Goal: Task Accomplishment & Management: Use online tool/utility

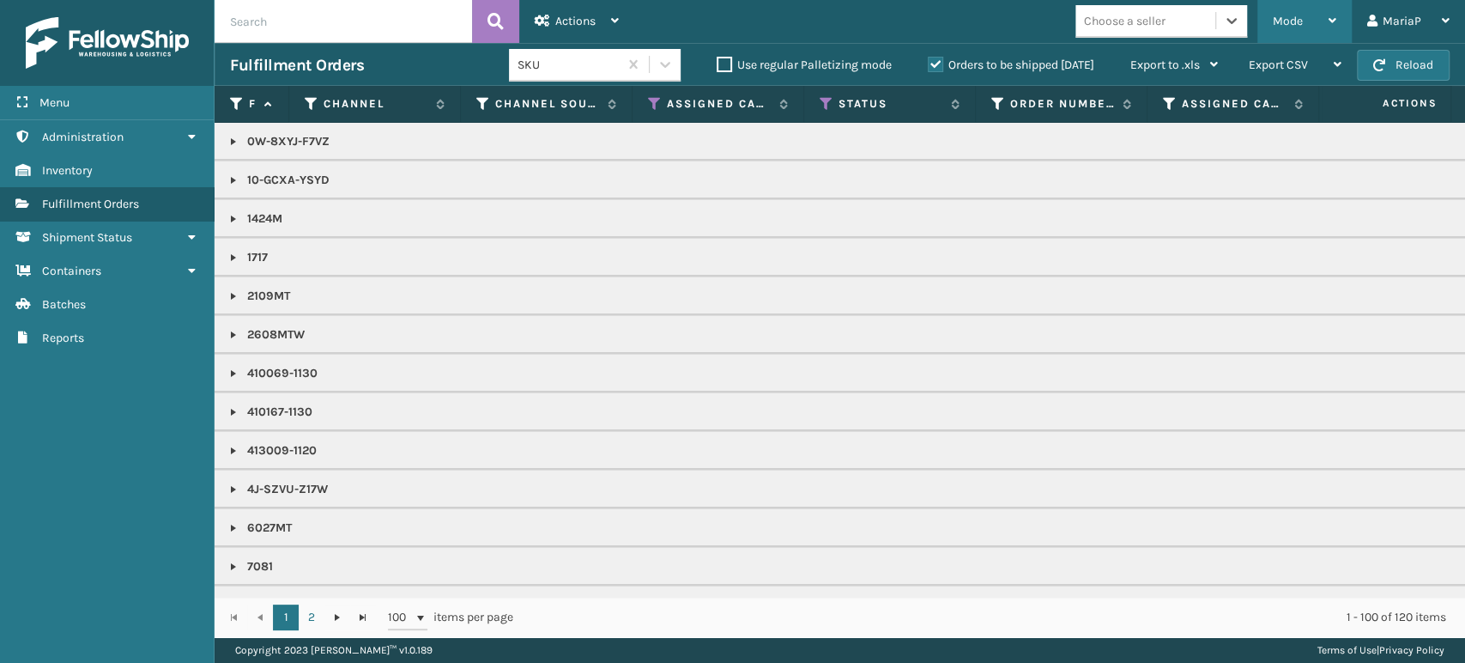
click at [1307, 27] on div "Mode" at bounding box center [1305, 21] width 64 height 43
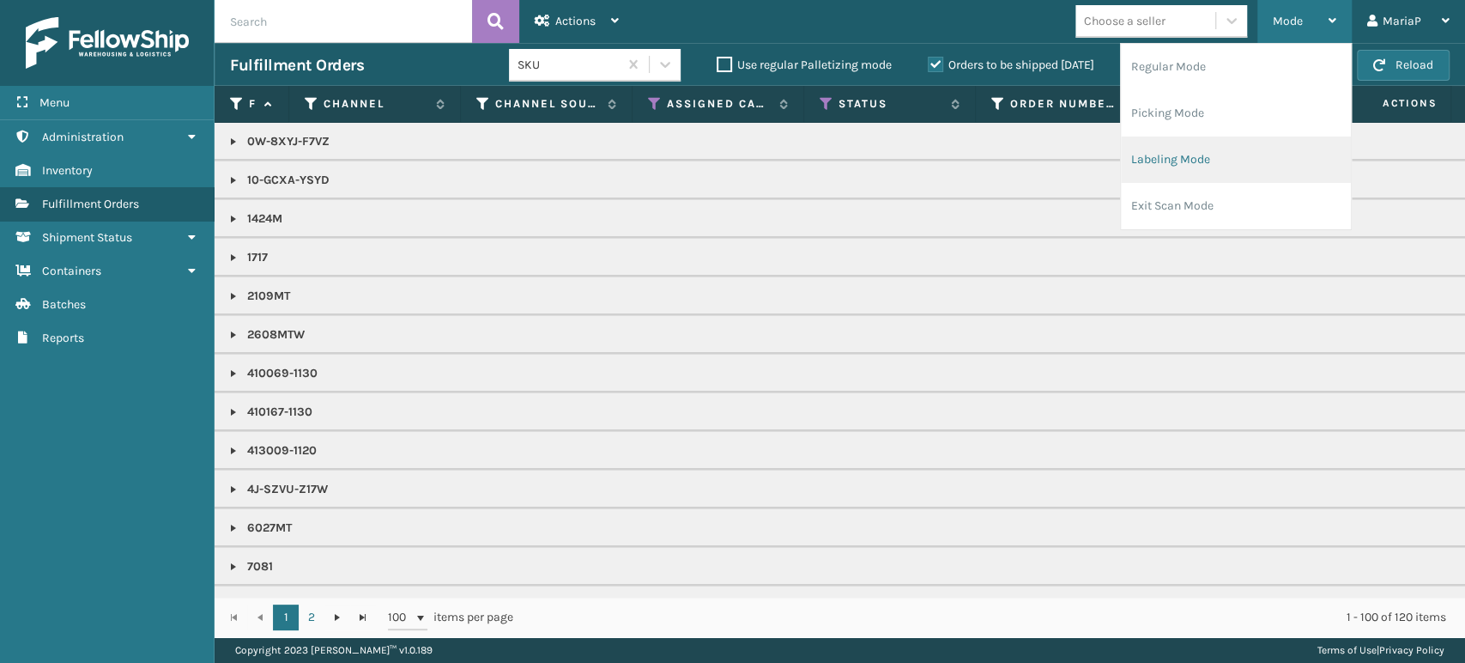
click at [1166, 164] on li "Labeling Mode" at bounding box center [1236, 159] width 230 height 46
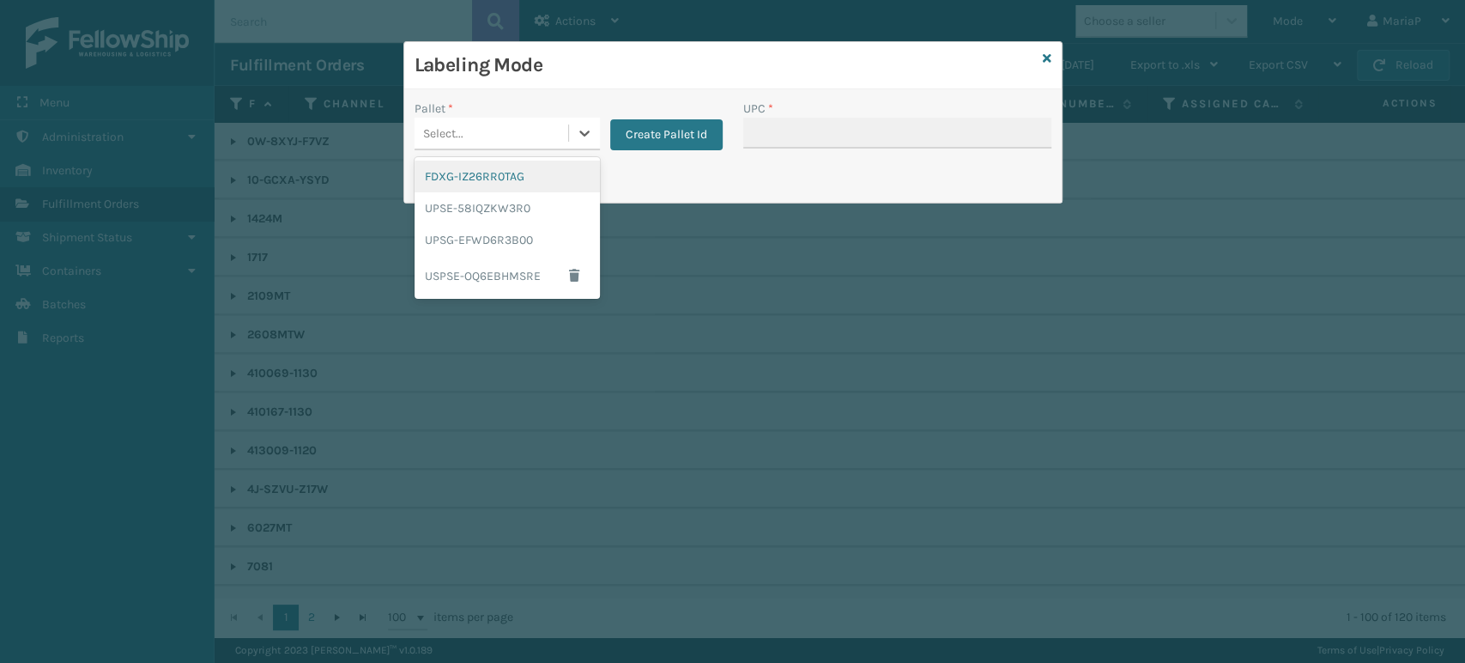
click at [536, 134] on div "Select..." at bounding box center [492, 133] width 154 height 28
drag, startPoint x: 487, startPoint y: 173, endPoint x: 654, endPoint y: 137, distance: 171.2
click at [487, 173] on div "FDXG-IZ26RR0TAG" at bounding box center [507, 176] width 185 height 32
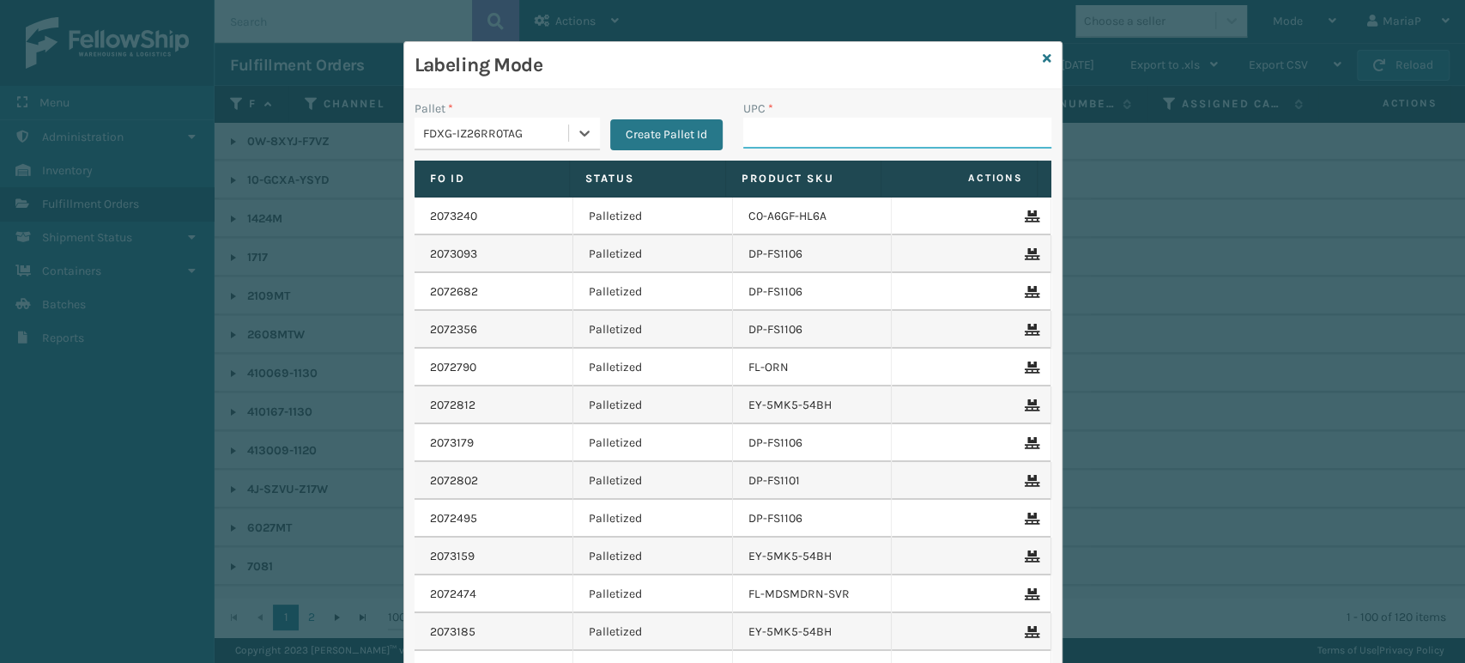
drag, startPoint x: 777, startPoint y: 118, endPoint x: 785, endPoint y: 115, distance: 9.0
click at [778, 118] on input "UPC *" at bounding box center [897, 133] width 308 height 31
click at [768, 135] on input "UPC *" at bounding box center [897, 133] width 308 height 31
type input "8581000"
type input "850012486503"
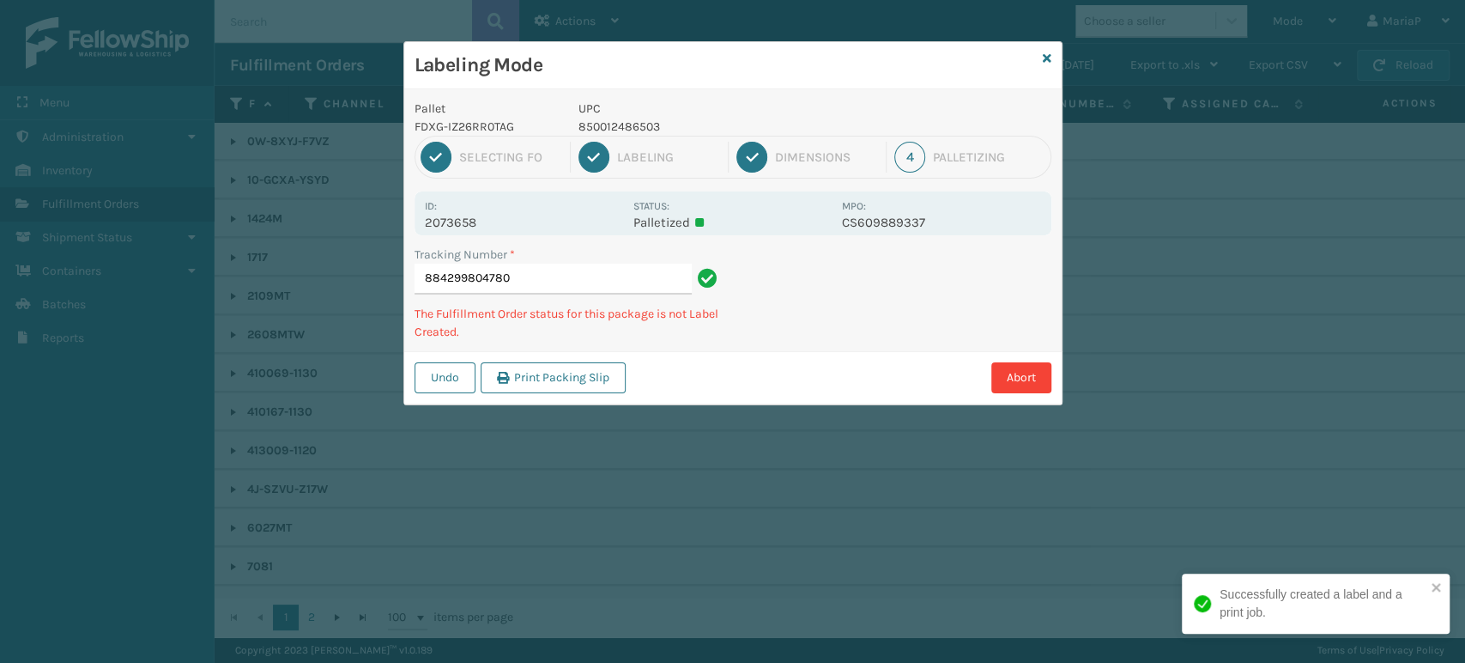
click at [608, 125] on p "850012486503" at bounding box center [704, 127] width 253 height 18
drag, startPoint x: 608, startPoint y: 125, endPoint x: 590, endPoint y: 124, distance: 17.2
click at [608, 124] on p "850012486503" at bounding box center [704, 127] width 253 height 18
copy p "850012486503"
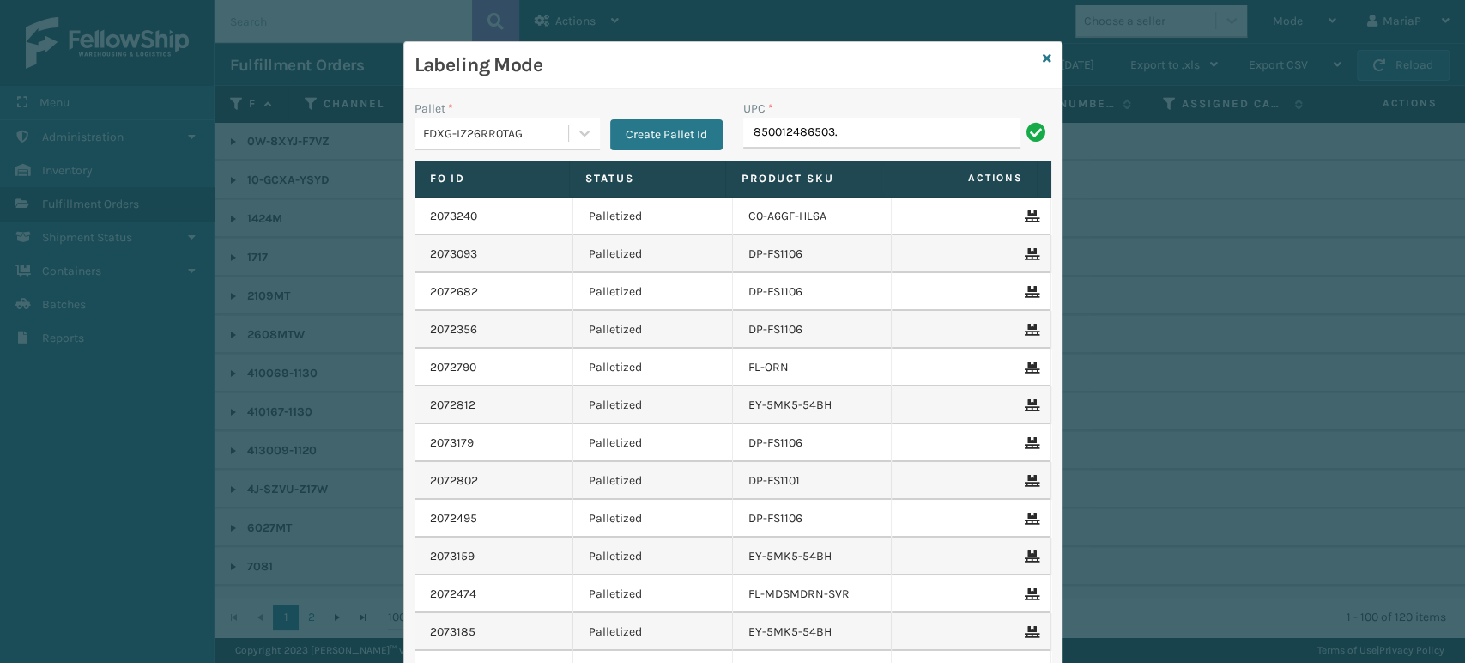
type input "850012486503."
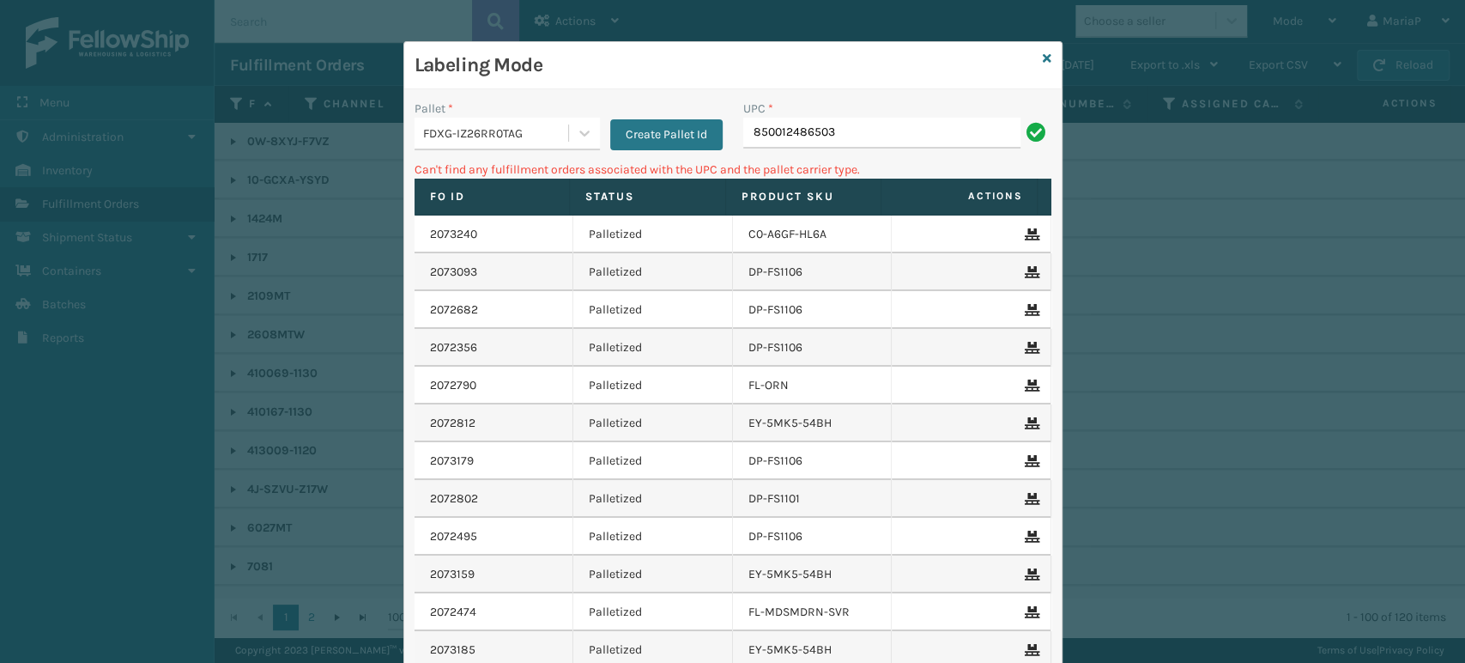
type input "850012486503"
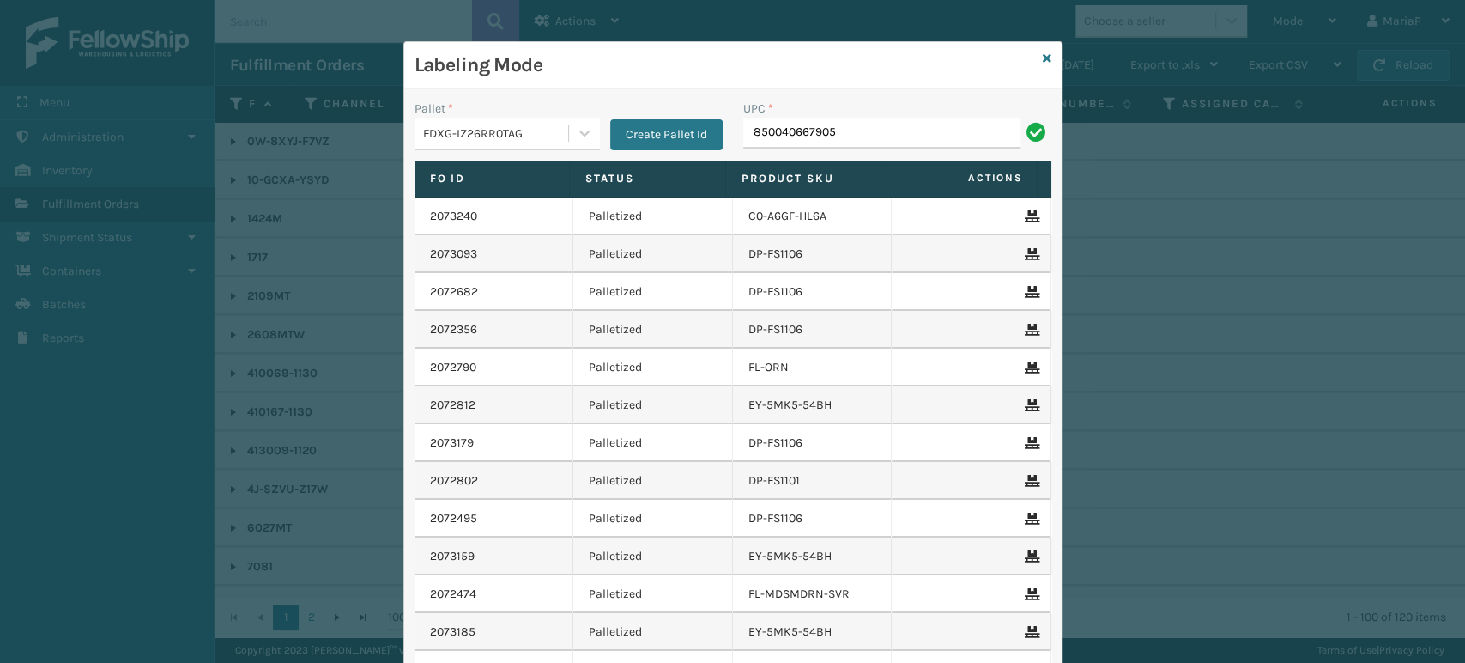
type input "850040667905"
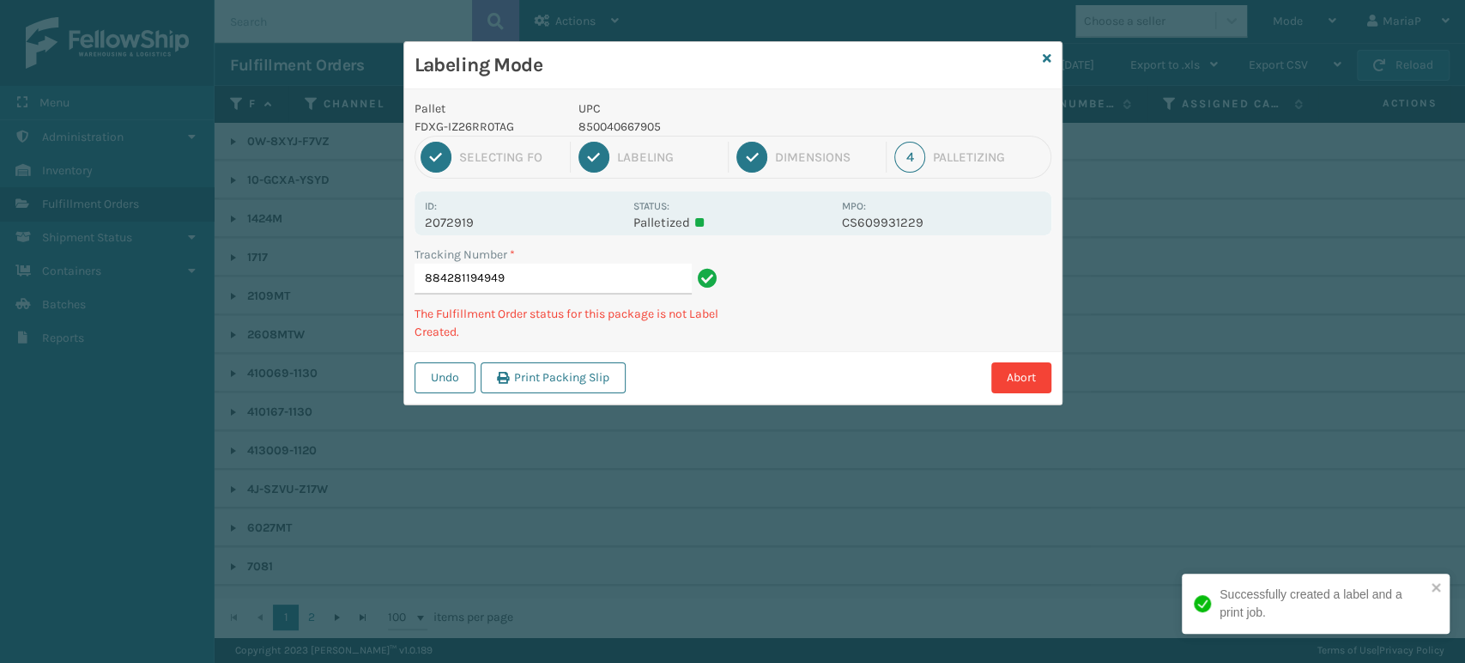
click at [638, 129] on p "850040667905" at bounding box center [704, 127] width 253 height 18
copy p "850040667905"
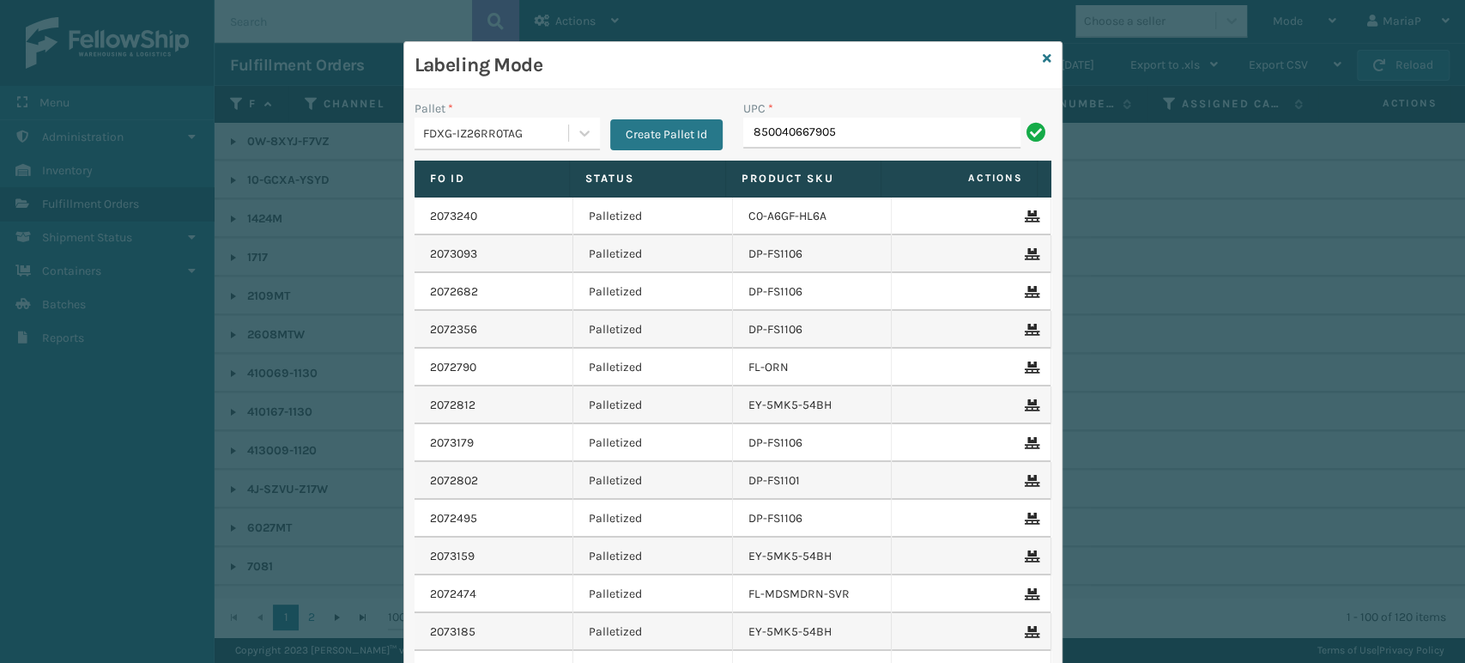
type input "850040667905"
type input "858100007623"
type input "8500406"
type input "8500044"
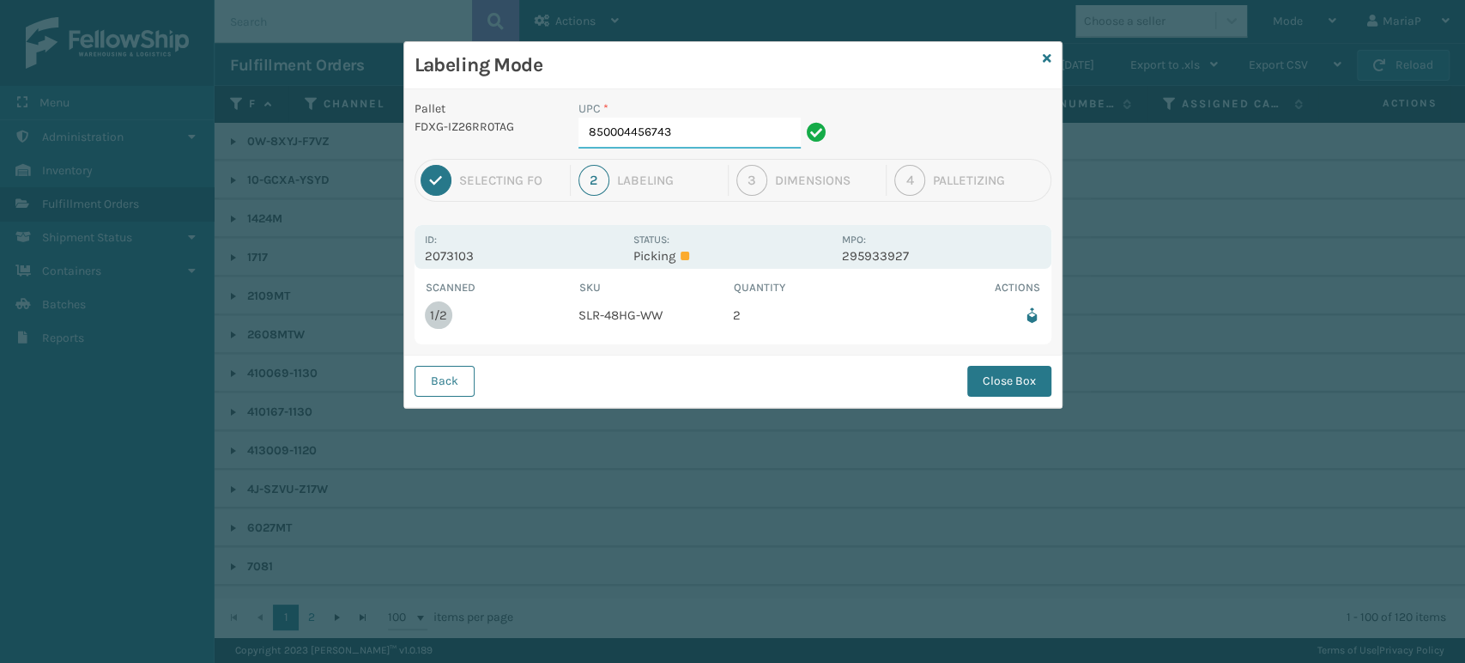
click at [663, 130] on input "850004456743" at bounding box center [689, 133] width 222 height 31
click at [1020, 404] on div "Back Close Box" at bounding box center [732, 380] width 657 height 52
click at [991, 396] on div "Back Close Box" at bounding box center [732, 380] width 657 height 52
click at [1030, 383] on button "Close Box" at bounding box center [1009, 381] width 84 height 31
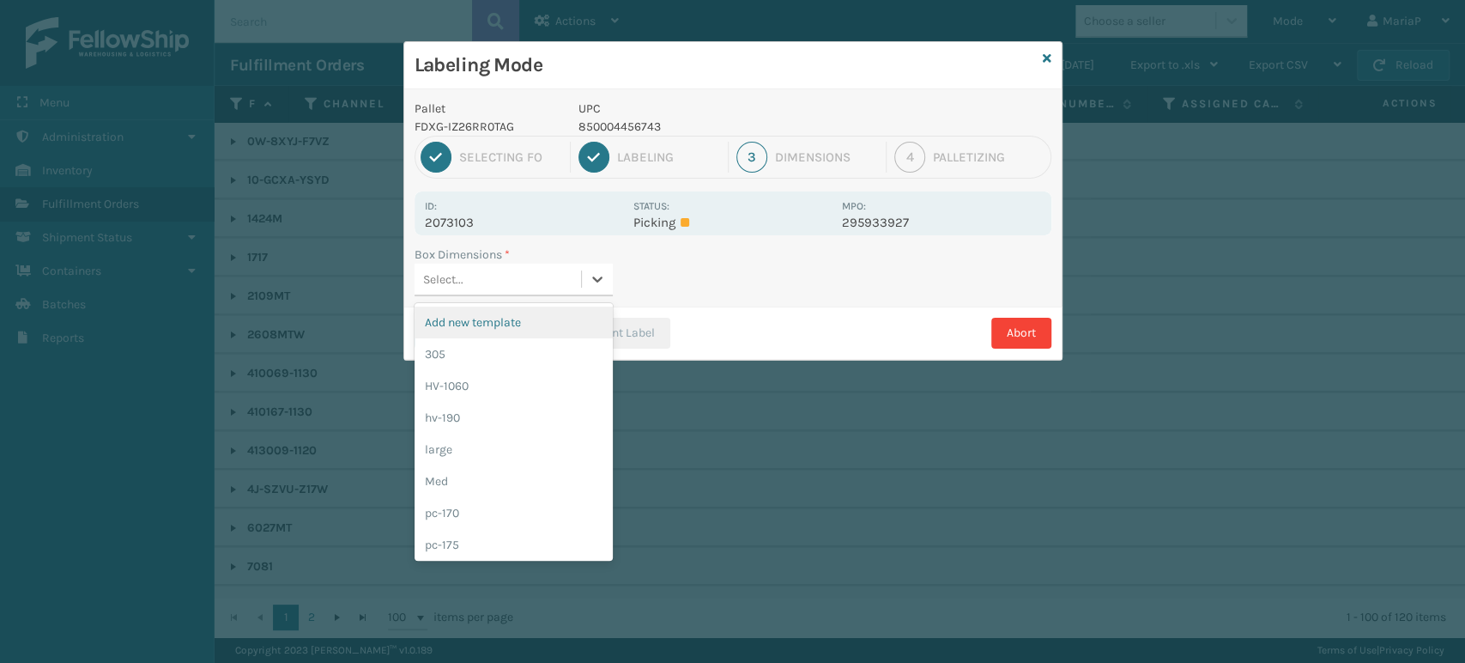
click at [511, 289] on div "Select..." at bounding box center [498, 279] width 166 height 28
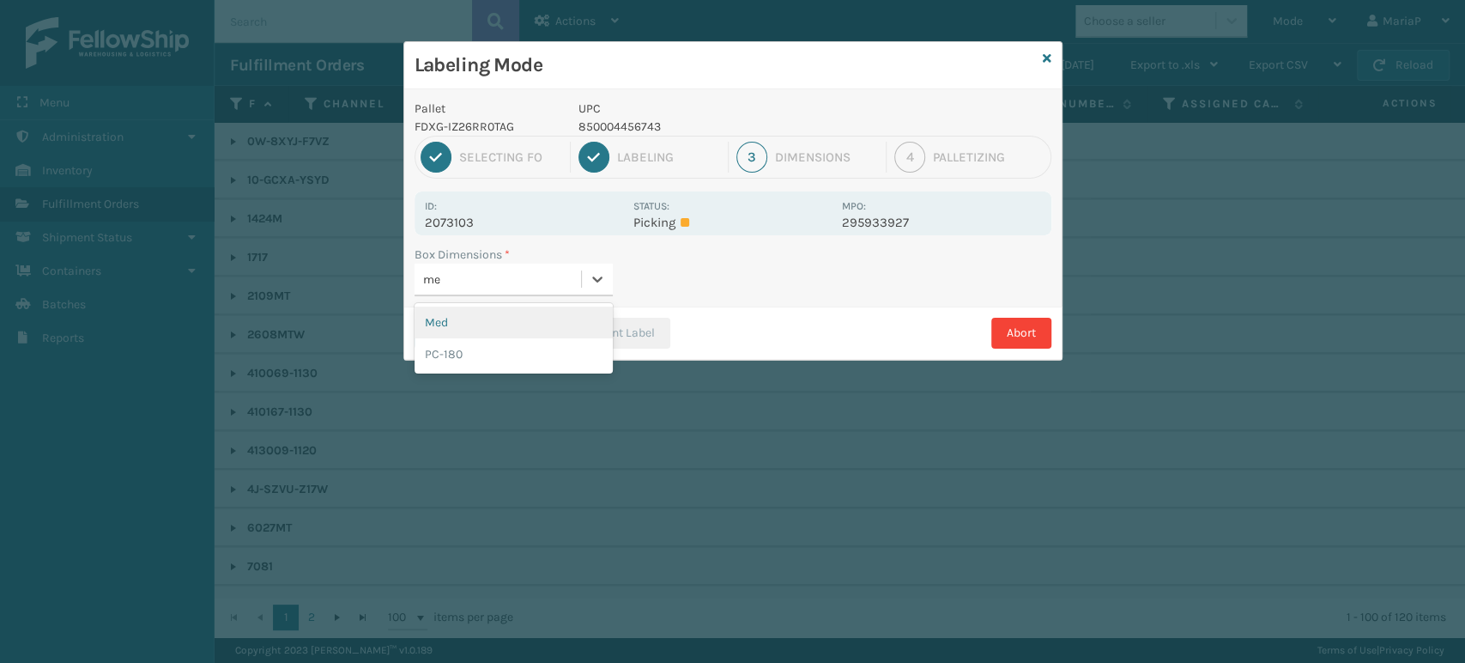
type input "med"
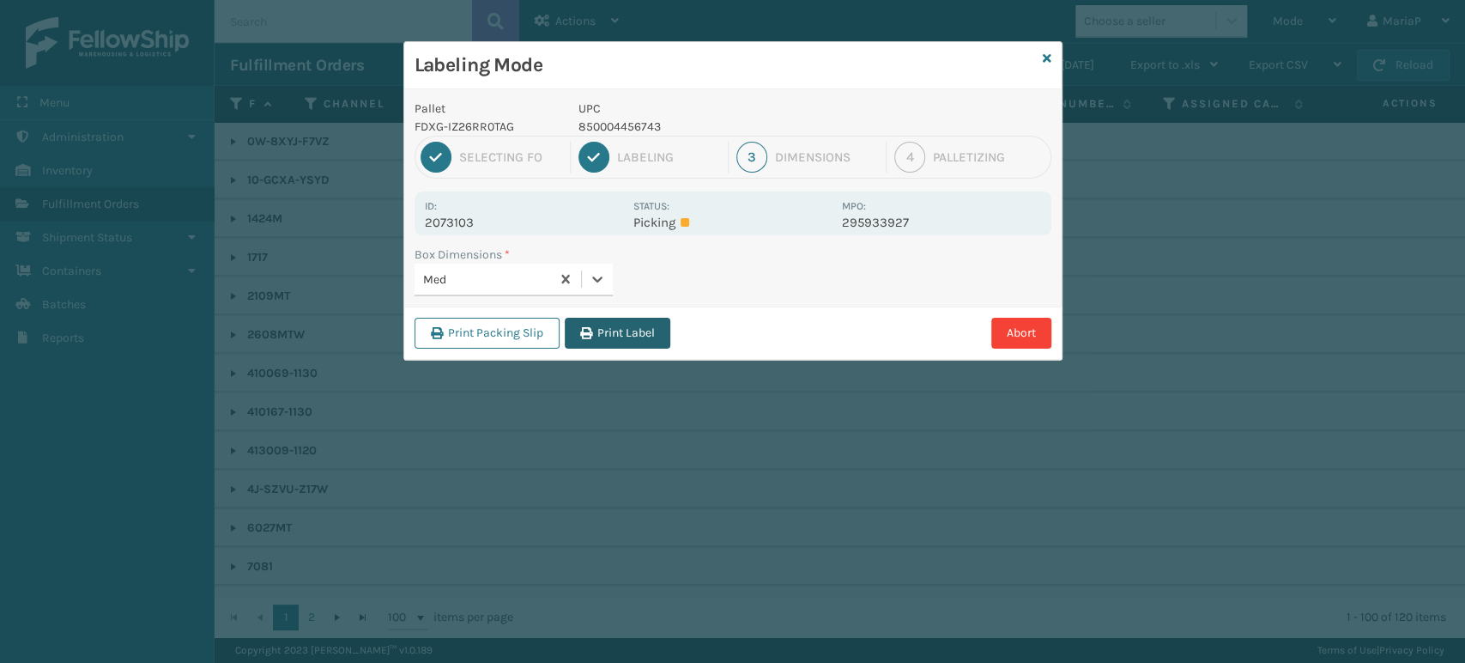
click at [608, 321] on button "Print Label" at bounding box center [618, 333] width 106 height 31
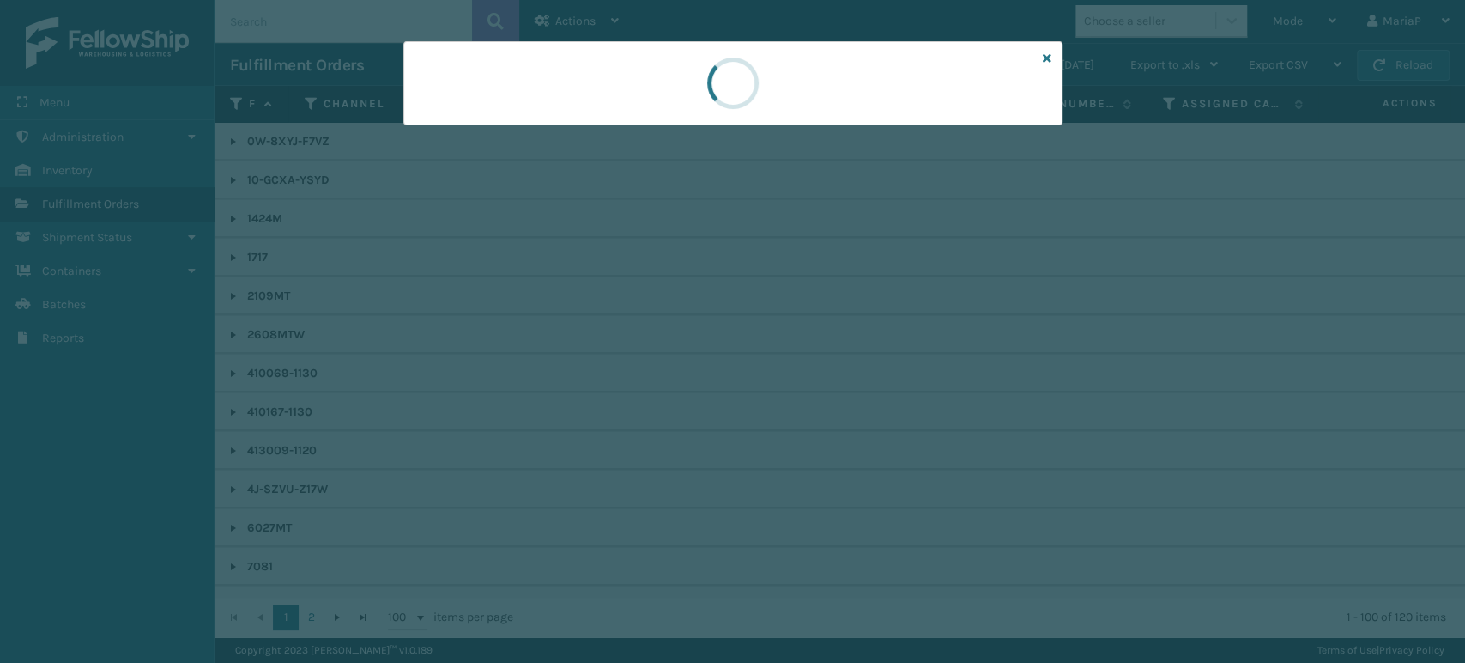
click at [608, 321] on div at bounding box center [732, 331] width 1465 height 663
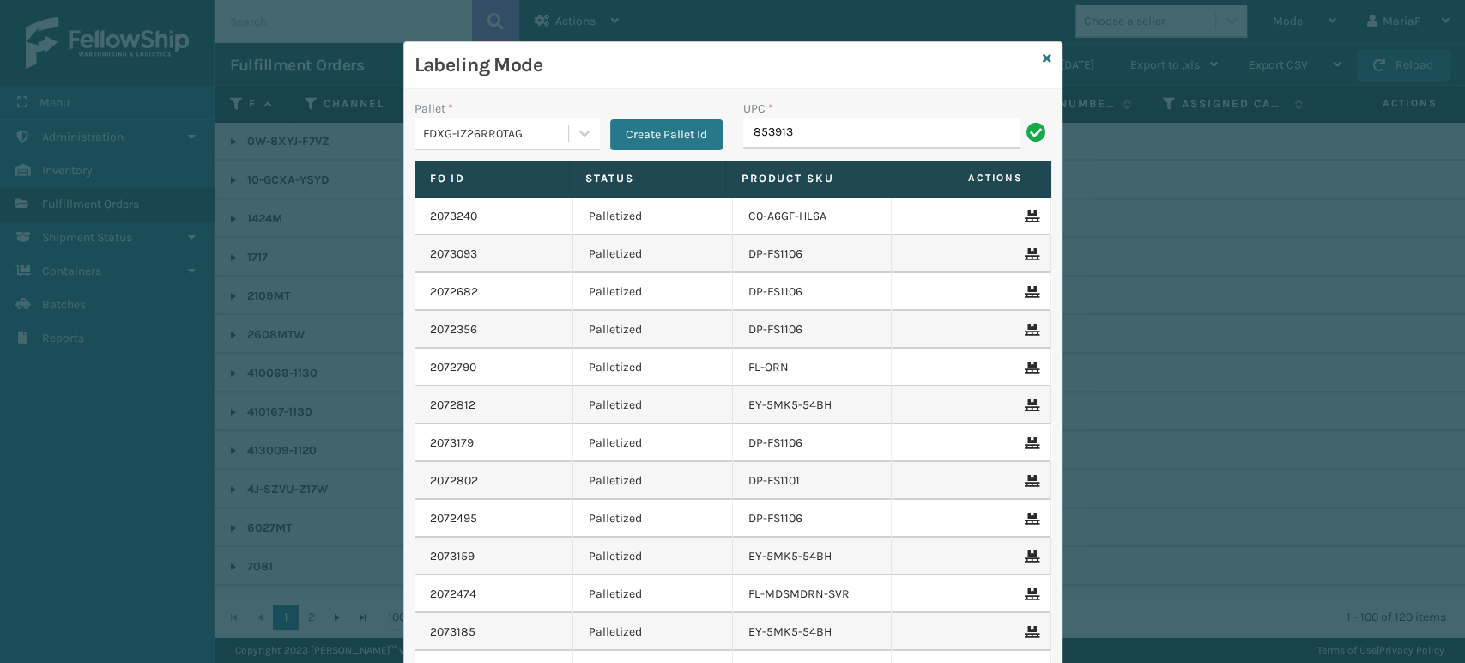
type input "8539130"
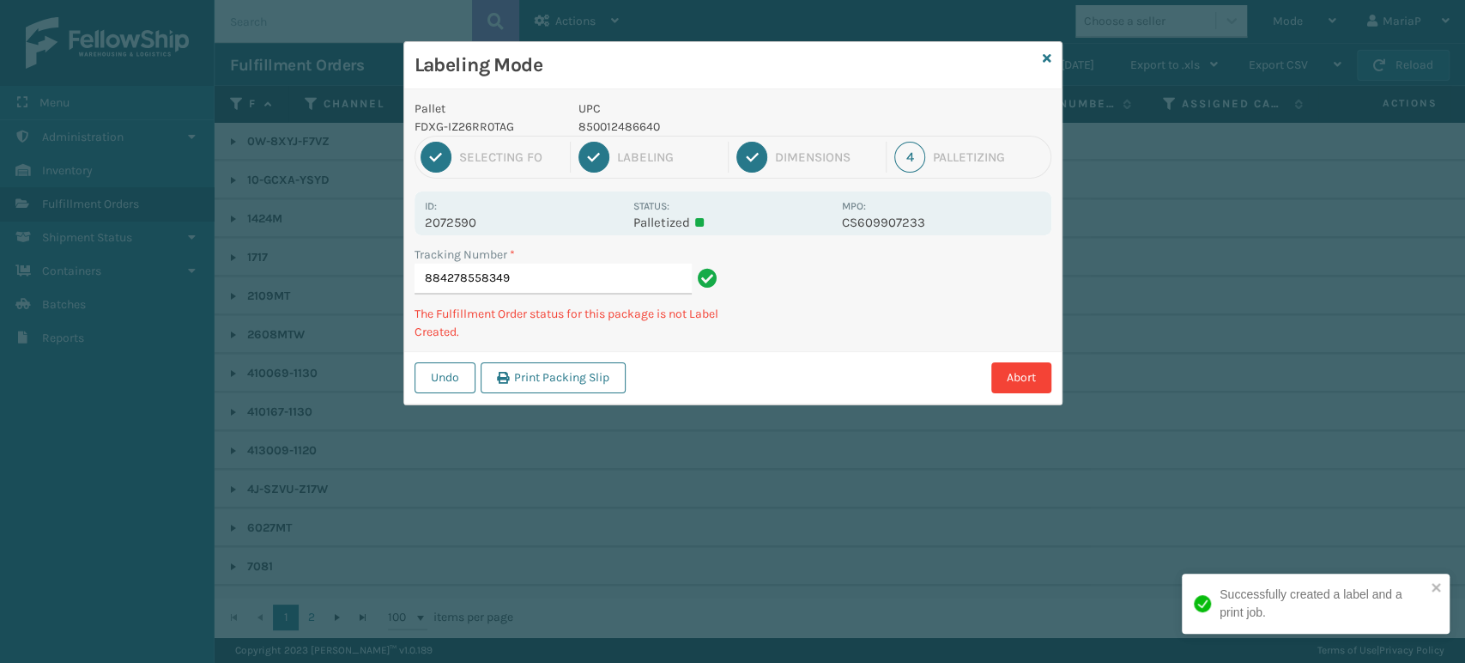
click at [603, 121] on p "850012486640" at bounding box center [704, 127] width 253 height 18
copy p "850012486640"
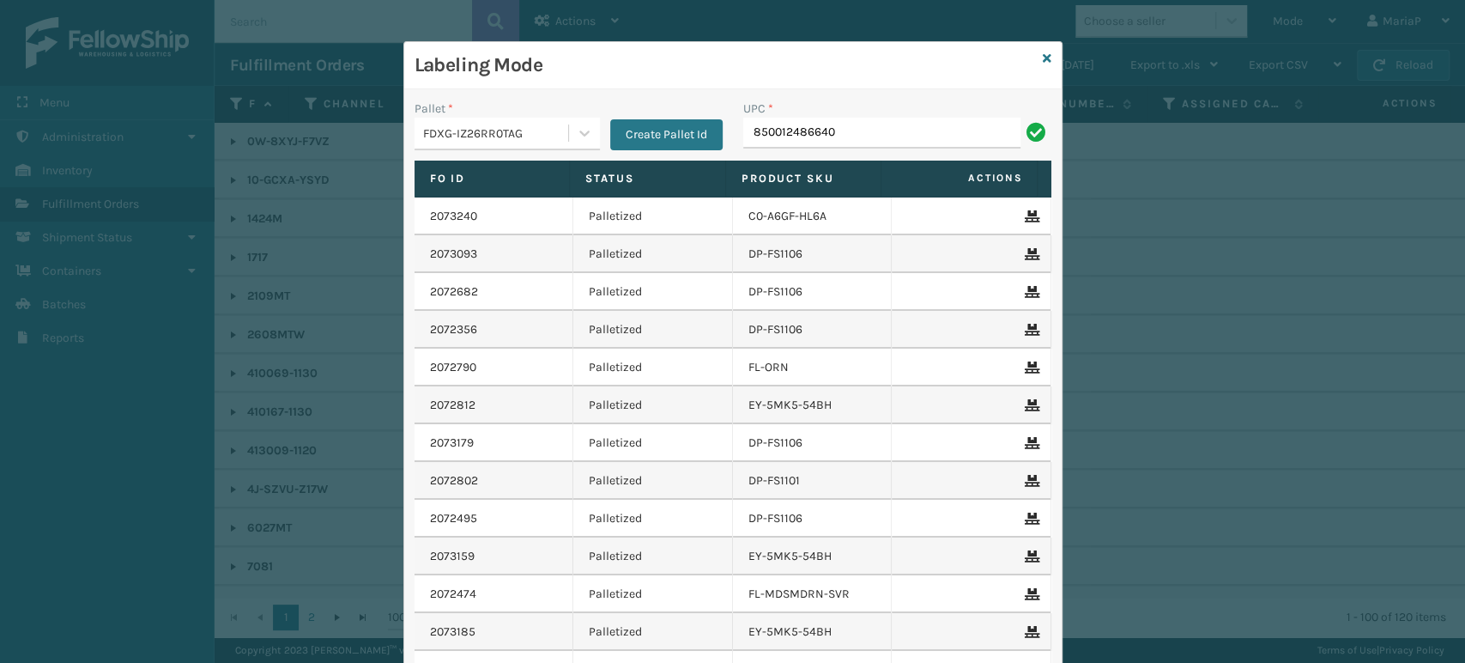
type input "850012486640"
type input "8500406"
type input "85004456880"
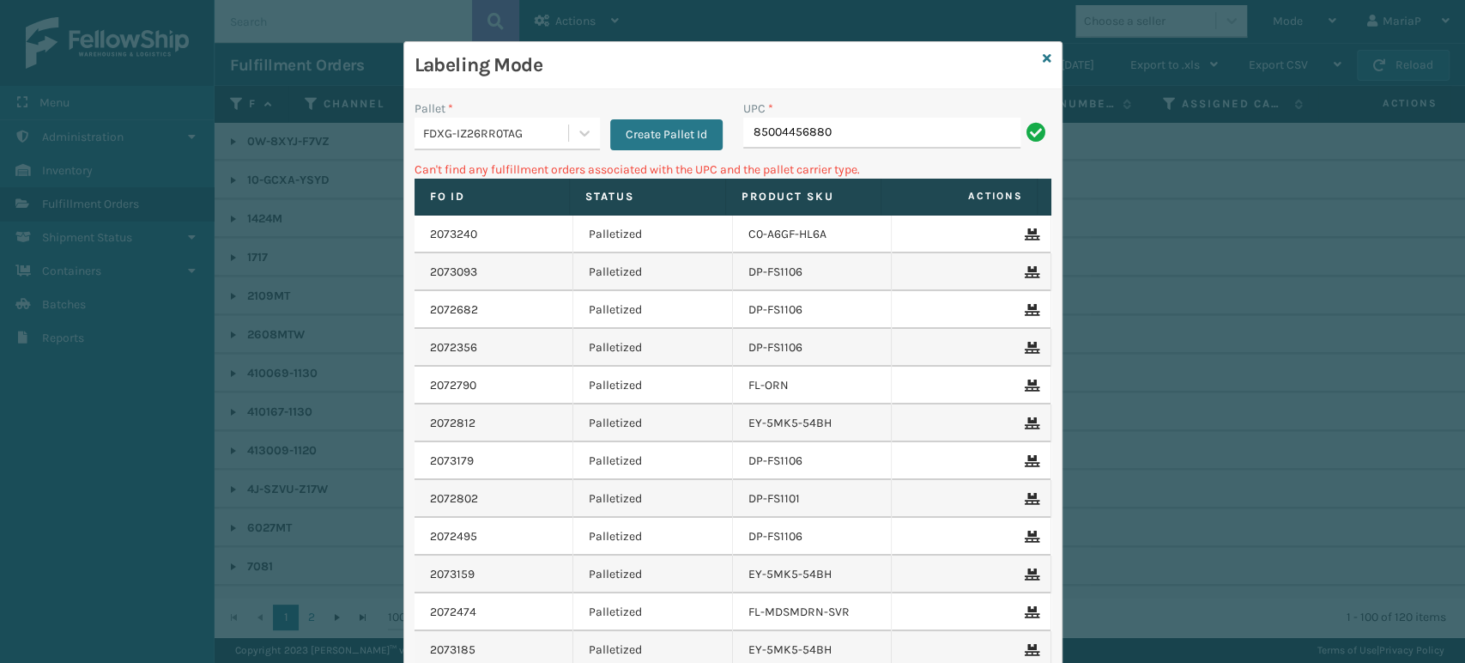
click at [765, 142] on input "85004456880" at bounding box center [881, 133] width 277 height 31
type input "850004456880"
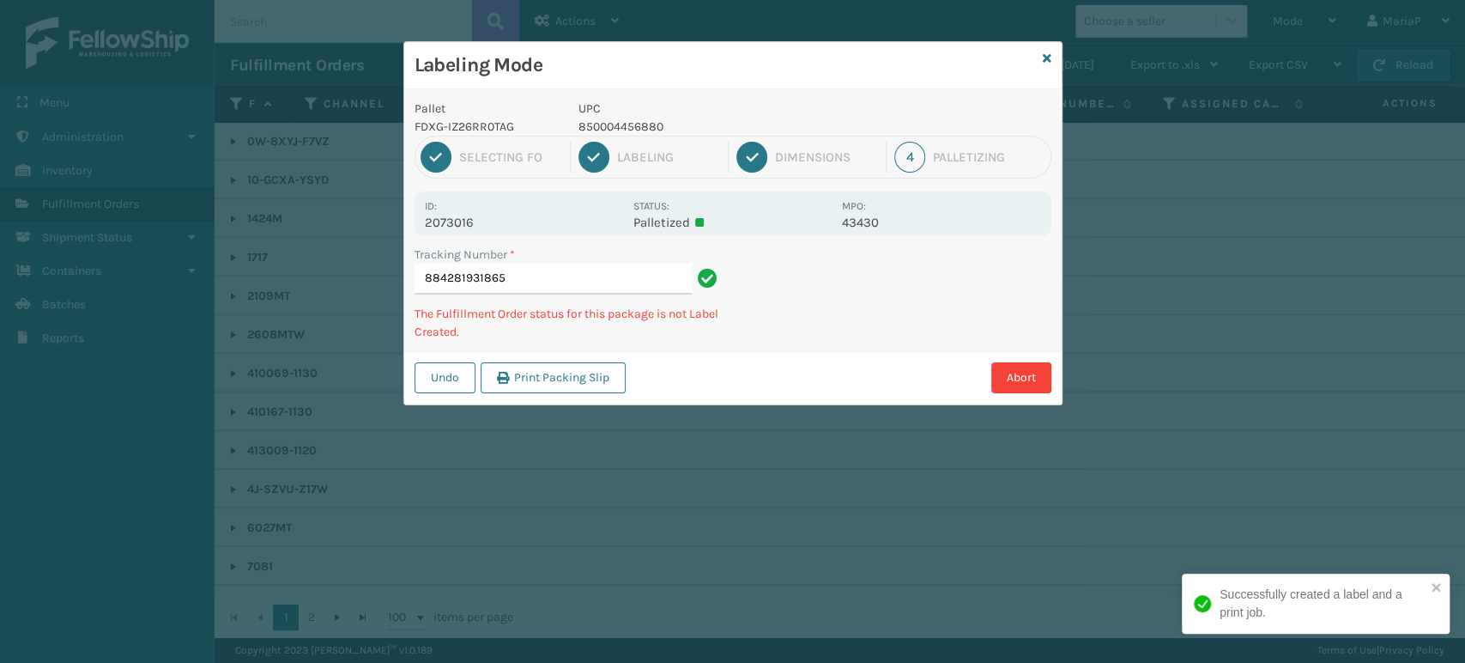
click at [602, 124] on p "850004456880" at bounding box center [704, 127] width 253 height 18
copy p "850004456880"
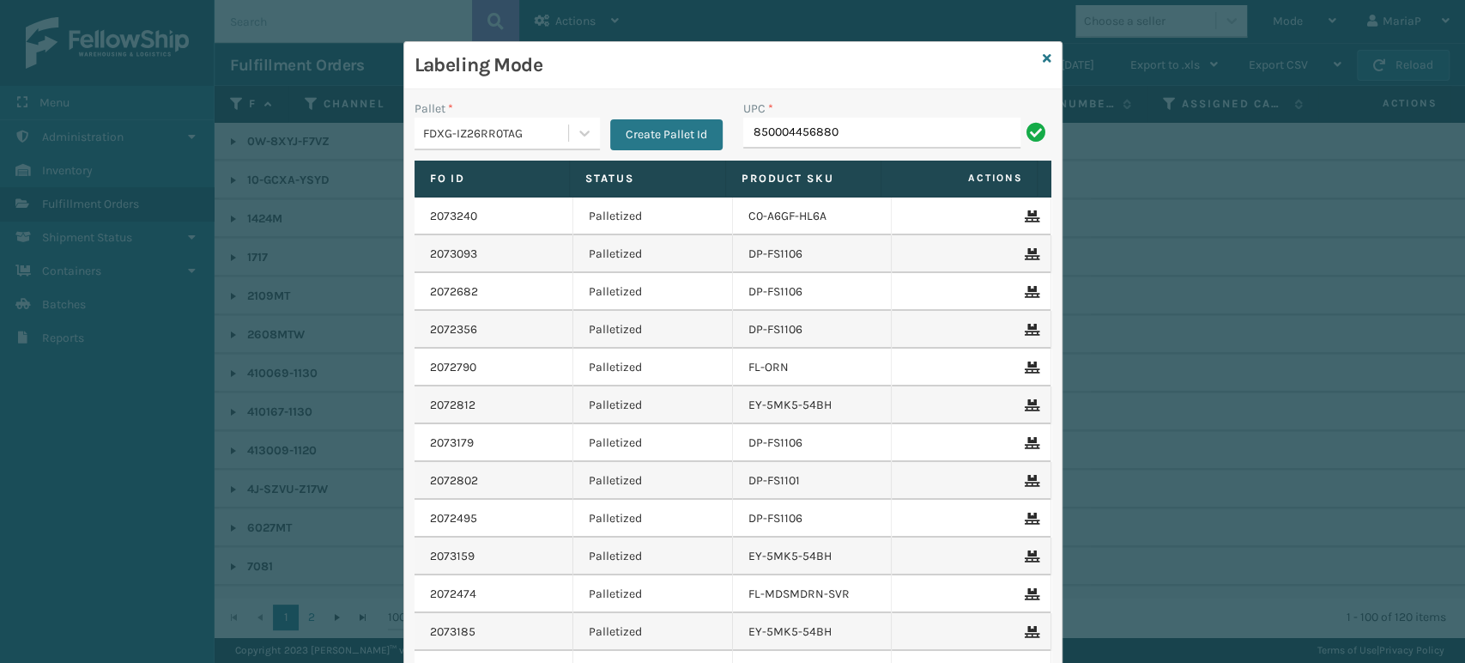
type input "850004456880"
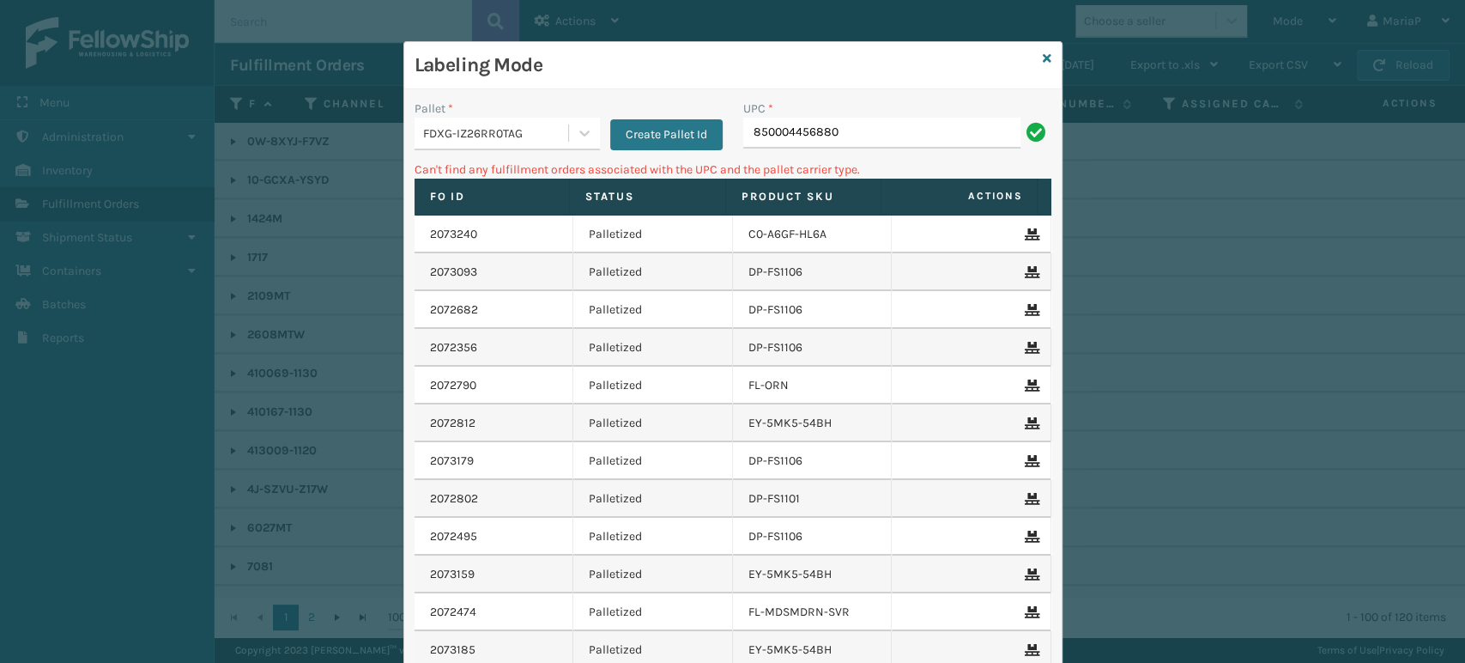
click at [806, 125] on input "850004456880" at bounding box center [881, 133] width 277 height 31
type input "850040667608"
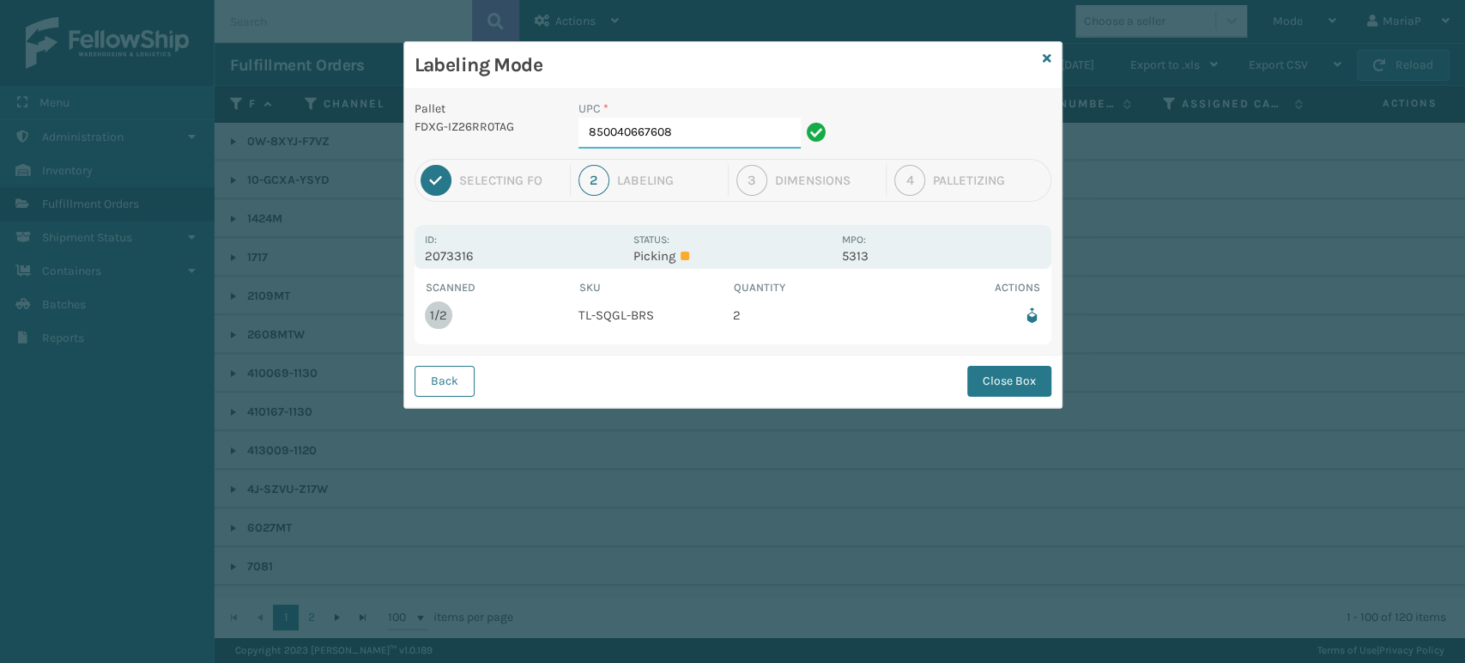
click at [680, 134] on input "850040667608" at bounding box center [689, 133] width 222 height 31
click at [991, 385] on button "Close Box" at bounding box center [1009, 381] width 84 height 31
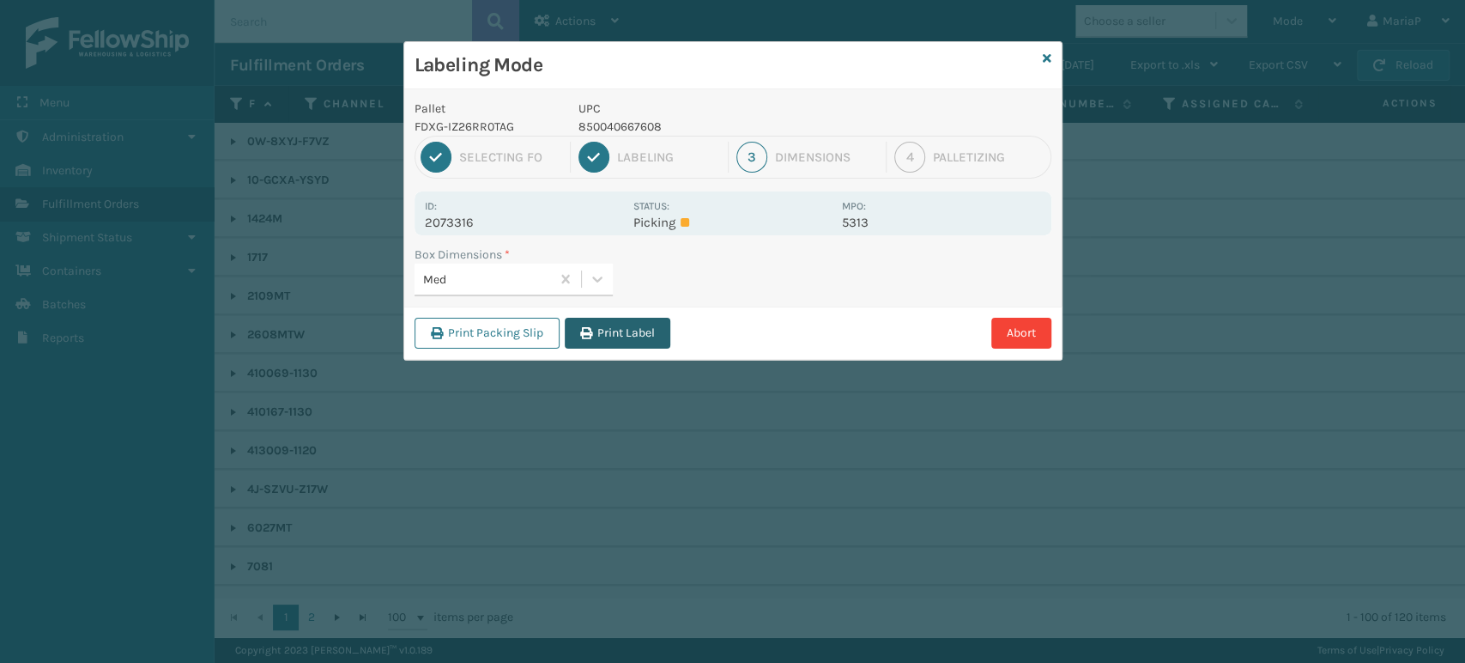
click at [614, 320] on button "Print Label" at bounding box center [618, 333] width 106 height 31
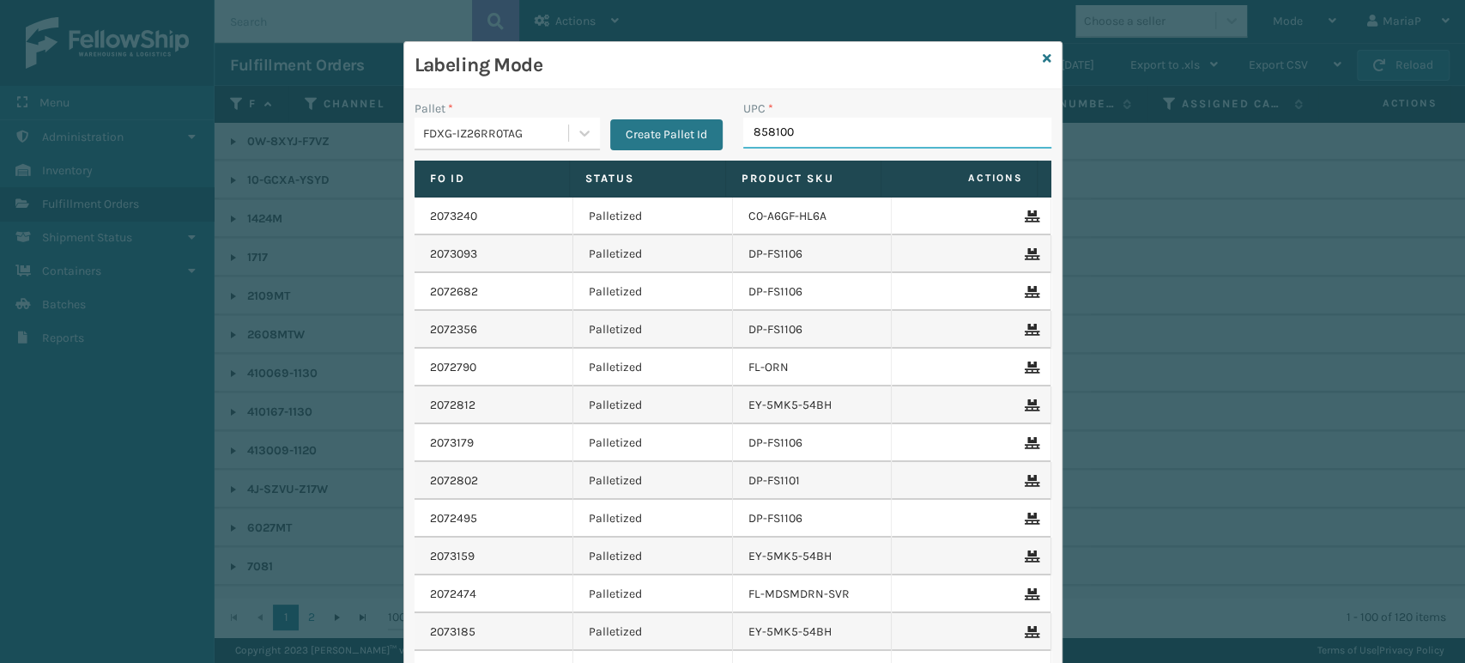
type input "8581000"
type input "8581000075"
type input "FL-OLVA-CRM"
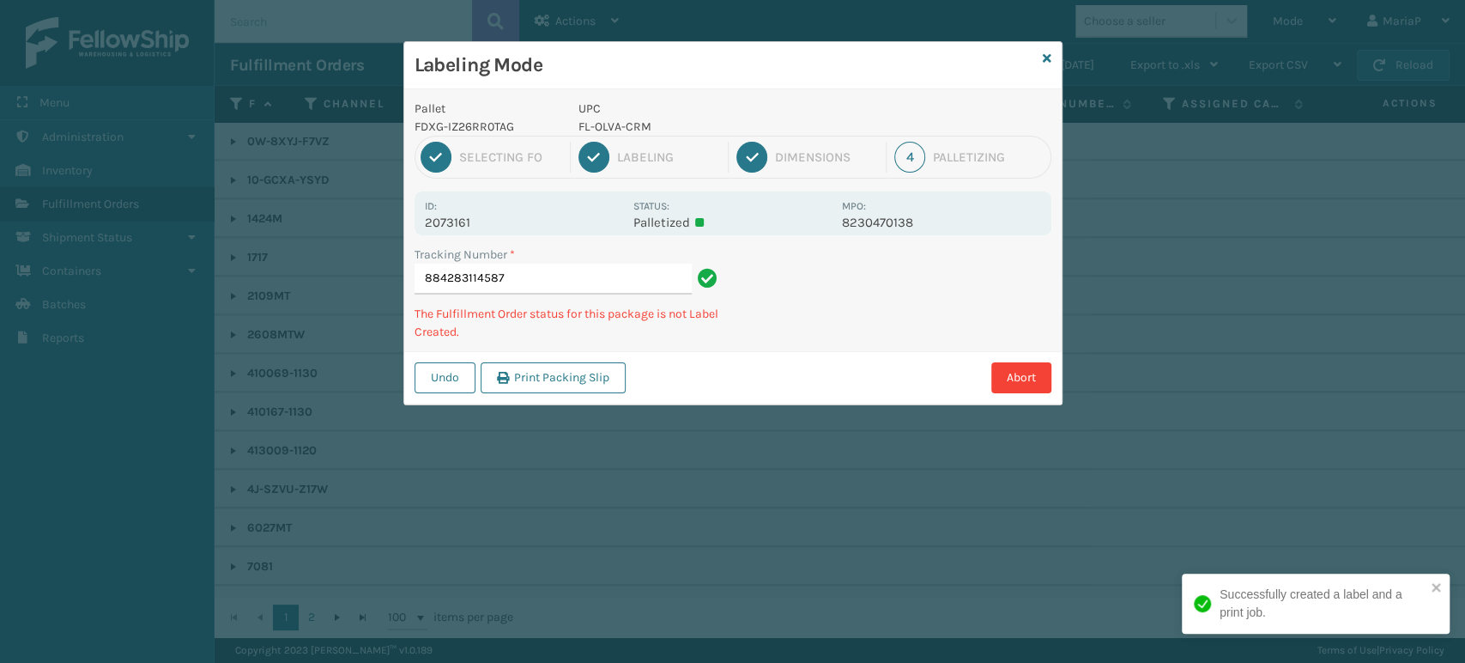
click at [630, 121] on p "FL-OLVA-CRM" at bounding box center [704, 127] width 253 height 18
click at [631, 122] on p "FL-OLVA-CRM" at bounding box center [704, 127] width 253 height 18
click at [632, 123] on p "FL-OLVA-CRM" at bounding box center [704, 127] width 253 height 18
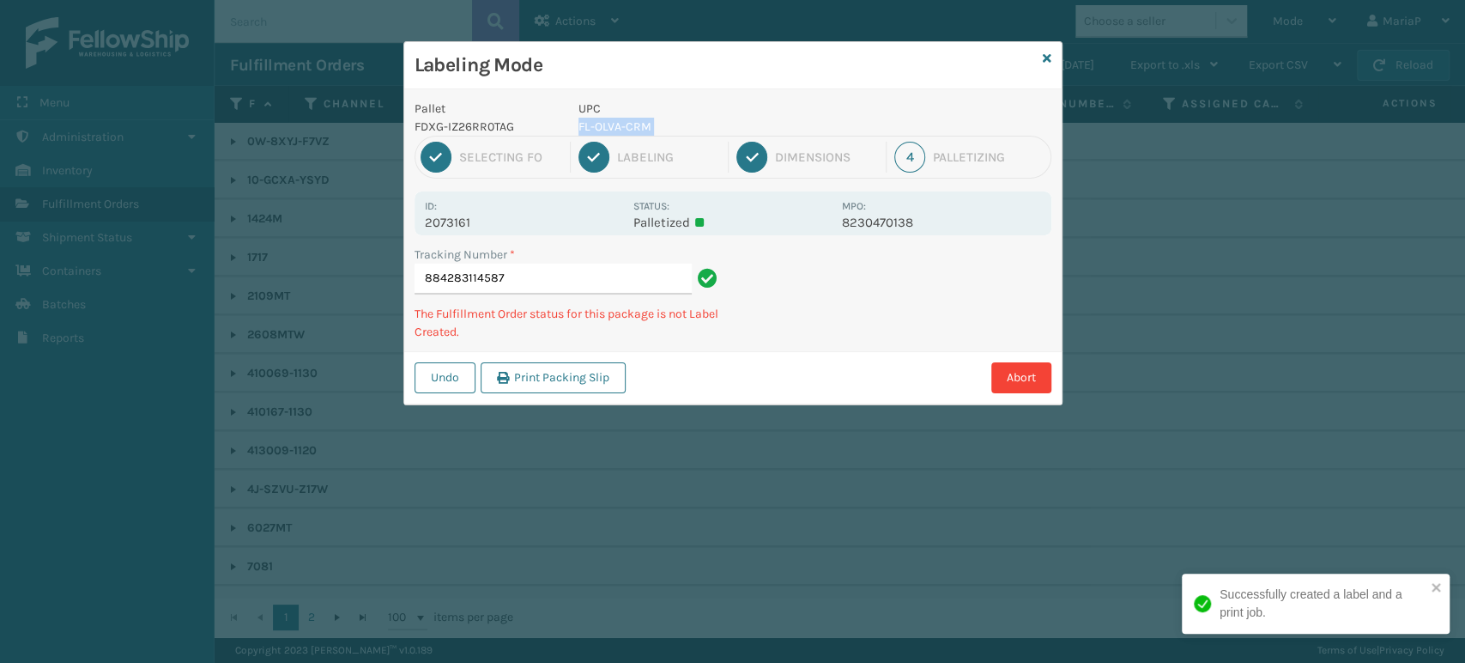
copy p "FL-OLVA-CRM"
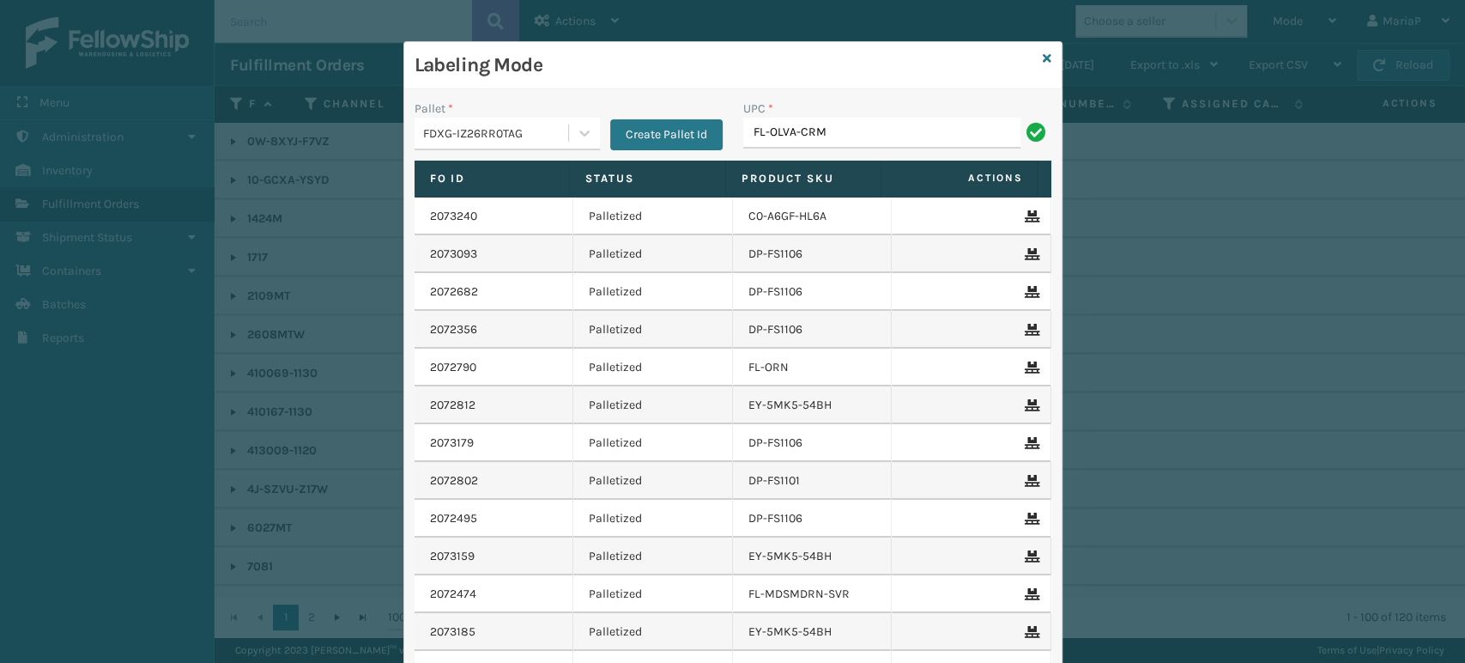
type input "FL-OLVA-CRM"
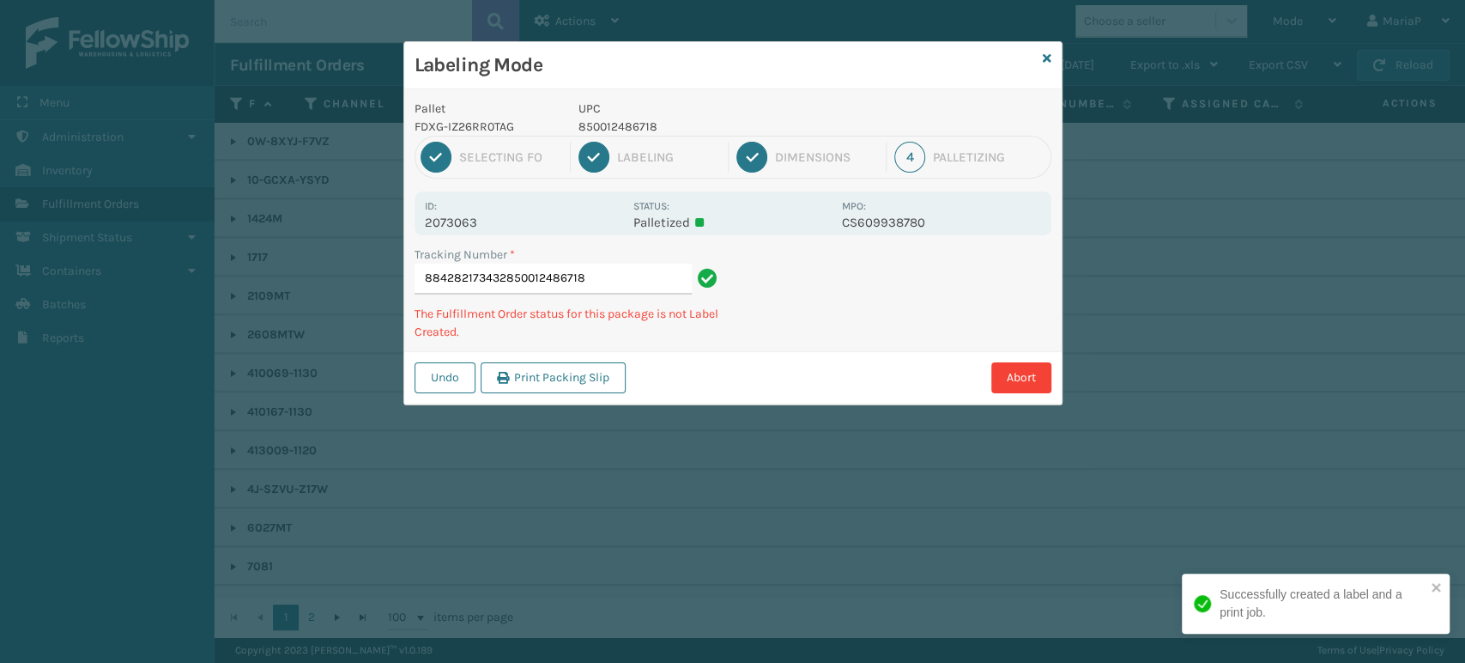
type input "884282173432850012486718"
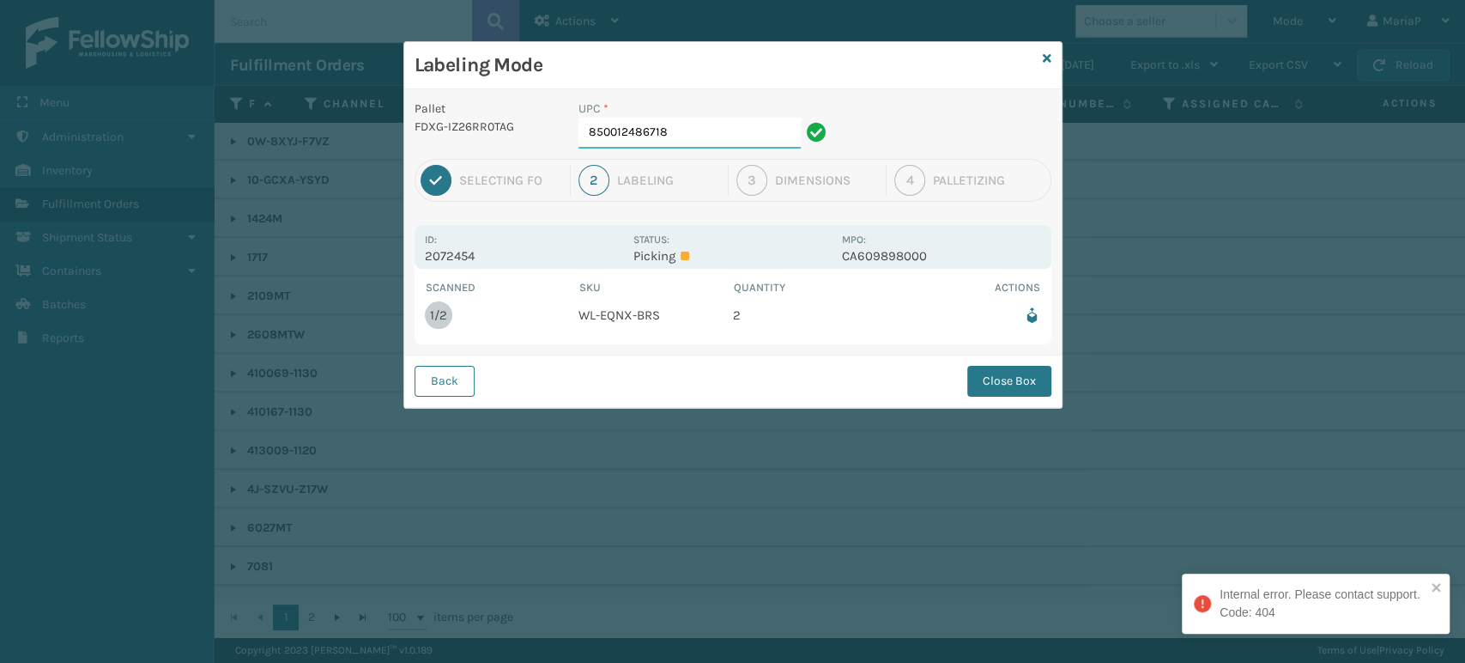
click at [698, 139] on input "850012486718" at bounding box center [689, 133] width 222 height 31
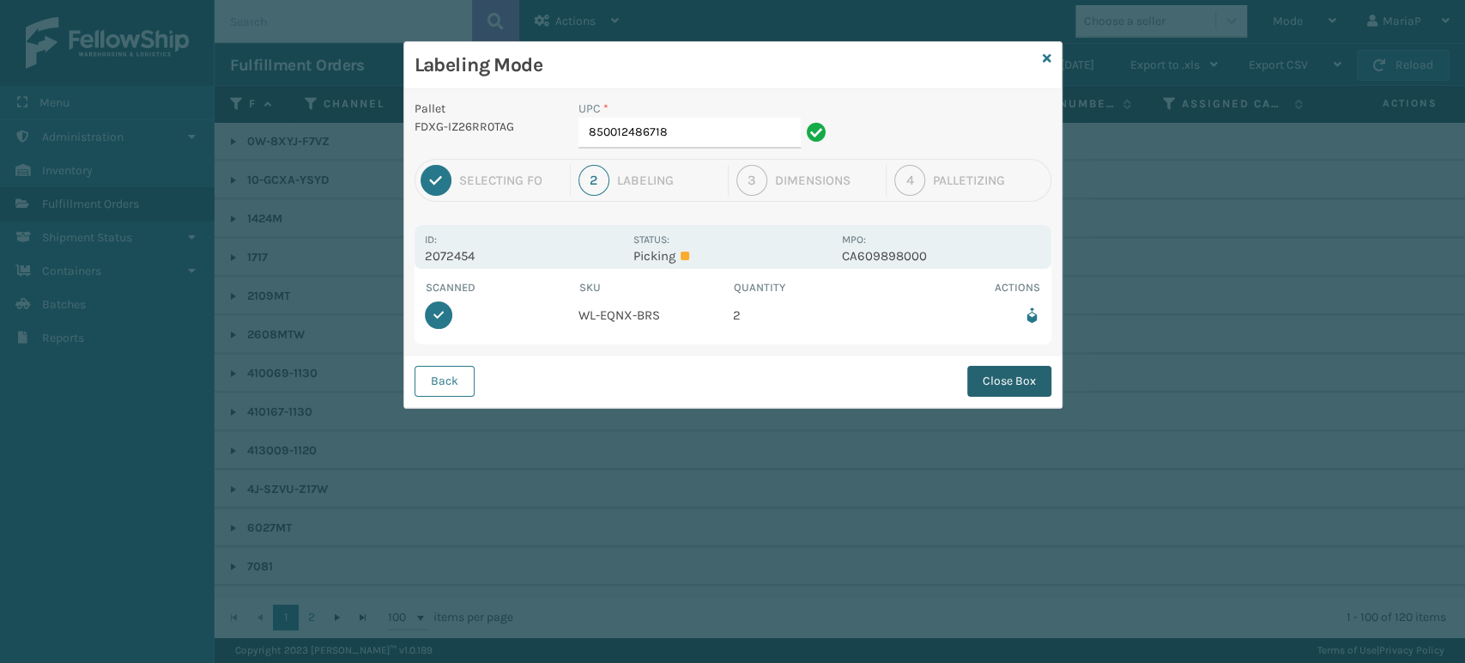
click at [1008, 378] on button "Close Box" at bounding box center [1009, 381] width 84 height 31
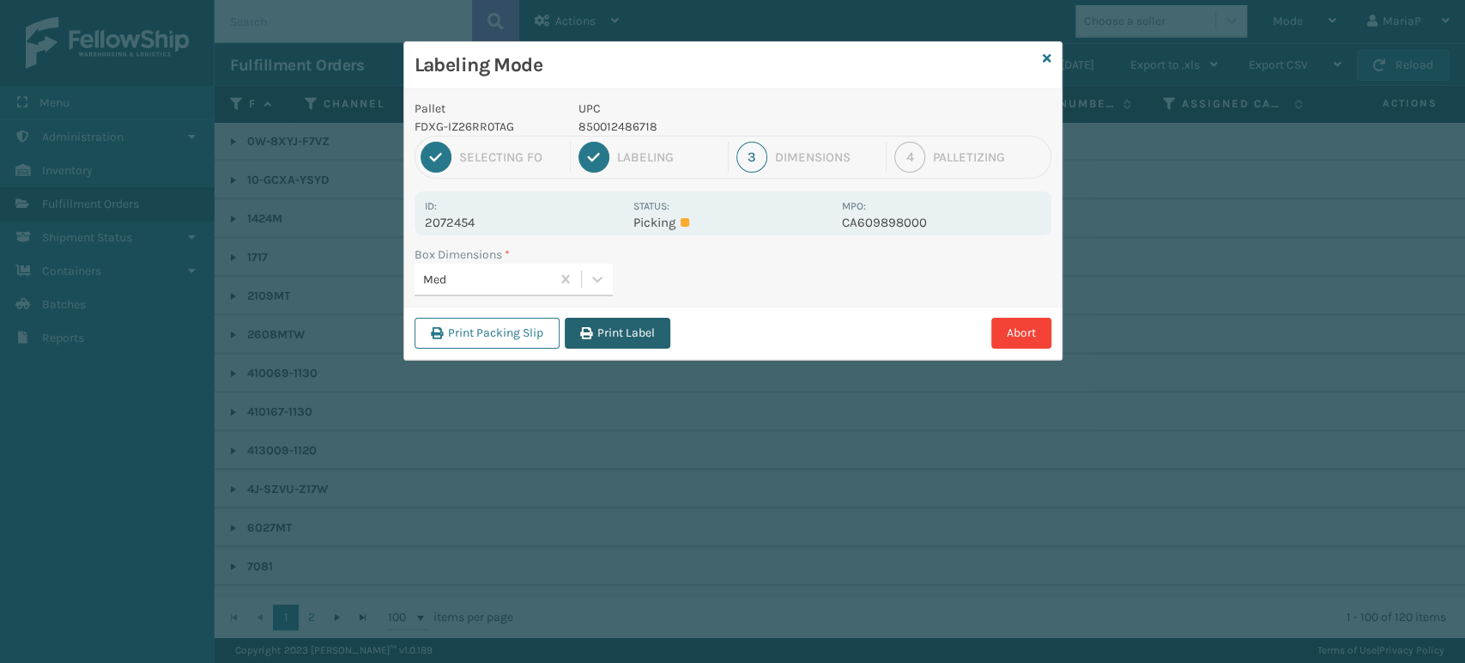
click at [627, 333] on button "Print Label" at bounding box center [618, 333] width 106 height 31
click at [627, 333] on div "Labeling Mode Pallet FDXG-IZ26RR0TAG UPC 850012486718 1 Selecting FO 2 Labeling…" at bounding box center [732, 331] width 1465 height 663
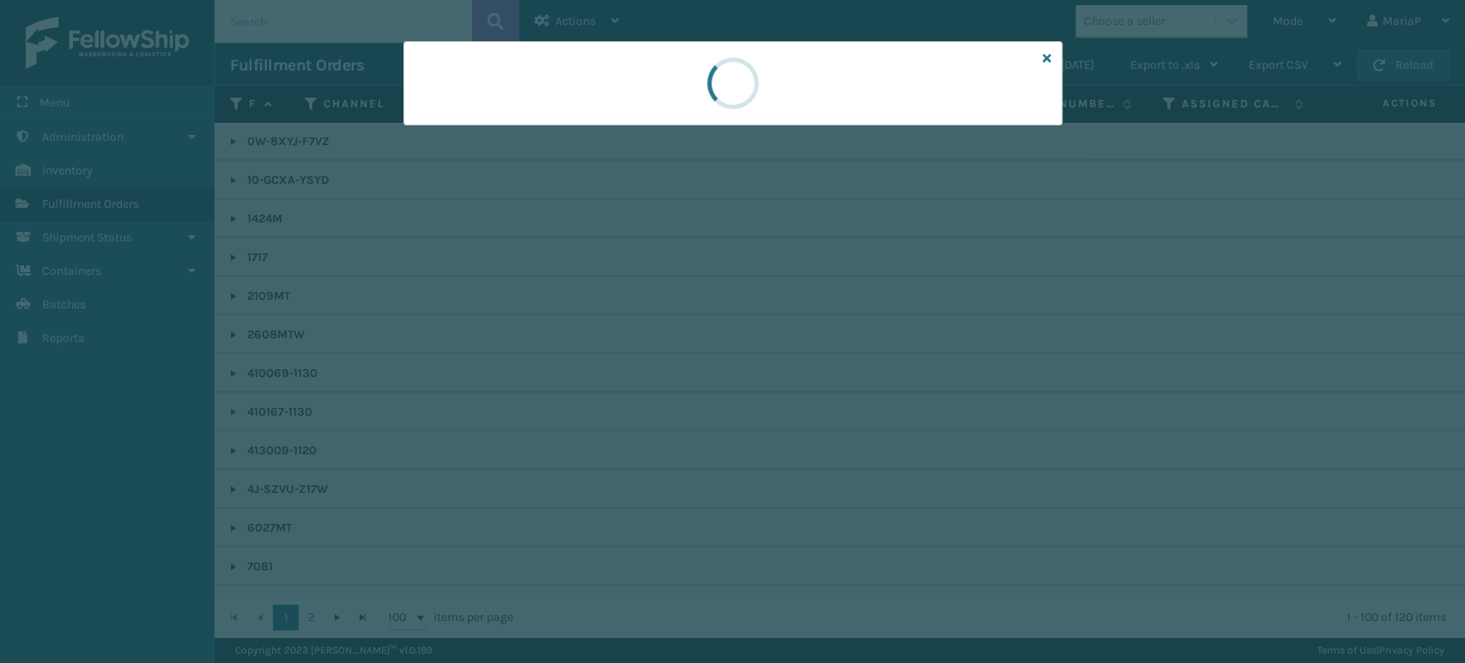
click at [627, 333] on div at bounding box center [732, 331] width 1465 height 663
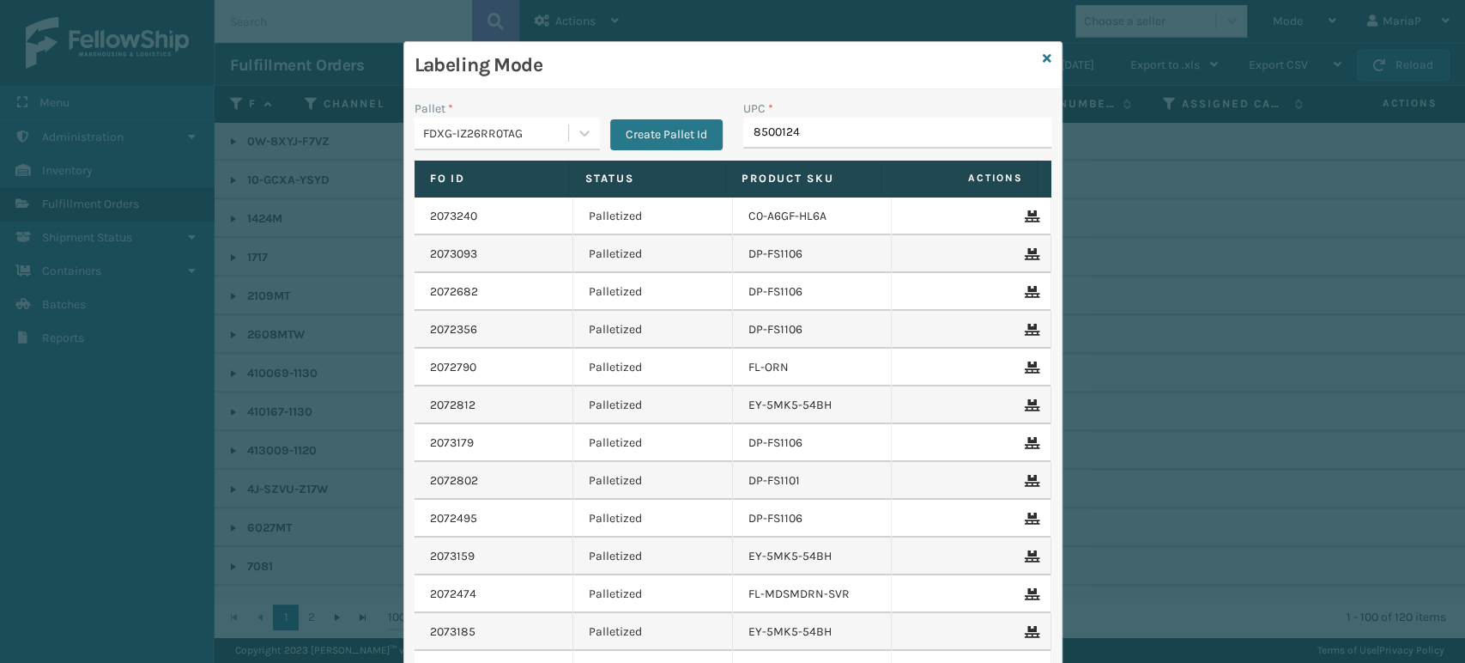
type input "85001248"
type input "850012486817"
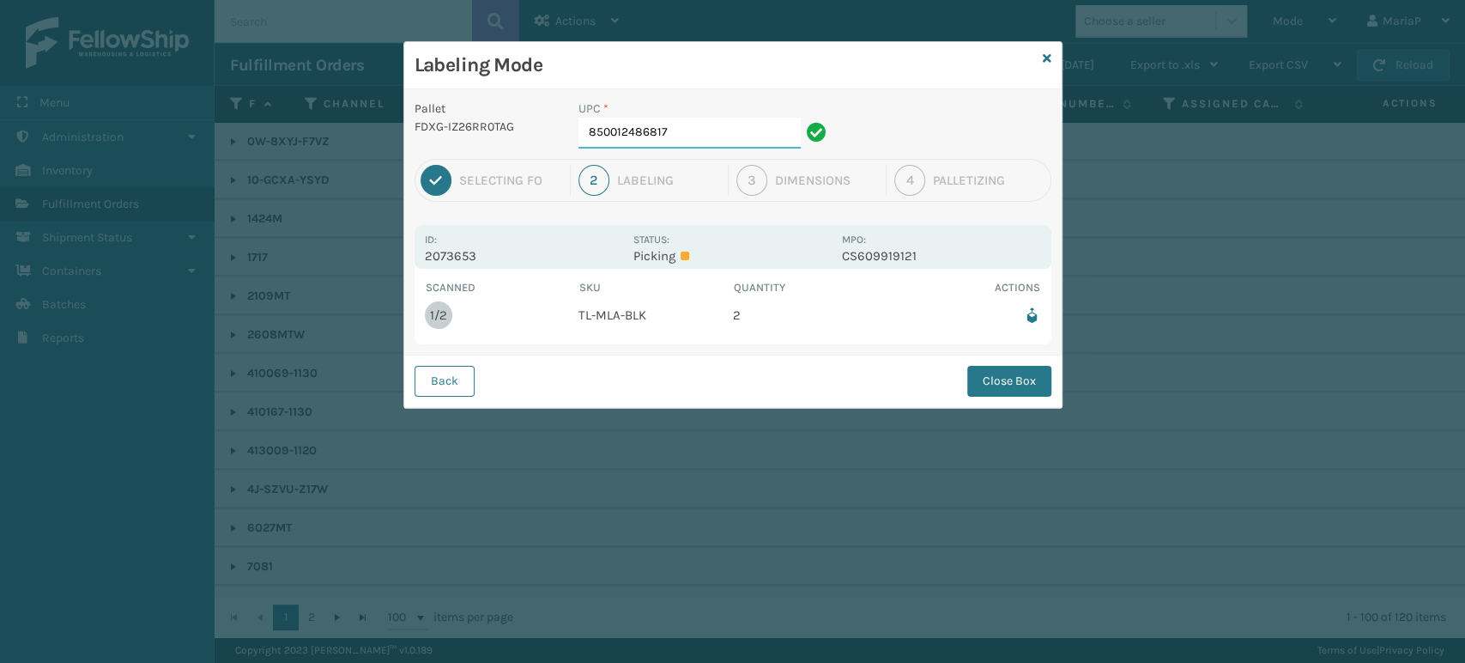
click at [675, 136] on input "850012486817" at bounding box center [689, 133] width 222 height 31
click at [996, 384] on button "Close Box" at bounding box center [1009, 381] width 84 height 31
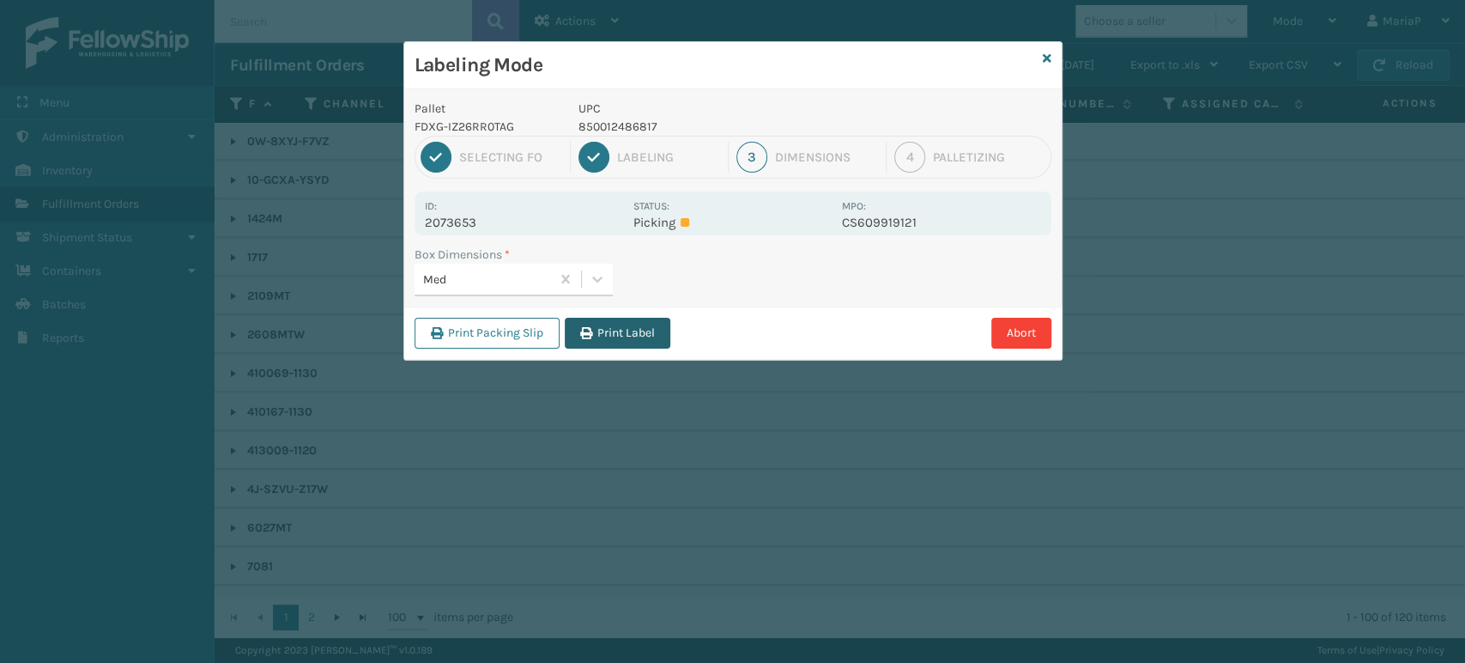
click at [588, 342] on button "Print Label" at bounding box center [618, 333] width 106 height 31
click at [588, 342] on div "Labeling Mode Pallet FDXG-IZ26RR0TAG UPC 850012486817 1 Selecting FO 2 Labeling…" at bounding box center [732, 331] width 1465 height 663
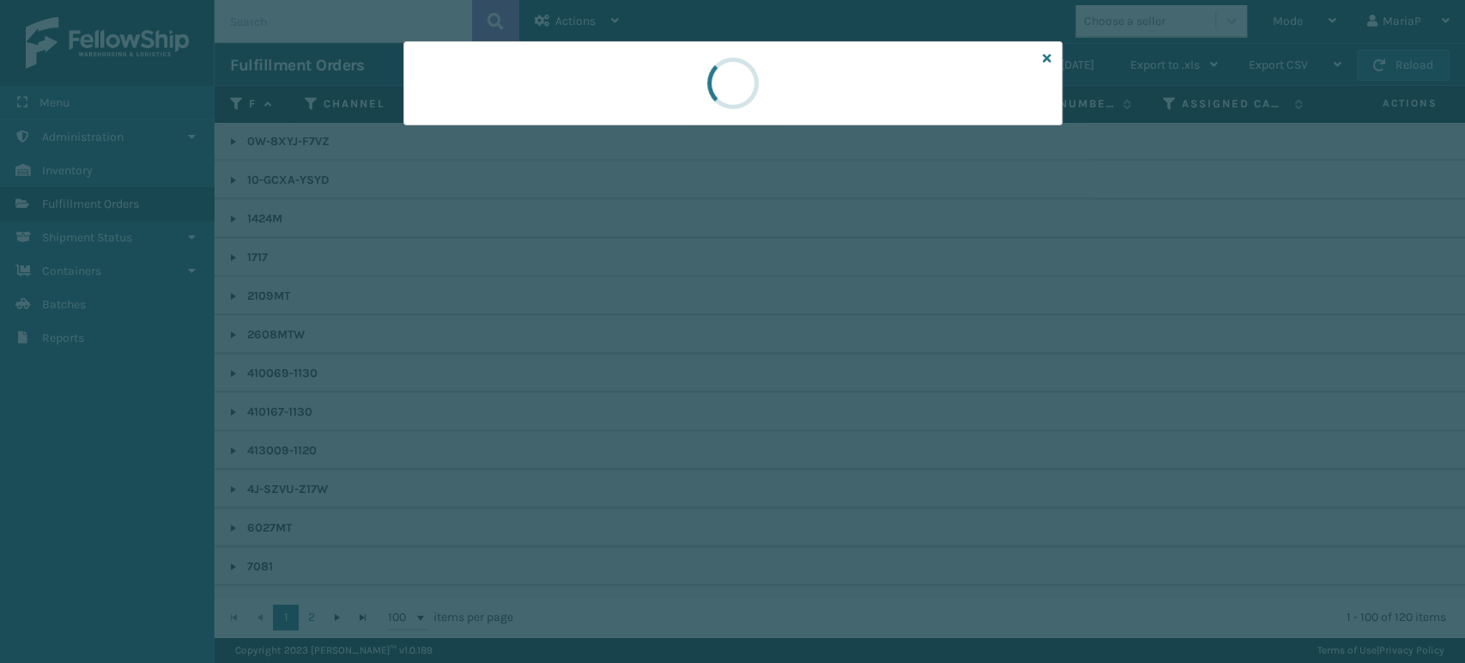
click at [590, 339] on div at bounding box center [732, 331] width 1465 height 663
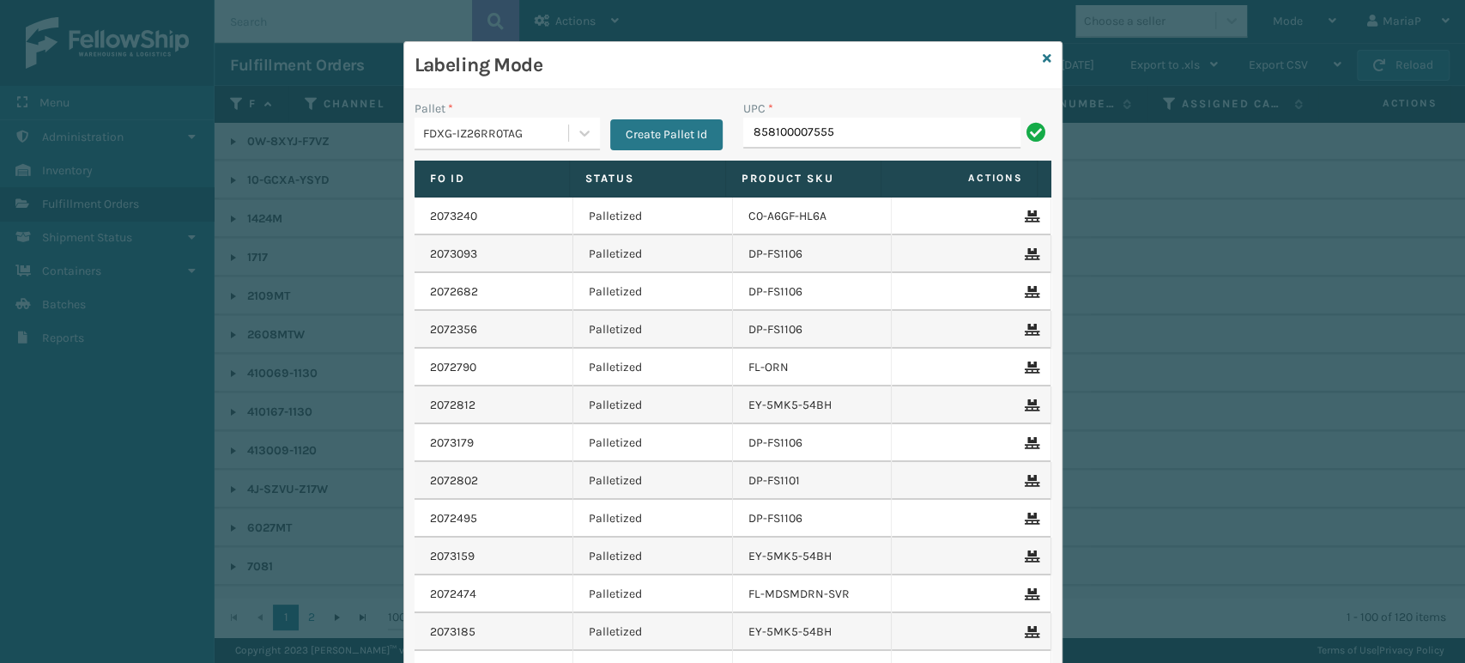
type input "858100007555"
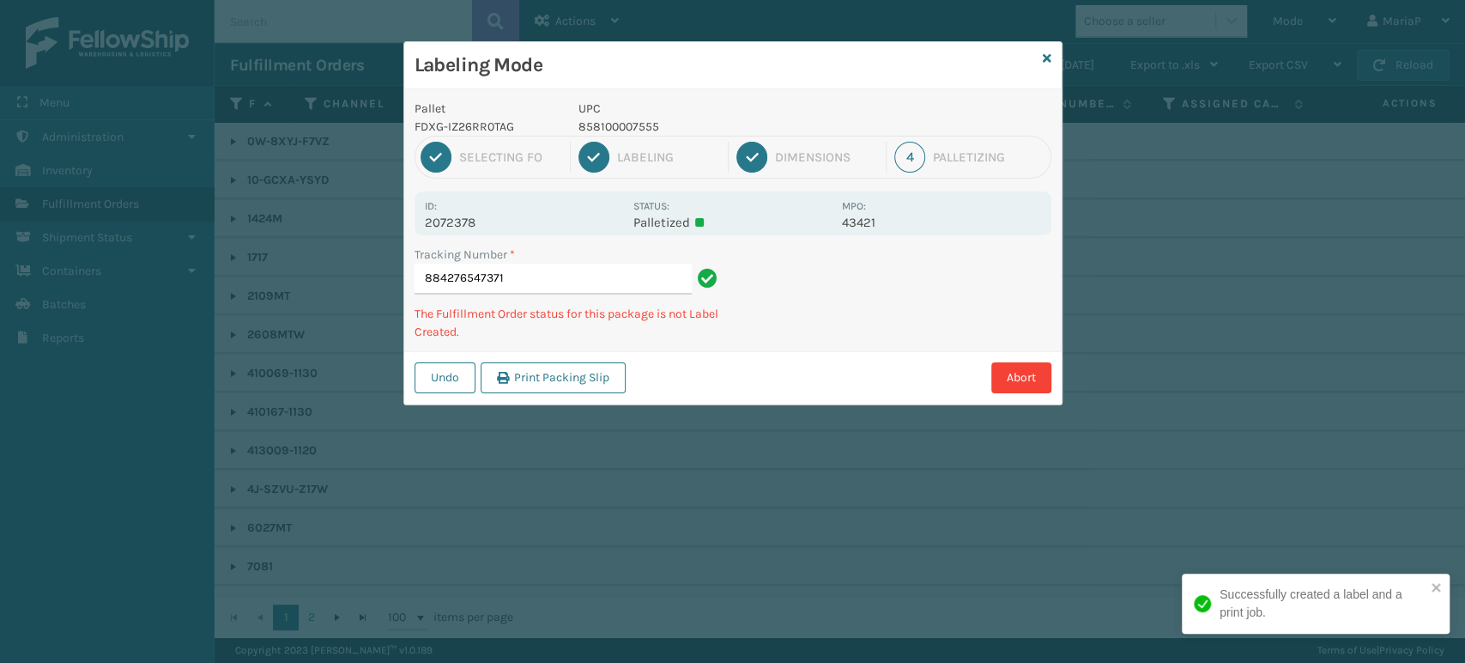
click at [612, 118] on p "858100007555" at bounding box center [704, 127] width 253 height 18
copy p "858100007555"
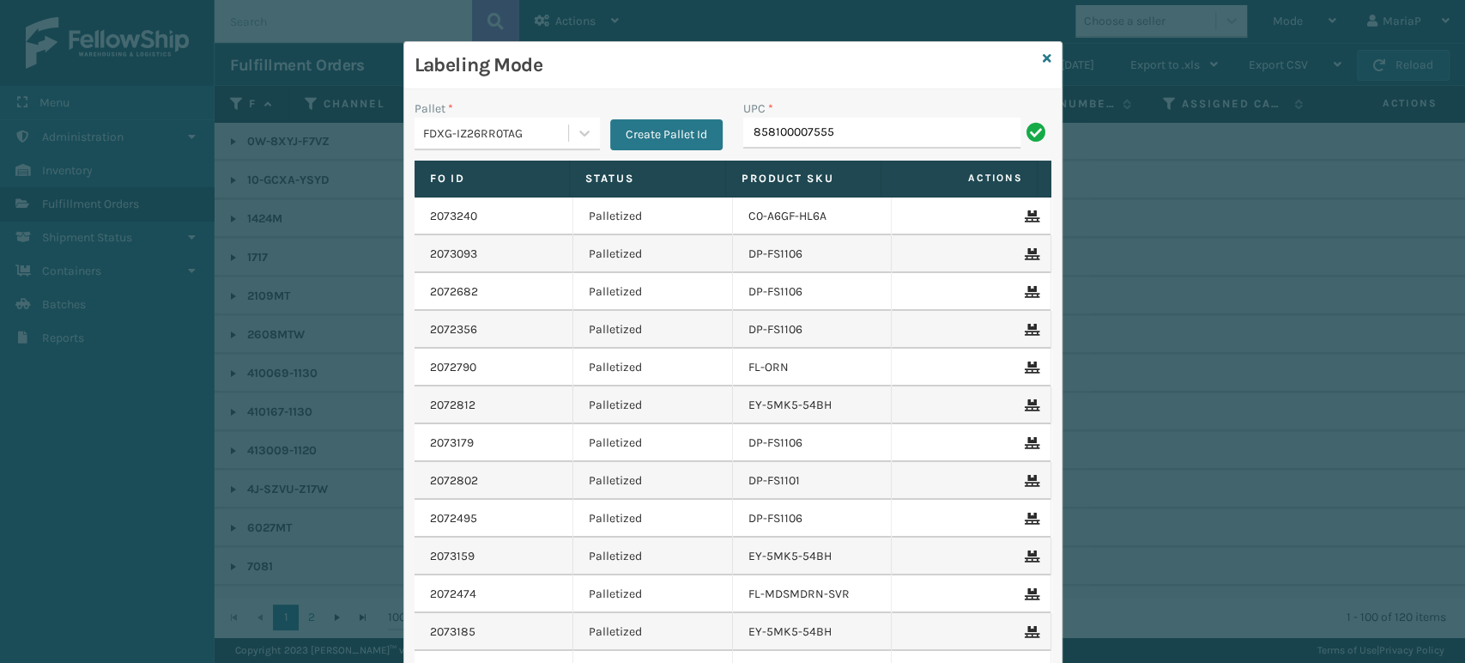
type input "858100007555"
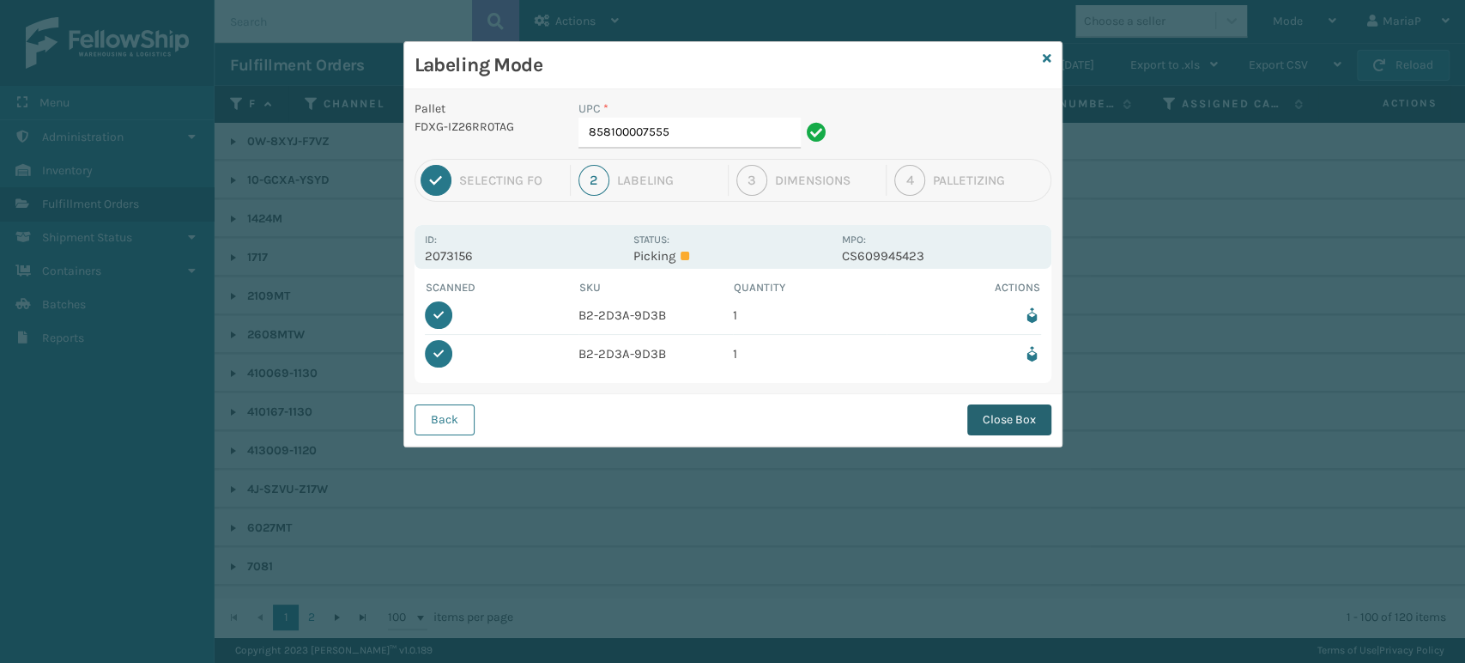
click at [1020, 423] on button "Close Box" at bounding box center [1009, 419] width 84 height 31
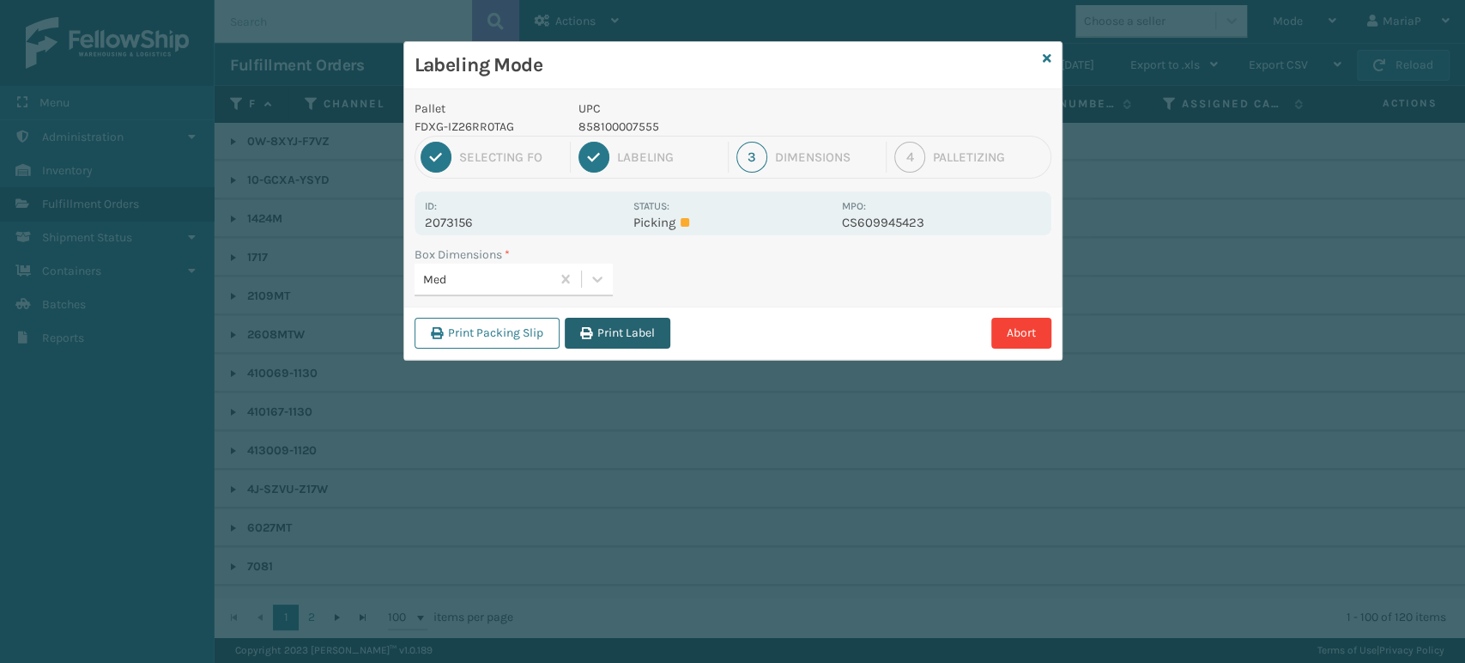
click at [613, 328] on button "Print Label" at bounding box center [618, 333] width 106 height 31
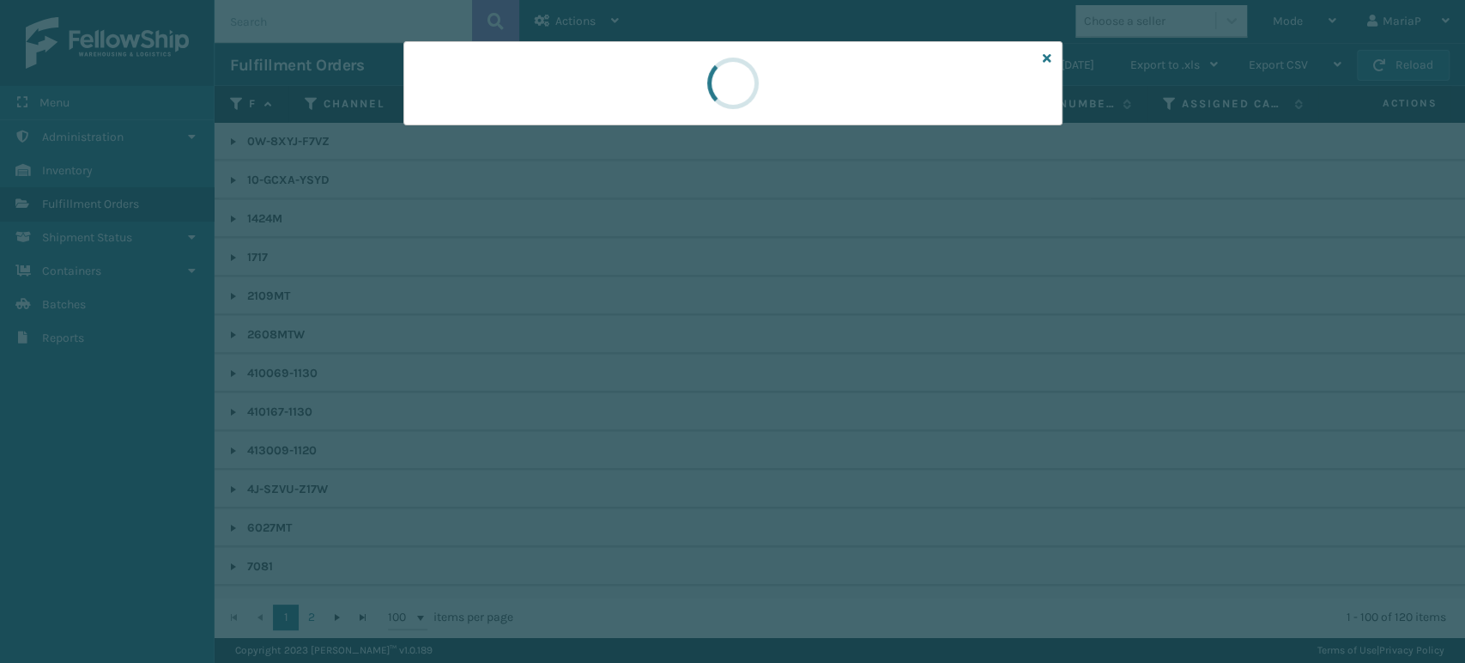
click at [613, 328] on div at bounding box center [732, 331] width 1465 height 663
drag, startPoint x: 613, startPoint y: 327, endPoint x: 603, endPoint y: 297, distance: 31.5
click at [613, 326] on div at bounding box center [732, 331] width 1465 height 663
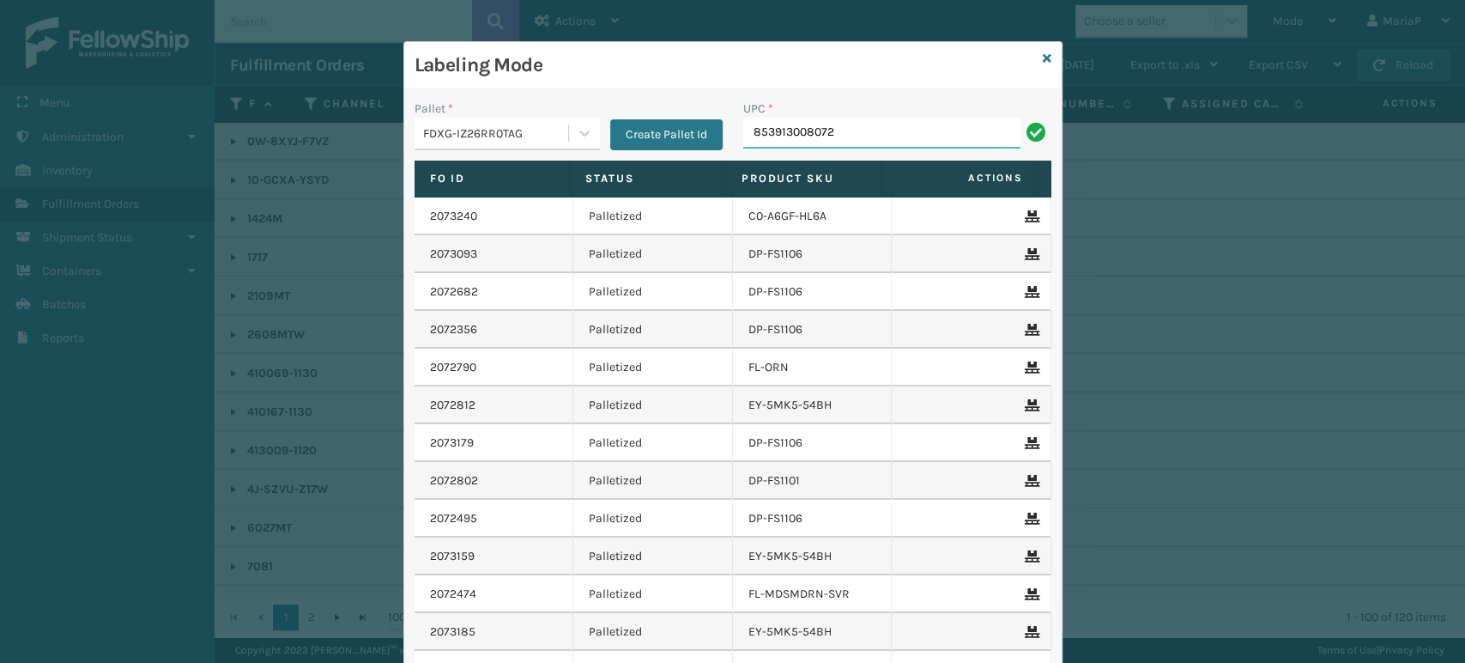
type input "853913008072"
type input "853913008850"
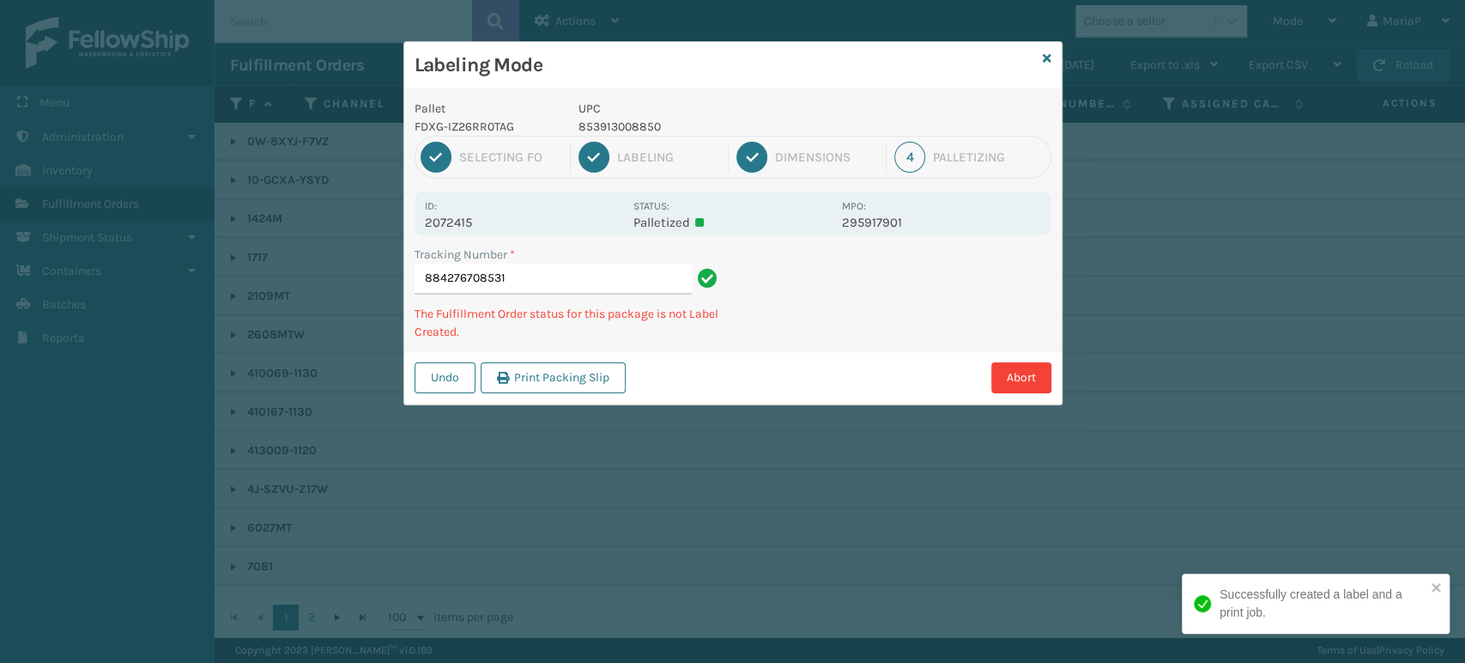
click at [606, 122] on p "853913008850" at bounding box center [704, 127] width 253 height 18
copy p "853913008850"
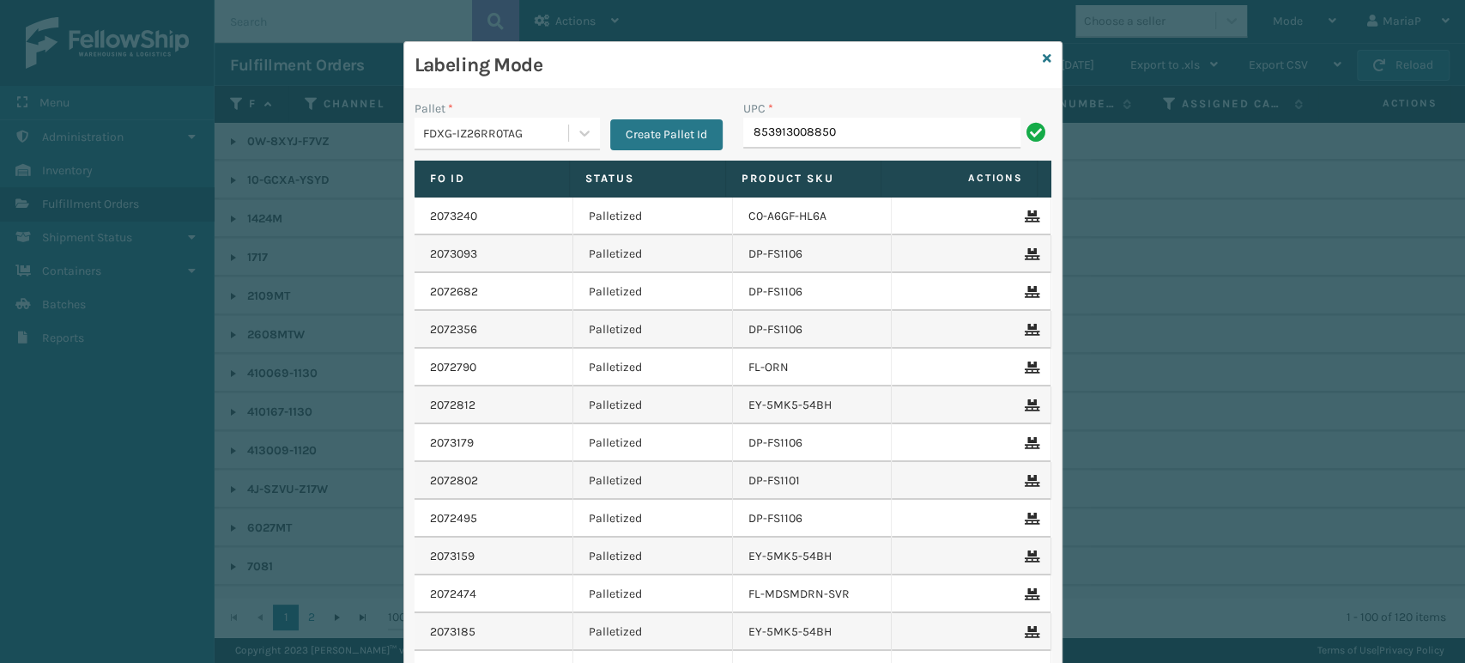
type input "853913008850"
click at [929, 208] on td at bounding box center [972, 216] width 160 height 38
drag, startPoint x: 929, startPoint y: 204, endPoint x: 927, endPoint y: 185, distance: 19.0
click at [927, 185] on span "Actions" at bounding box center [959, 178] width 147 height 28
click at [810, 135] on input "fl-o" at bounding box center [881, 133] width 277 height 31
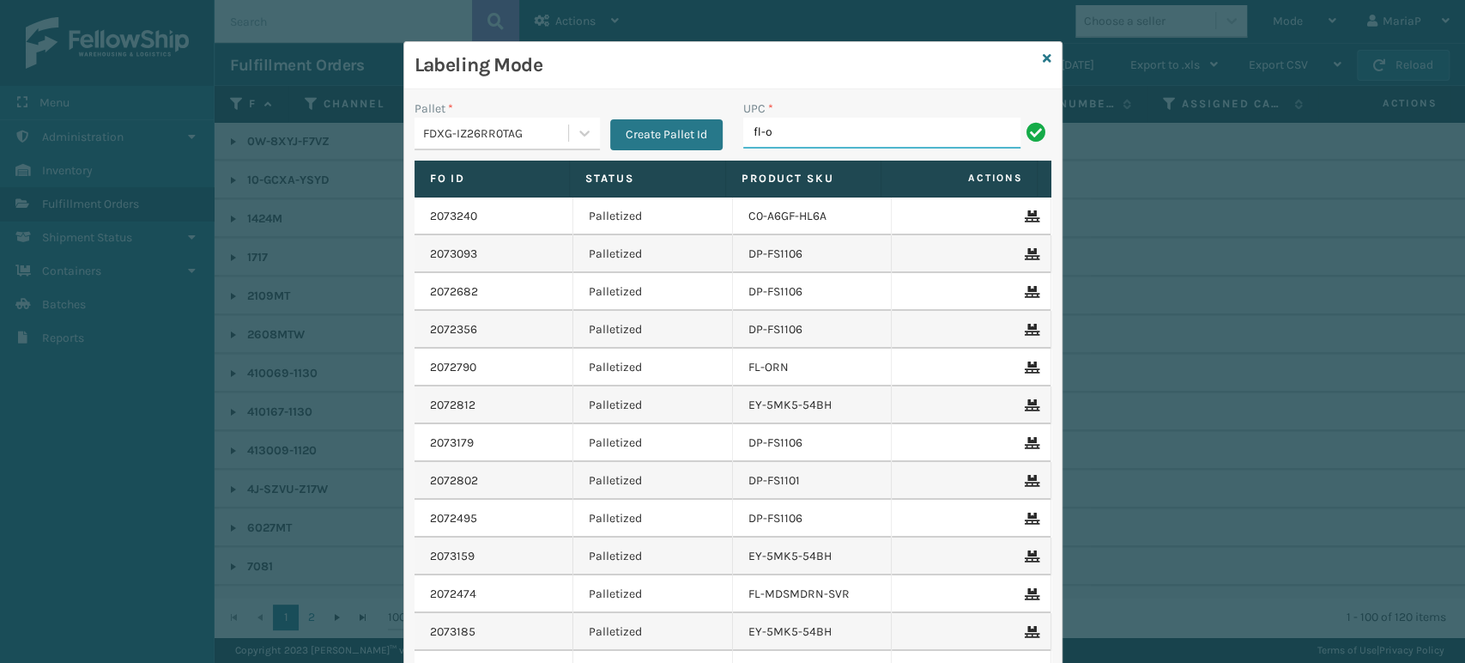
type input "FL-OLVA-CRM"
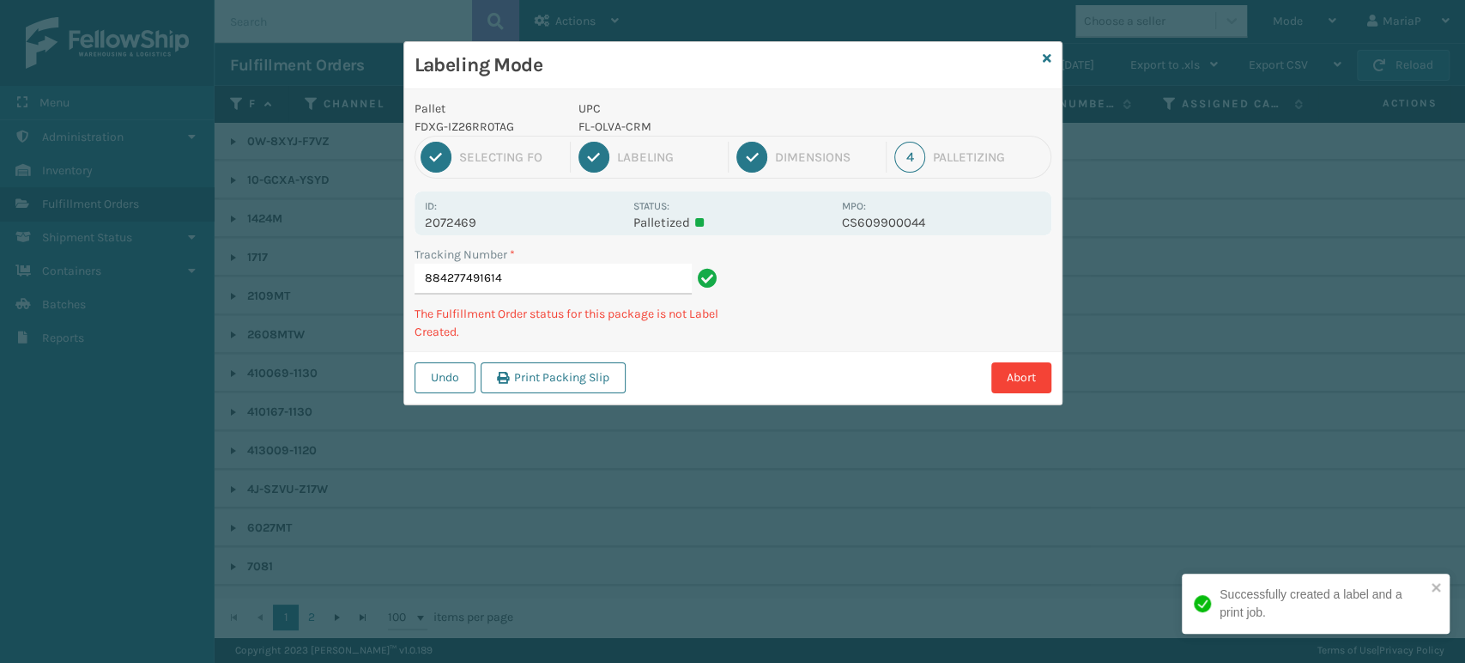
click at [615, 130] on p "FL-OLVA-CRM" at bounding box center [704, 127] width 253 height 18
click at [613, 129] on p "FL-OLVA-CRM" at bounding box center [704, 127] width 253 height 18
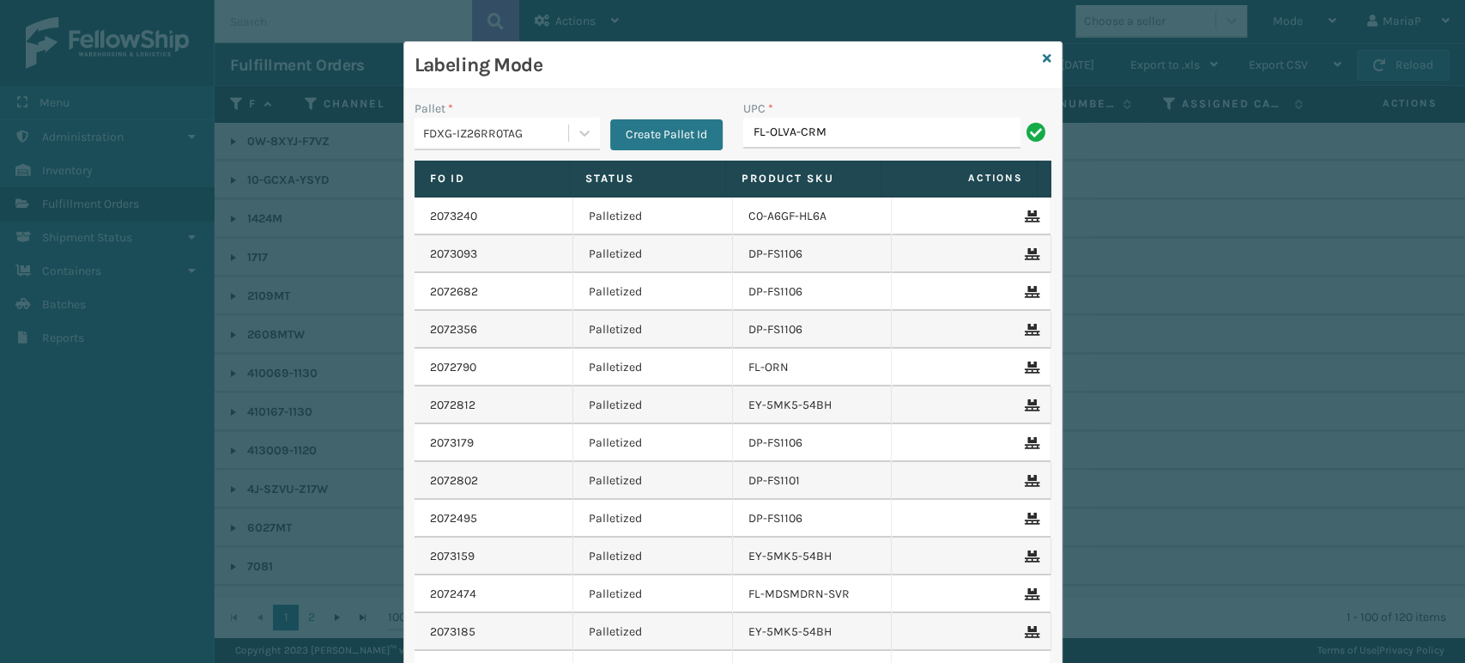
type input "FL-OLVA-CRM"
type input "853913008270"
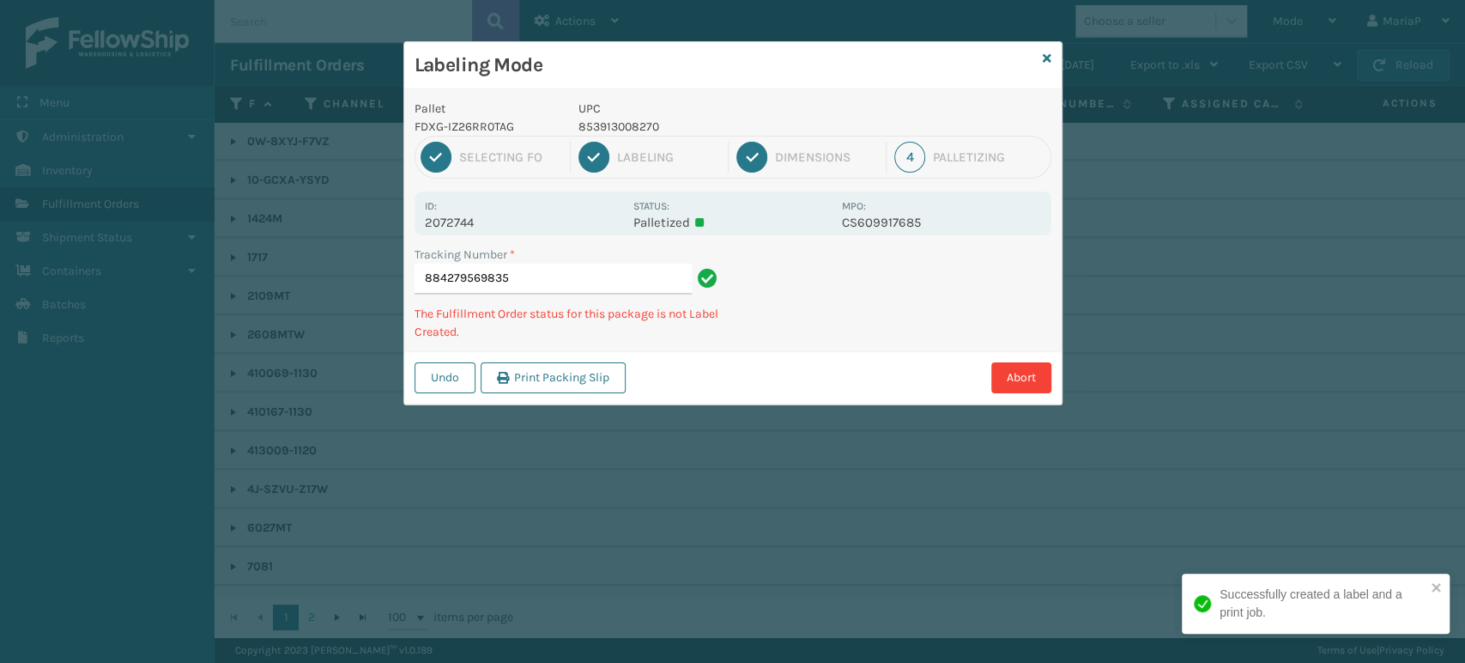
click at [622, 133] on p "853913008270" at bounding box center [704, 127] width 253 height 18
click at [622, 130] on p "853913008270" at bounding box center [704, 127] width 253 height 18
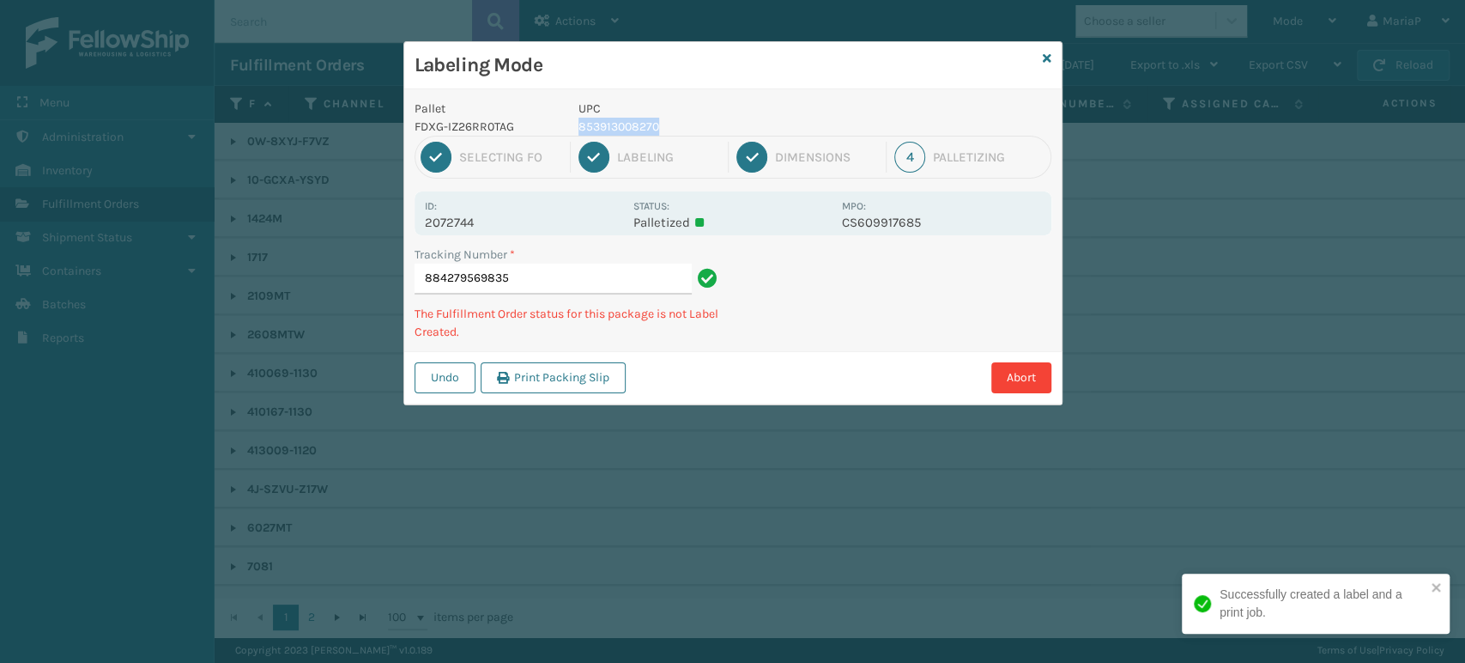
copy p "853913008270"
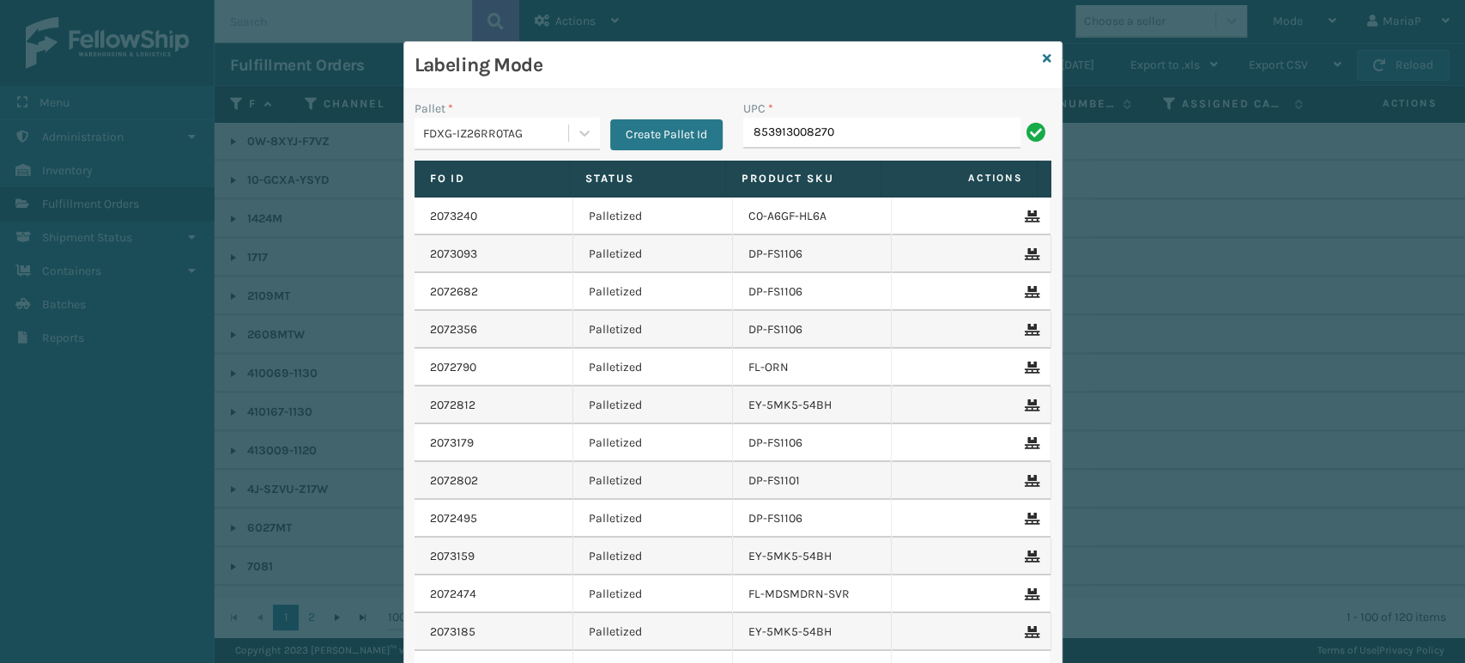
type input "853913008270"
click at [1034, 57] on div "Labeling Mode" at bounding box center [732, 65] width 657 height 47
click at [1043, 55] on icon at bounding box center [1047, 58] width 9 height 12
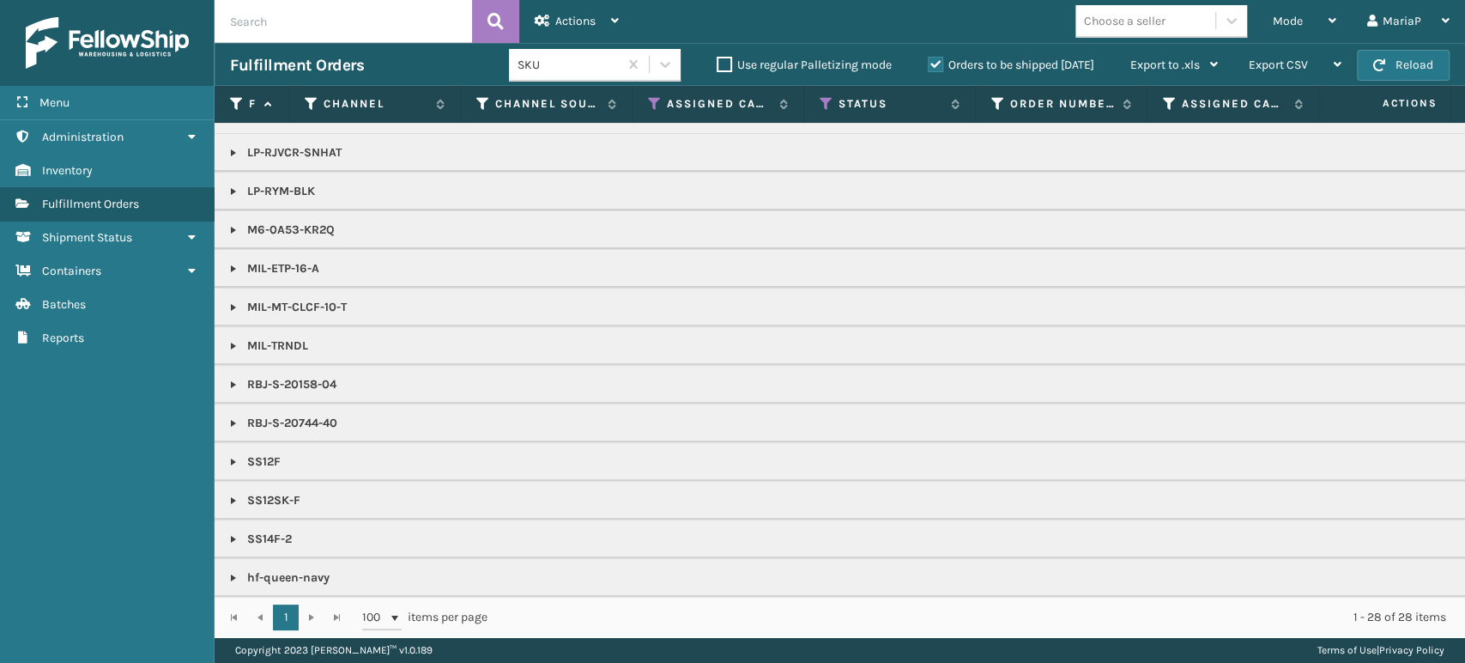
scroll to position [386, 0]
click at [233, 571] on link at bounding box center [234, 578] width 14 height 14
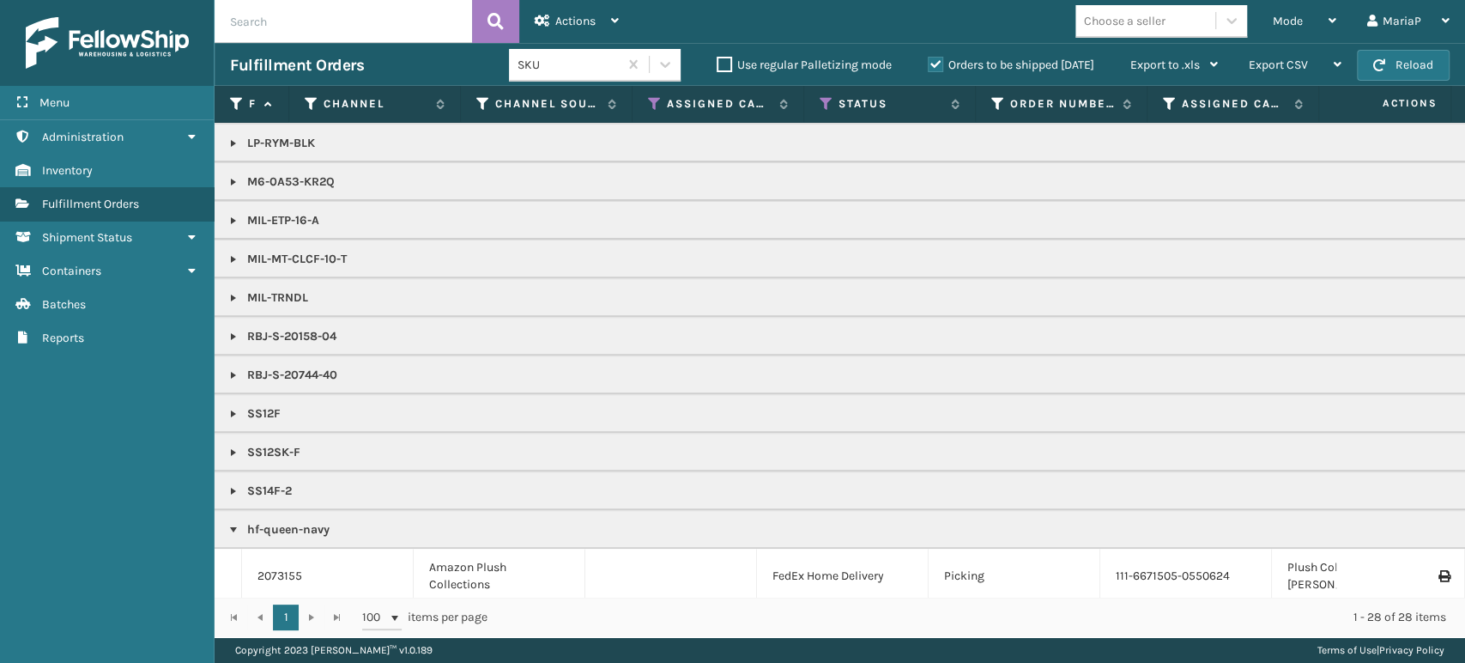
scroll to position [441, 0]
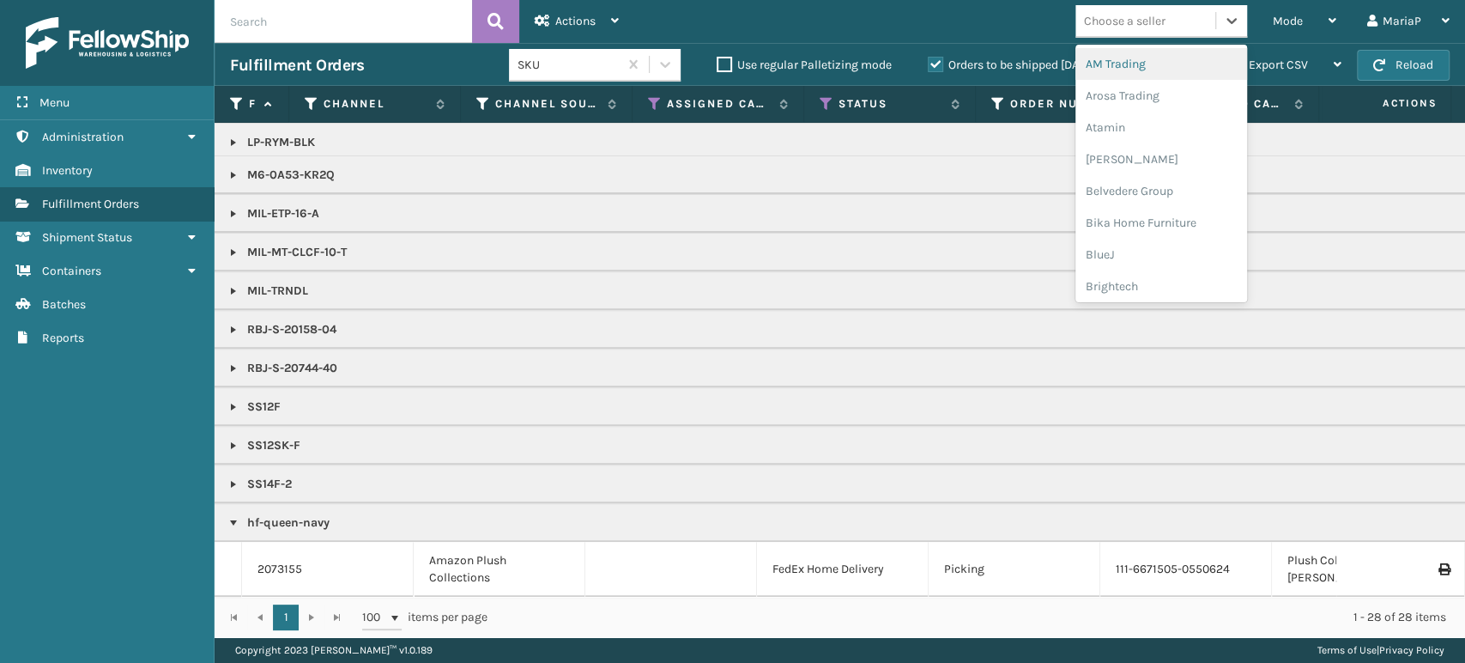
click at [1085, 31] on div at bounding box center [1085, 20] width 2 height 21
type input "br"
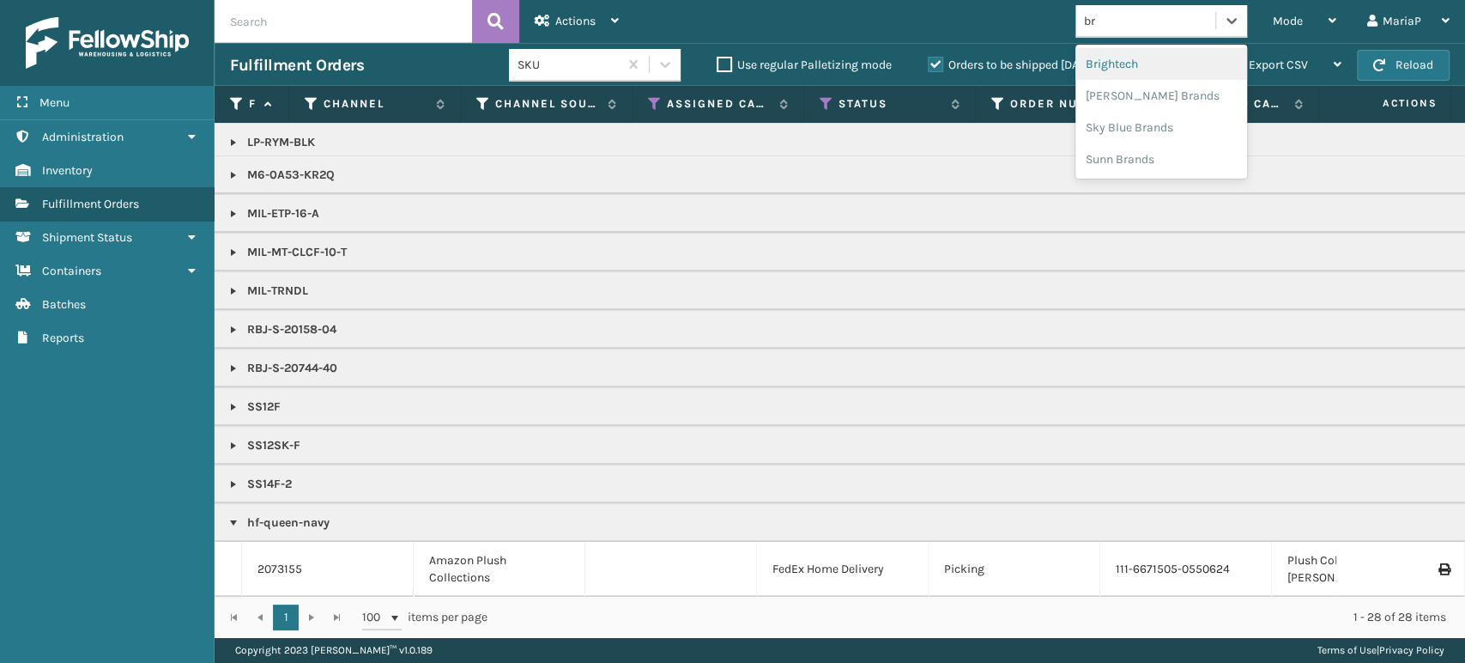
click at [1121, 65] on div "Brightech" at bounding box center [1161, 64] width 172 height 32
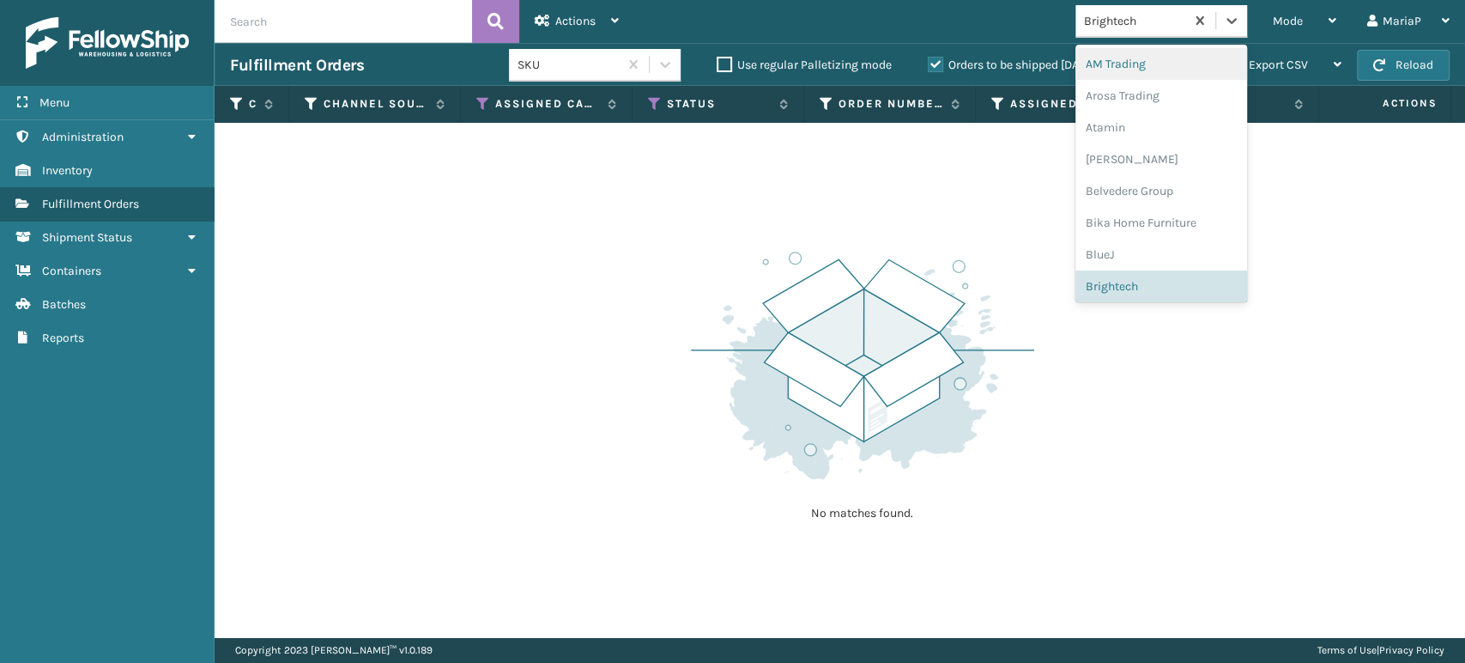
click at [1120, 14] on div "Brightech" at bounding box center [1135, 21] width 102 height 18
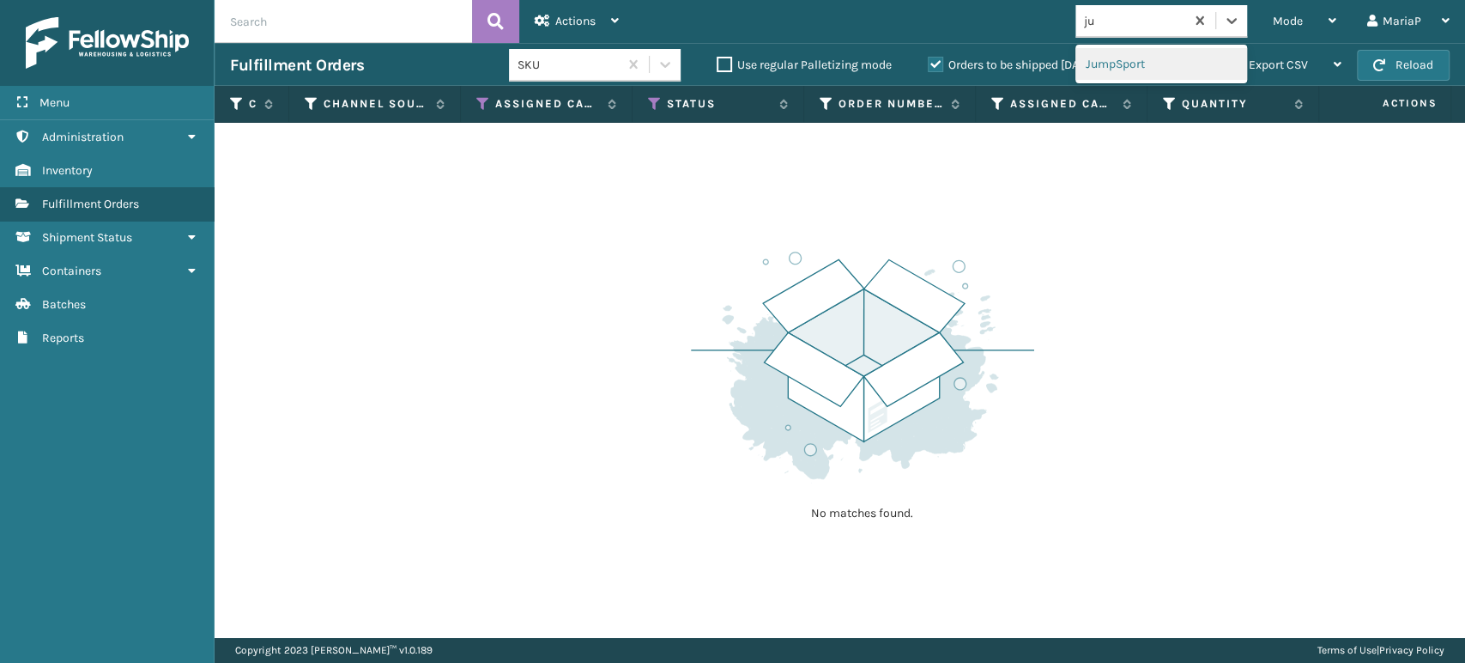
type input "jum"
click at [1088, 64] on div "JumpSport" at bounding box center [1161, 64] width 172 height 32
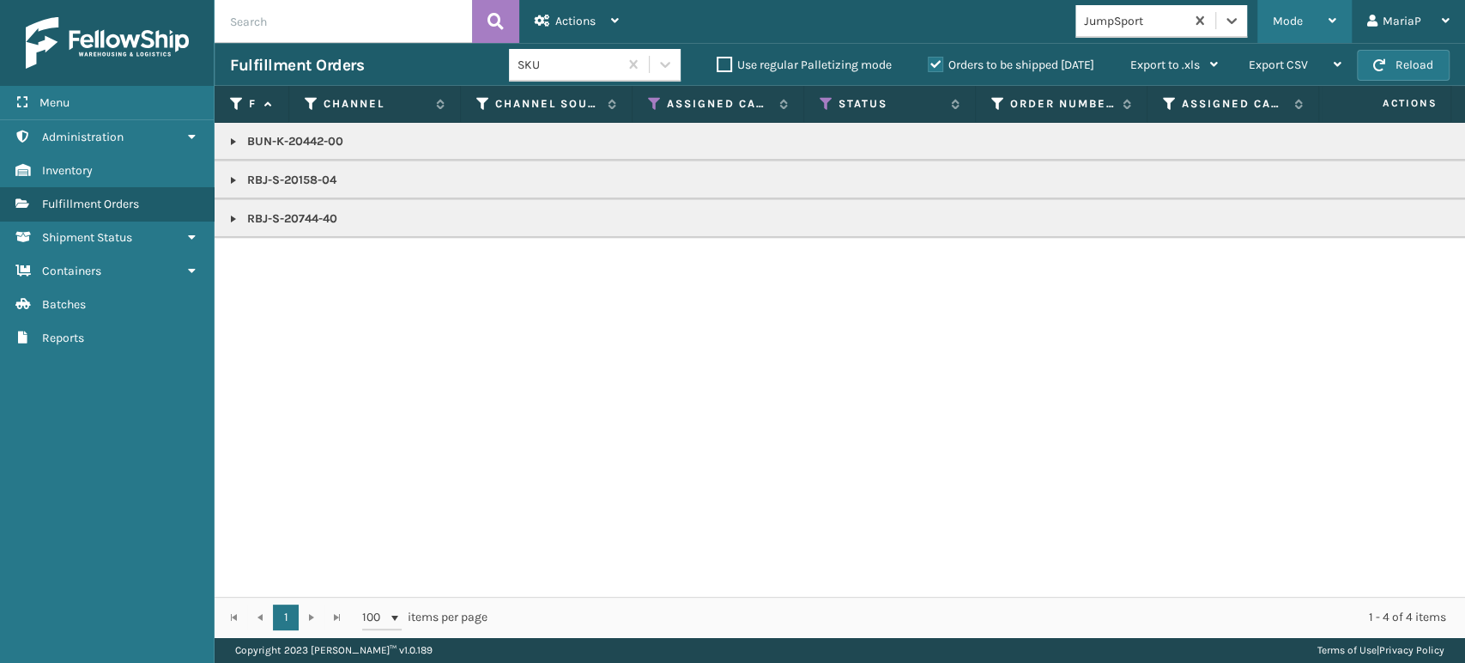
drag, startPoint x: 1247, startPoint y: 10, endPoint x: 1277, endPoint y: 25, distance: 33.4
click at [1250, 12] on div "option JumpSport, selected. 0 results available. Select is focused ,type to ref…" at bounding box center [1166, 21] width 182 height 33
drag, startPoint x: 1314, startPoint y: 21, endPoint x: 1299, endPoint y: 53, distance: 34.9
click at [1312, 21] on div "Mode" at bounding box center [1305, 21] width 64 height 43
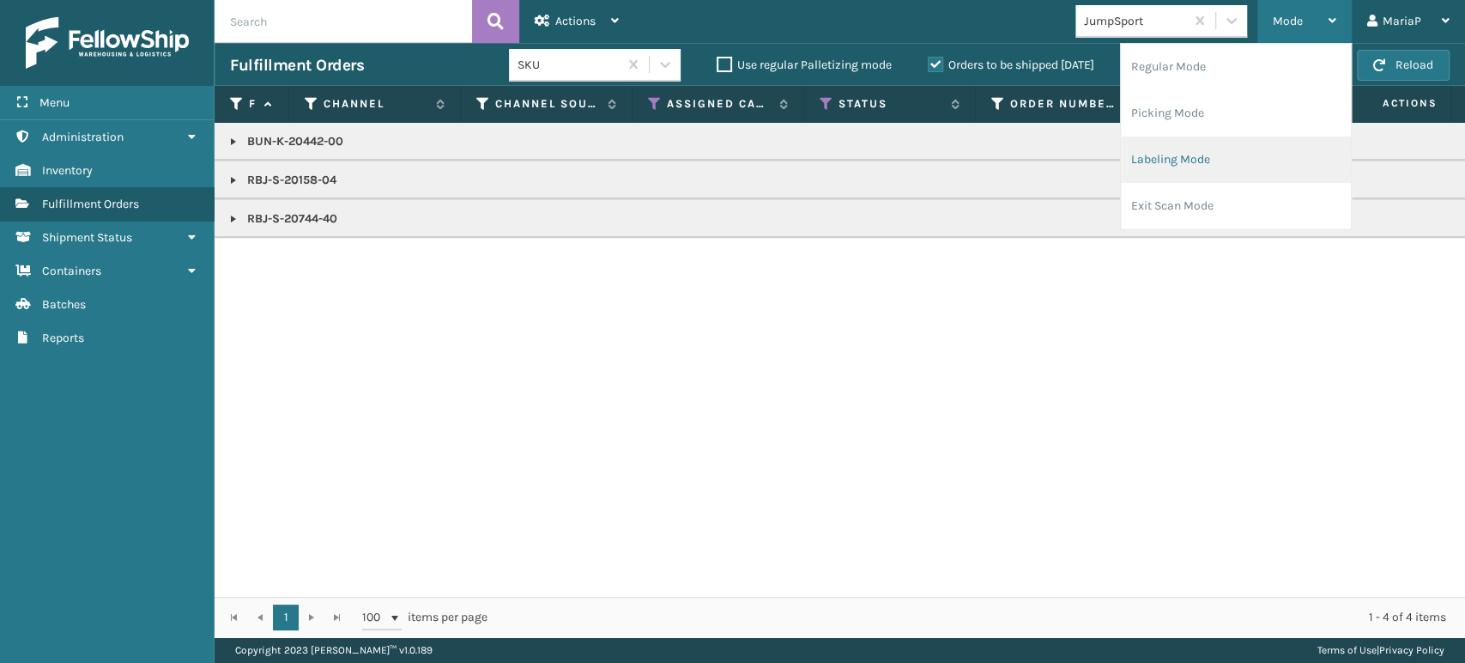
click at [1270, 151] on li "Labeling Mode" at bounding box center [1236, 159] width 230 height 46
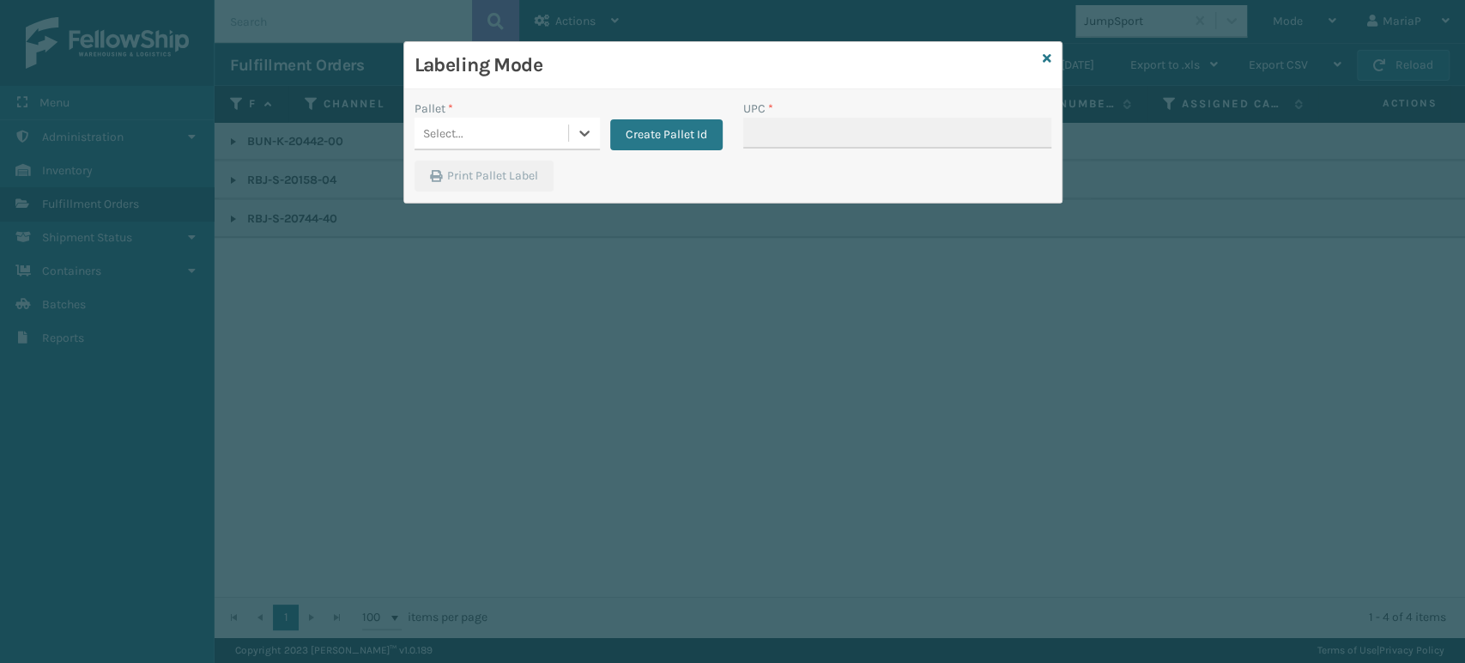
click at [485, 129] on div "Select..." at bounding box center [492, 133] width 154 height 28
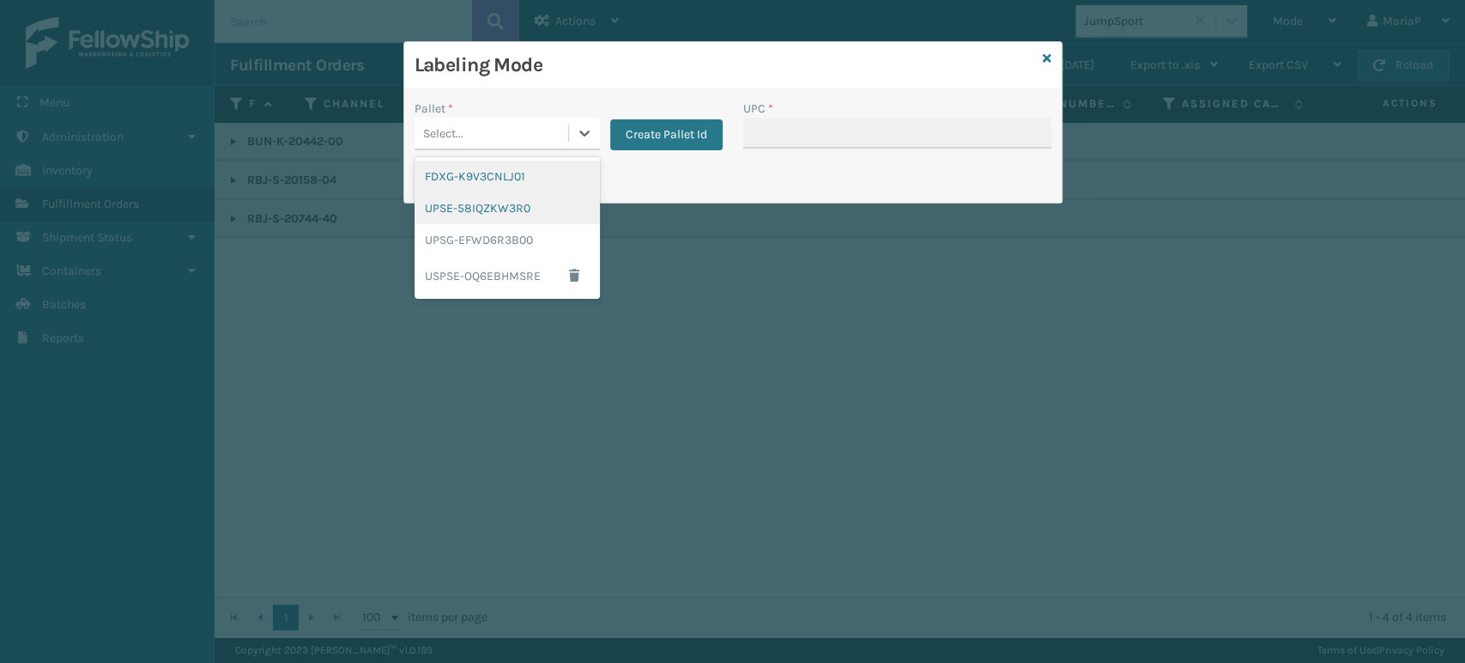
click at [520, 180] on div "FDXG-K9V3CNLJ01" at bounding box center [507, 176] width 185 height 32
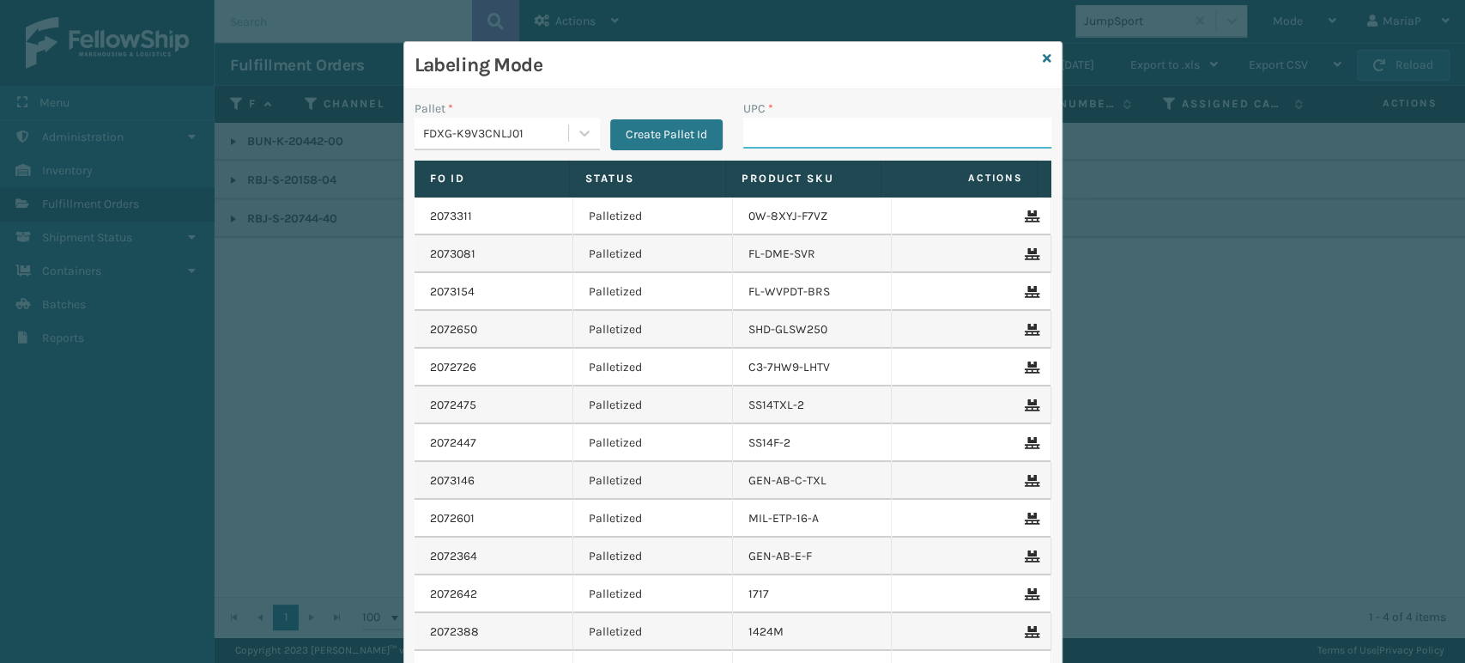
click at [793, 125] on input "UPC *" at bounding box center [897, 133] width 308 height 31
type input "M6"
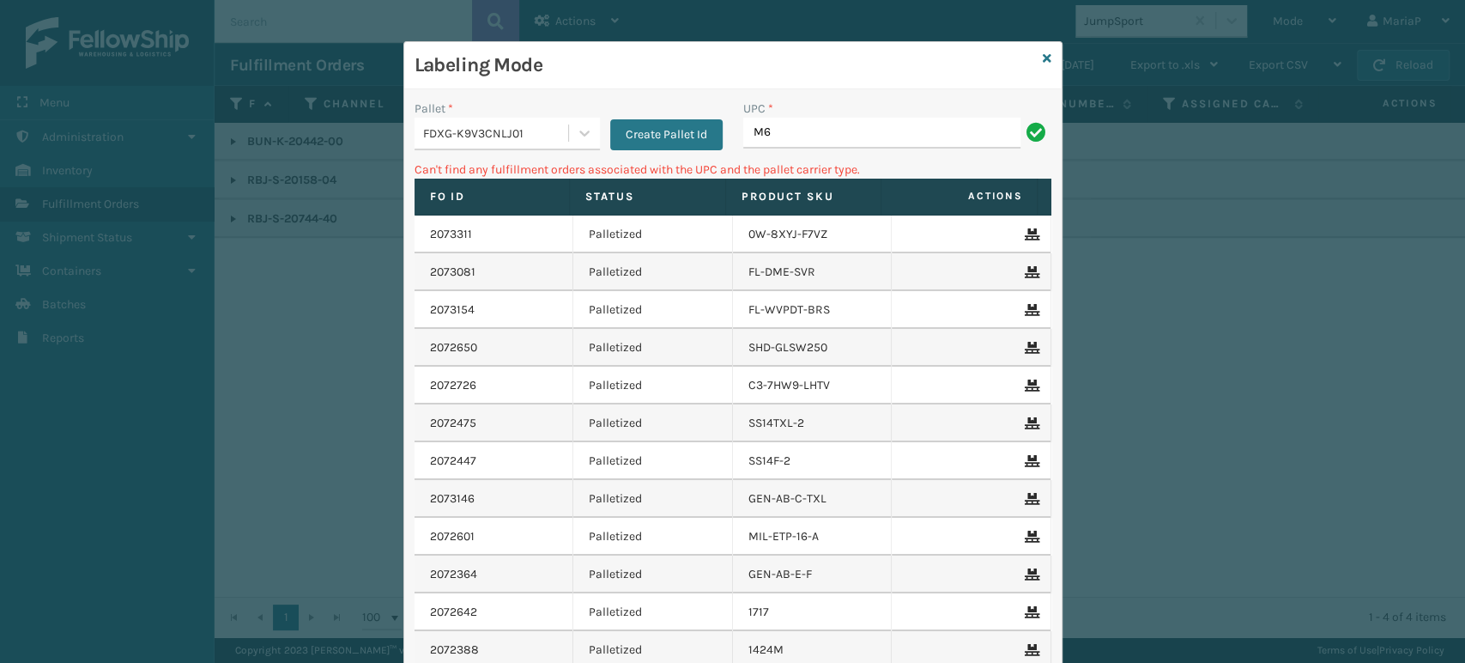
click at [777, 135] on input "M6" at bounding box center [881, 133] width 277 height 31
type input "M6-0A53-KR2Q"
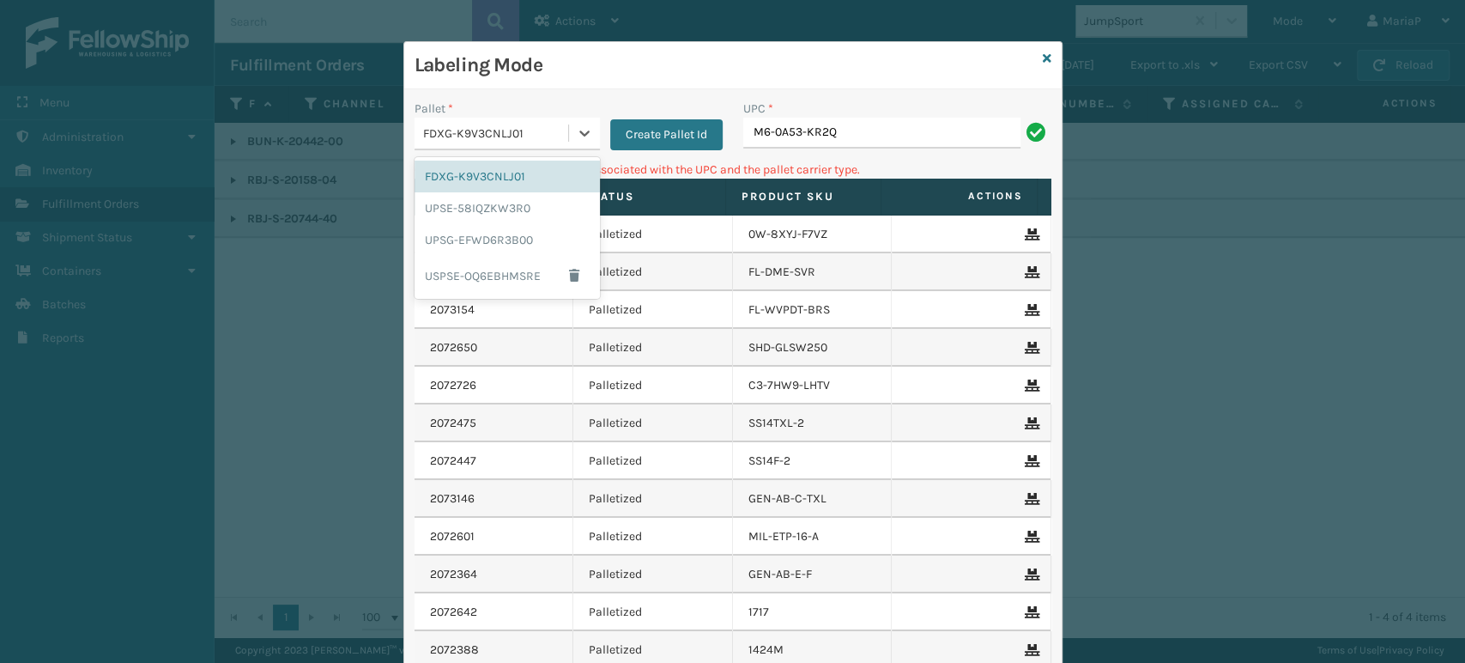
click at [425, 130] on div "FDXG-K9V3CNLJ01" at bounding box center [496, 133] width 147 height 18
click at [679, 148] on button "Create Pallet Id" at bounding box center [666, 134] width 112 height 31
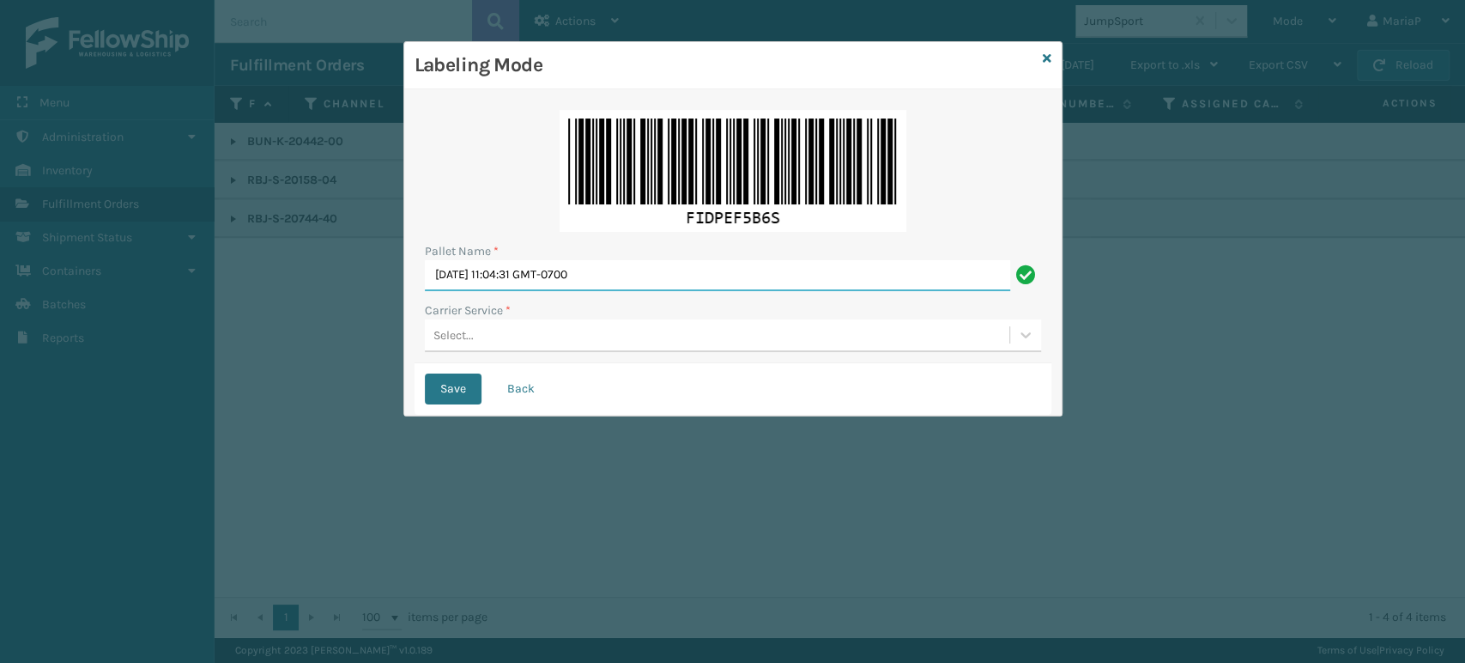
click at [687, 274] on input "[DATE] 11:04:31 GMT-0700" at bounding box center [717, 275] width 585 height 31
click at [526, 267] on input "USPS" at bounding box center [717, 275] width 585 height 31
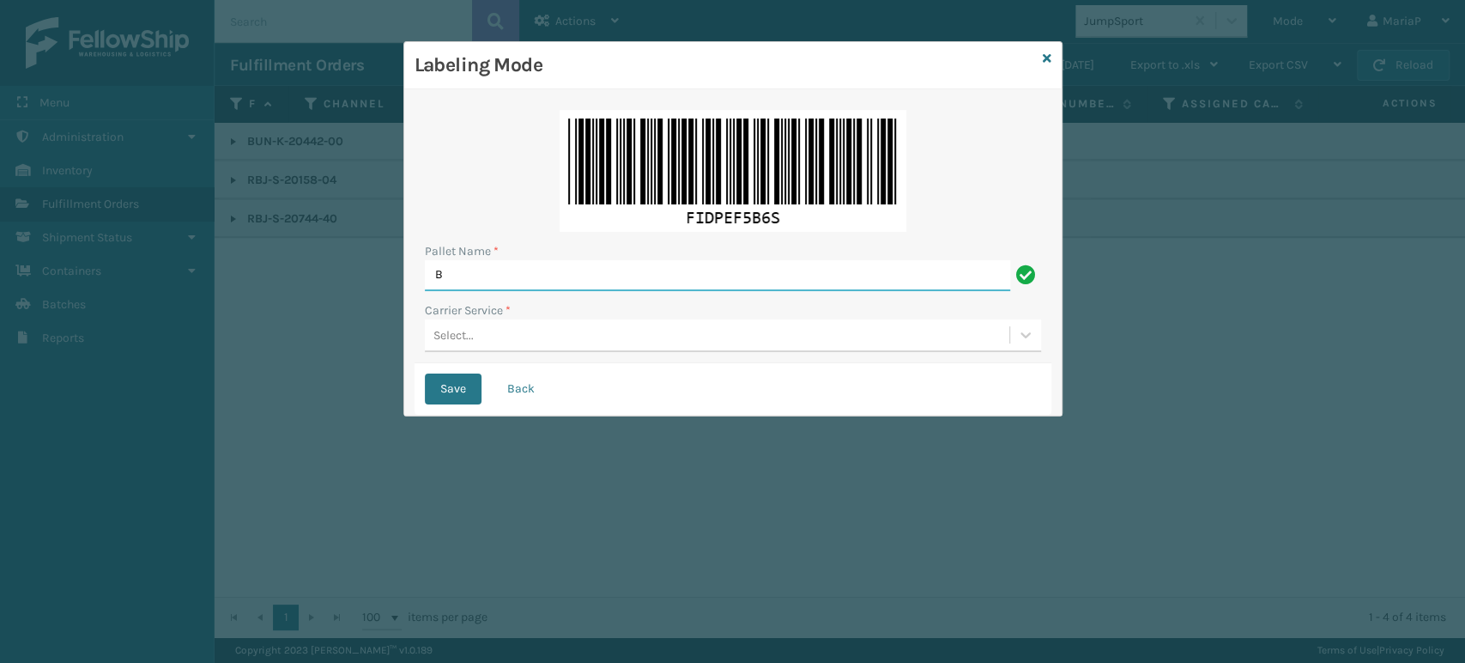
type input "BOX TRUCK"
click at [497, 342] on div "Select..." at bounding box center [717, 335] width 584 height 28
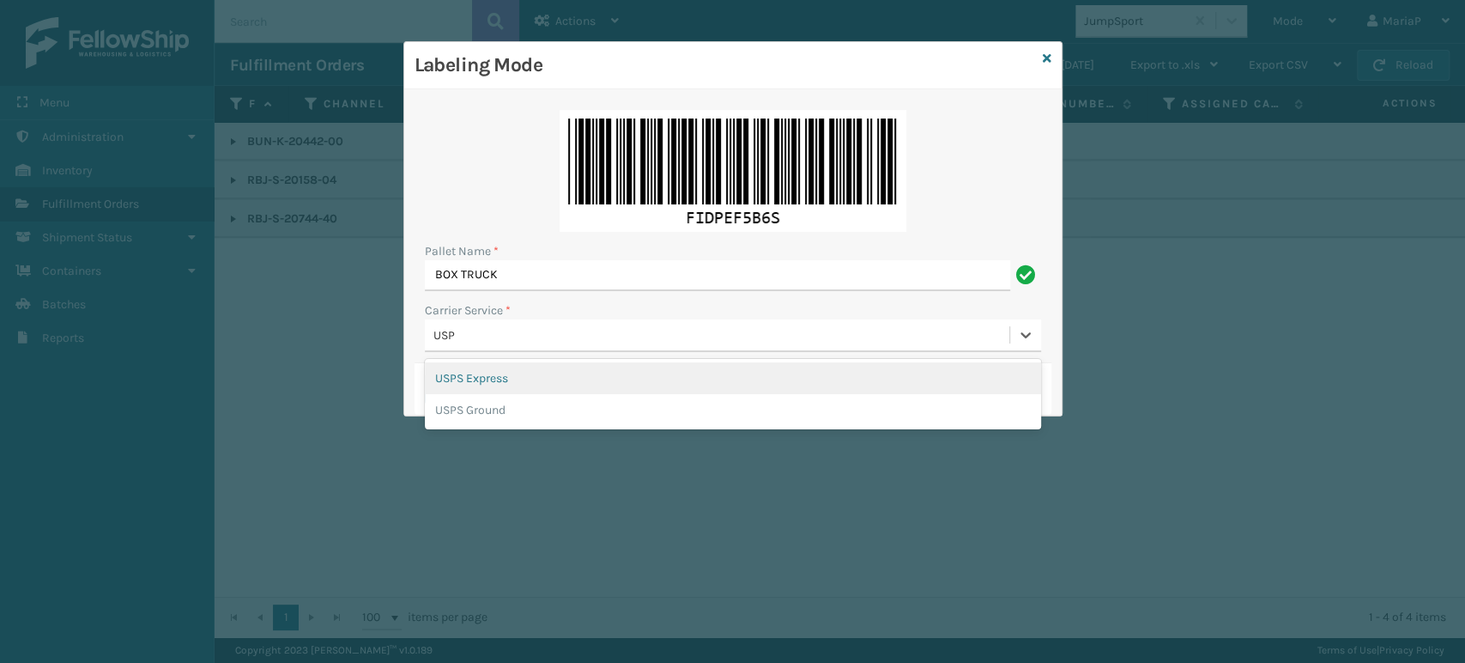
type input "USPS"
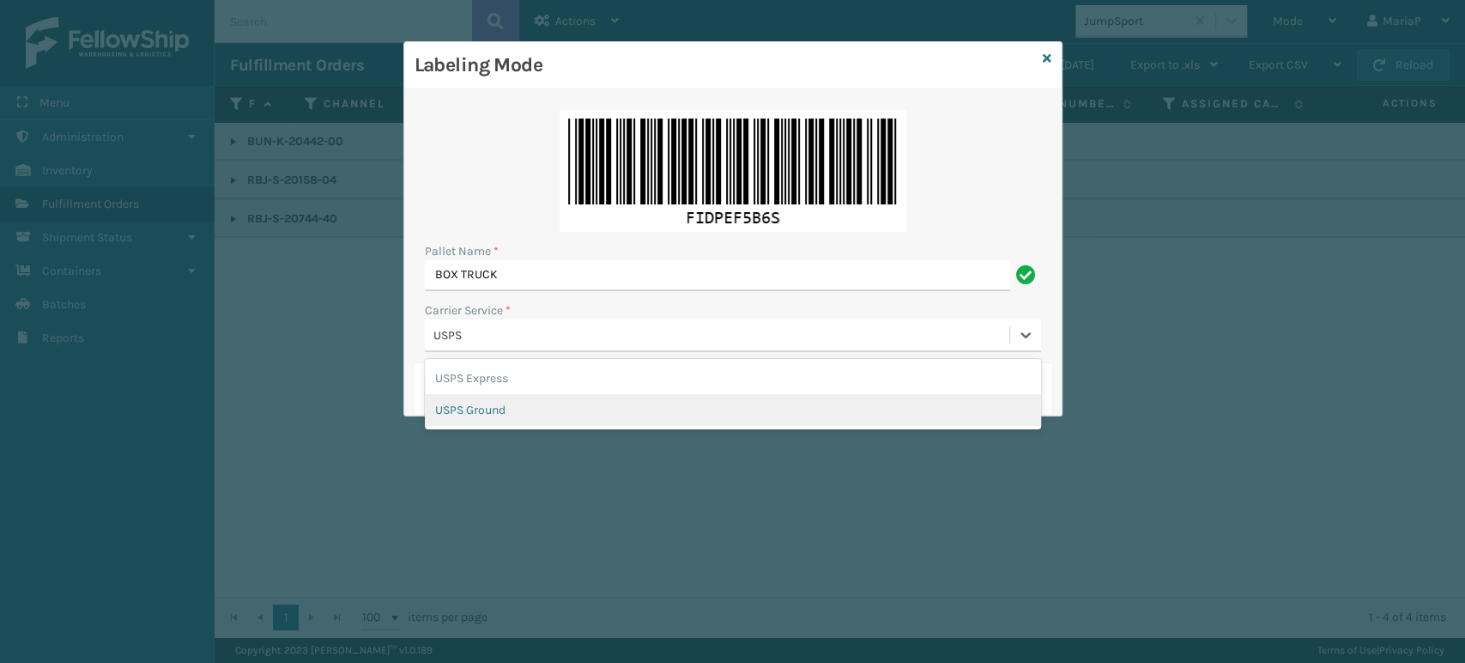
click at [520, 411] on div "USPS Ground" at bounding box center [733, 410] width 616 height 32
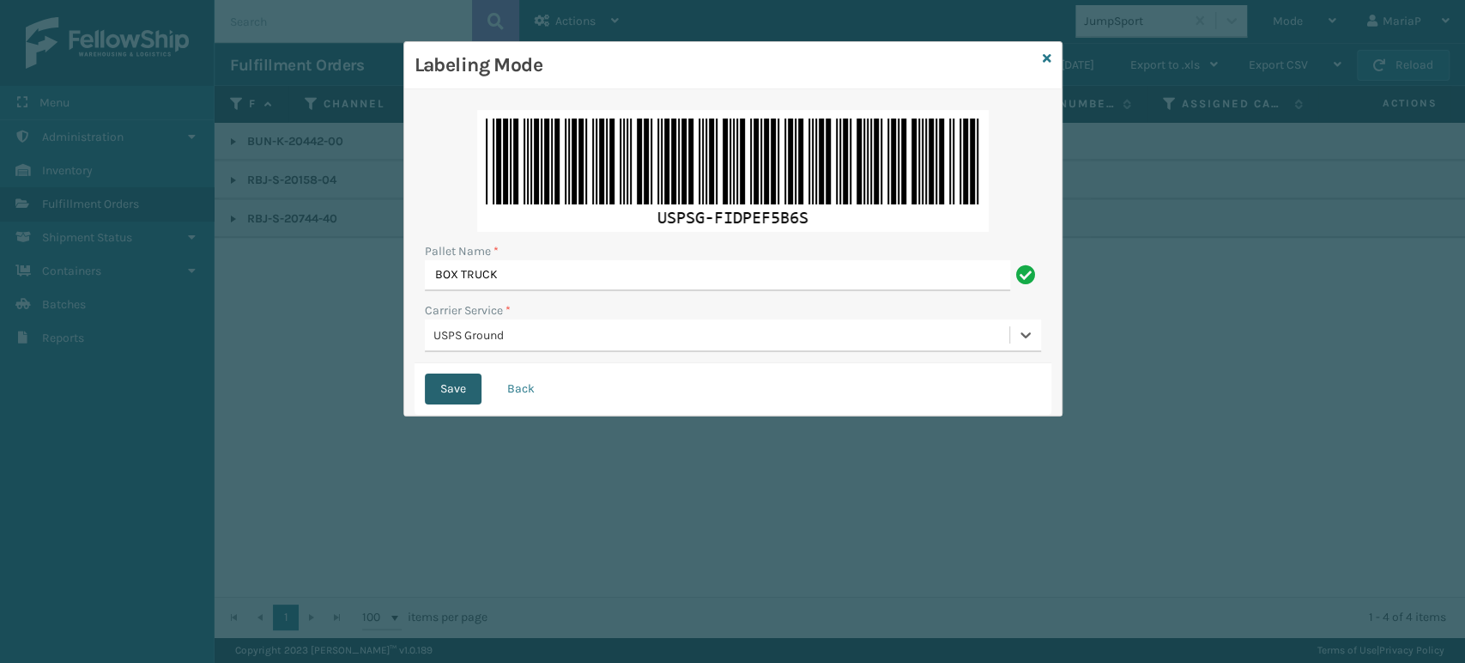
click at [459, 375] on button "Save" at bounding box center [453, 388] width 57 height 31
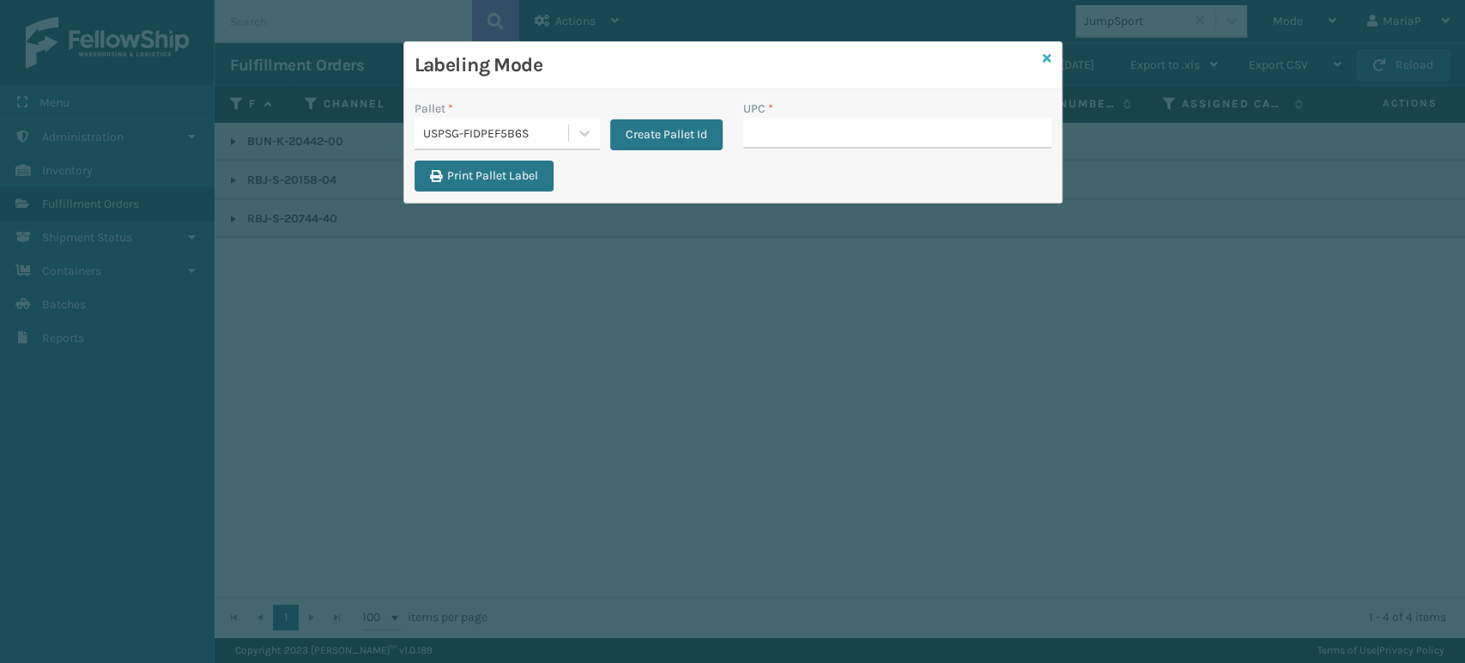
click at [1044, 54] on icon at bounding box center [1047, 58] width 9 height 12
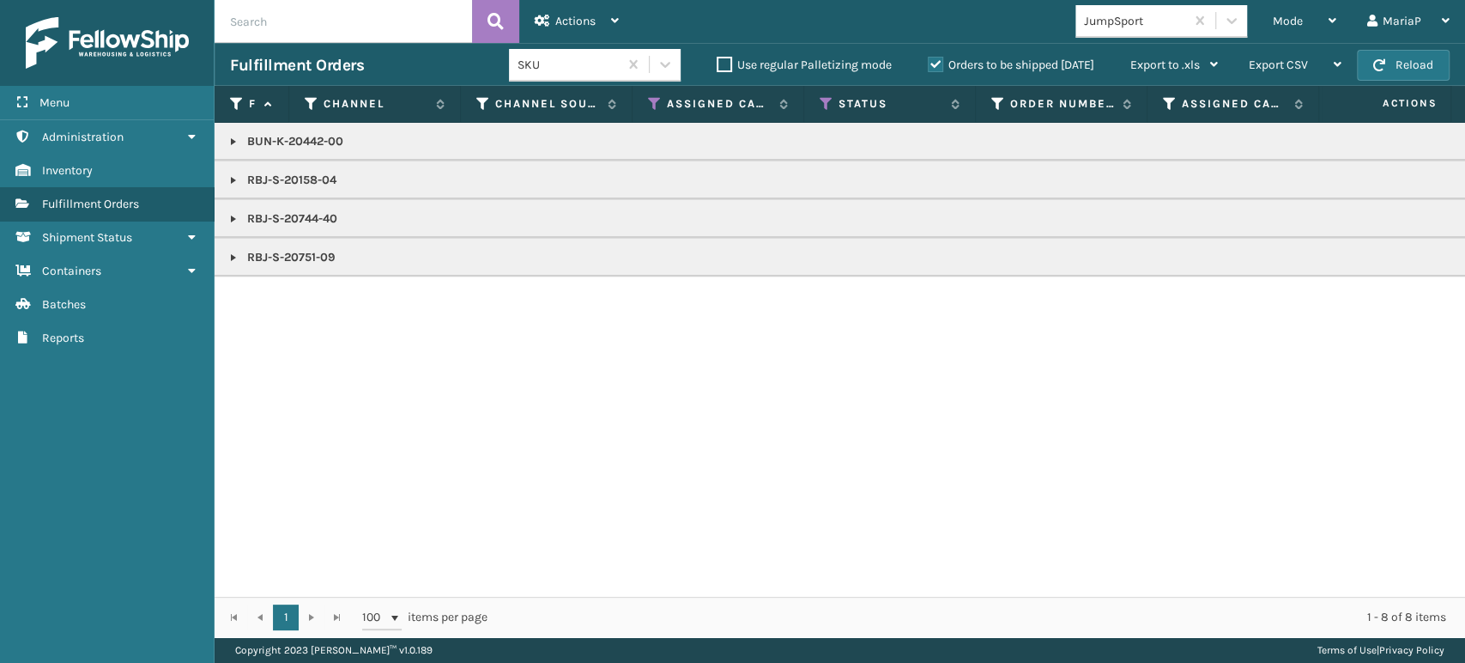
click at [1125, 22] on div "JumpSport" at bounding box center [1135, 21] width 102 height 18
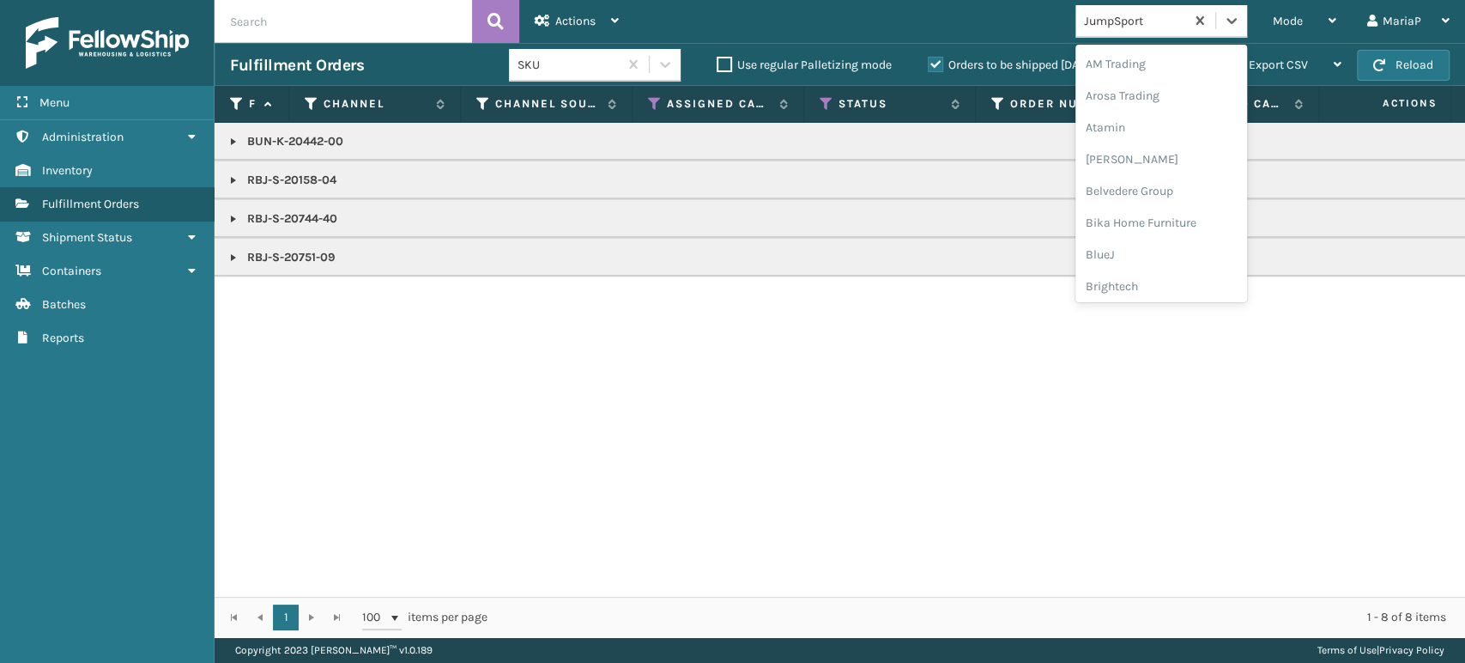
scroll to position [328, 0]
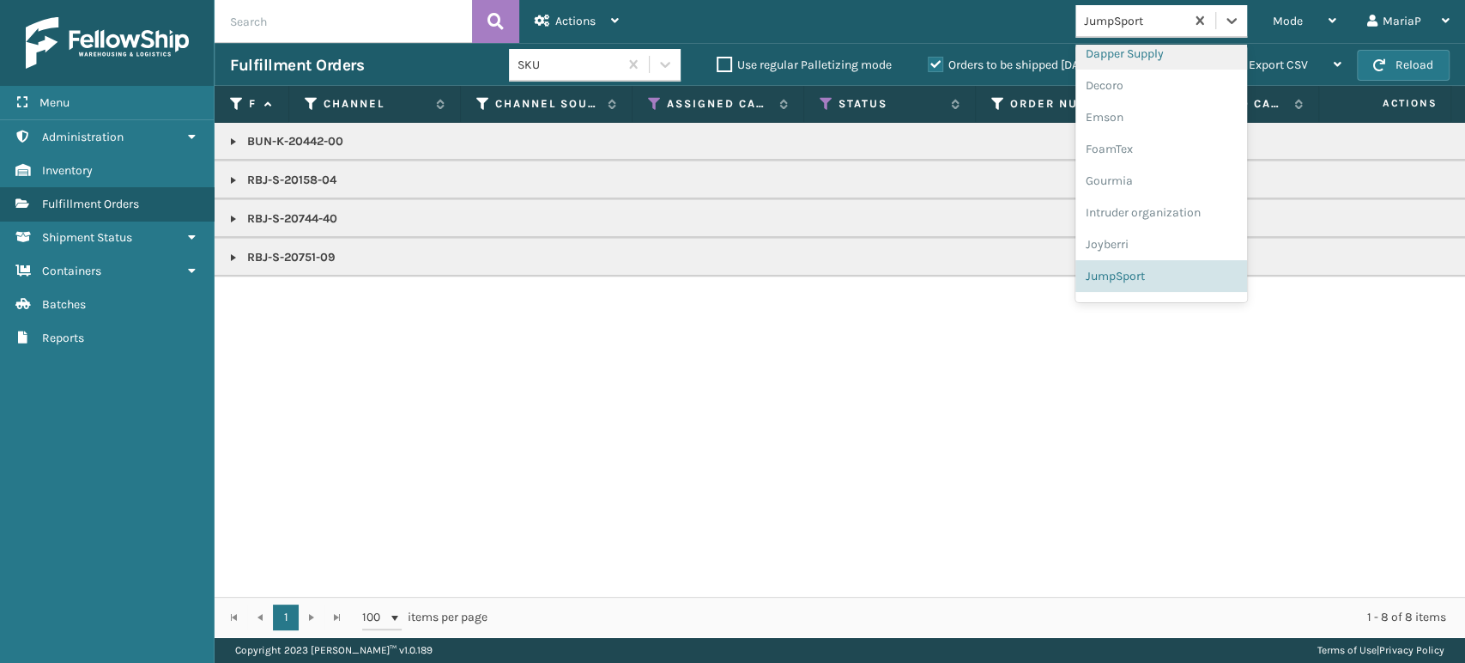
click at [229, 135] on link at bounding box center [234, 142] width 14 height 14
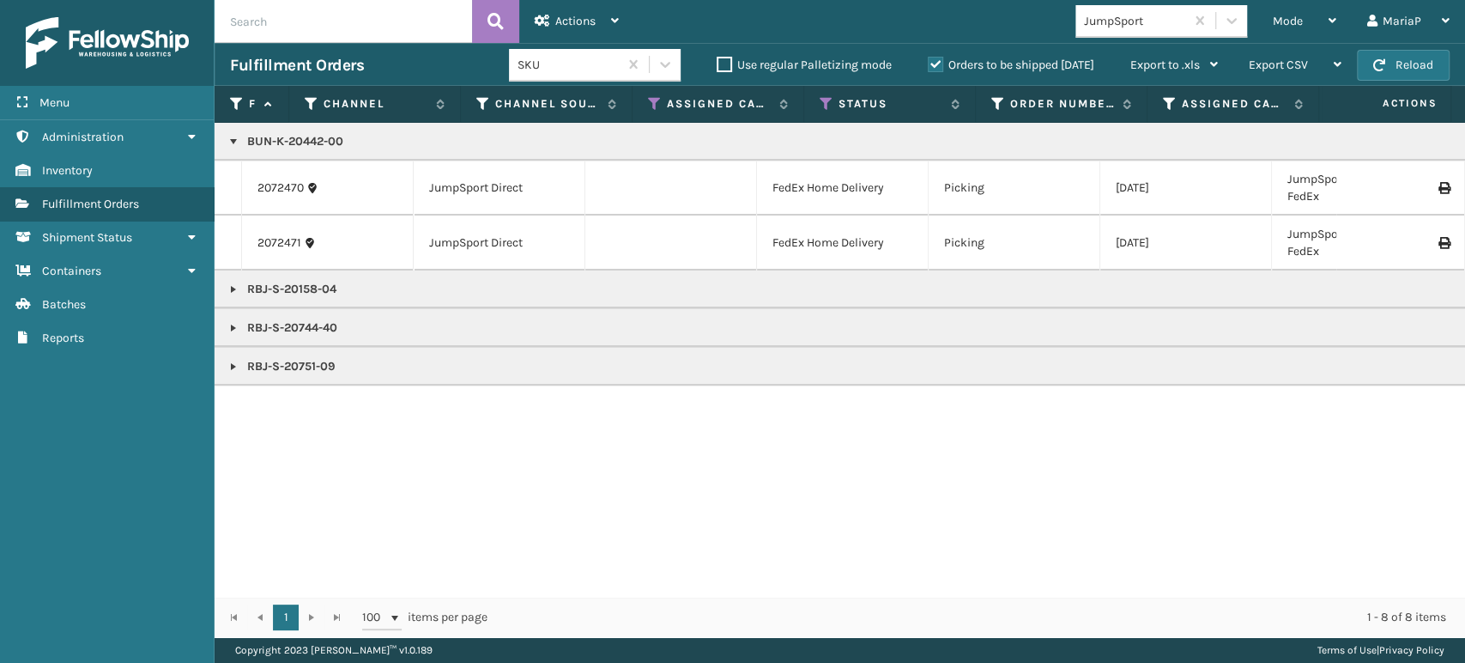
copy p "BUN-K-20442-00"
click at [1292, 11] on div "Mode" at bounding box center [1305, 21] width 64 height 43
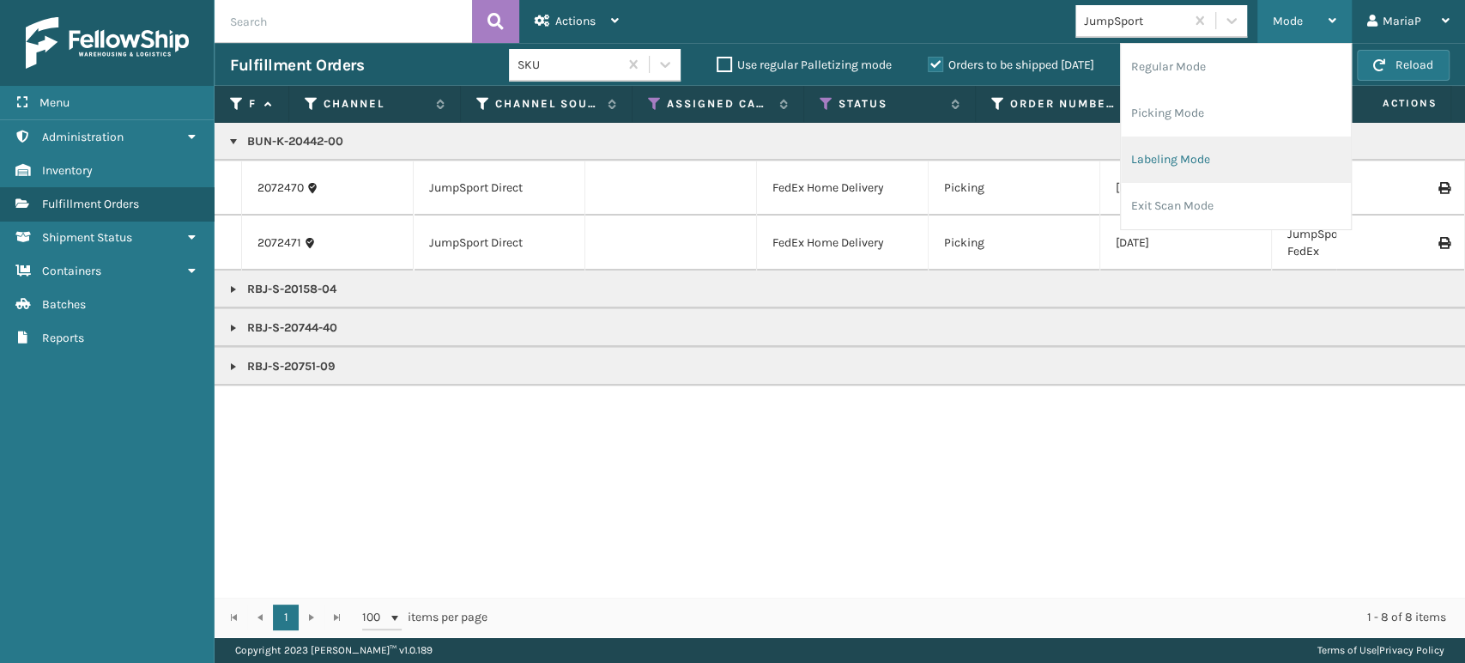
click at [1213, 164] on li "Labeling Mode" at bounding box center [1236, 159] width 230 height 46
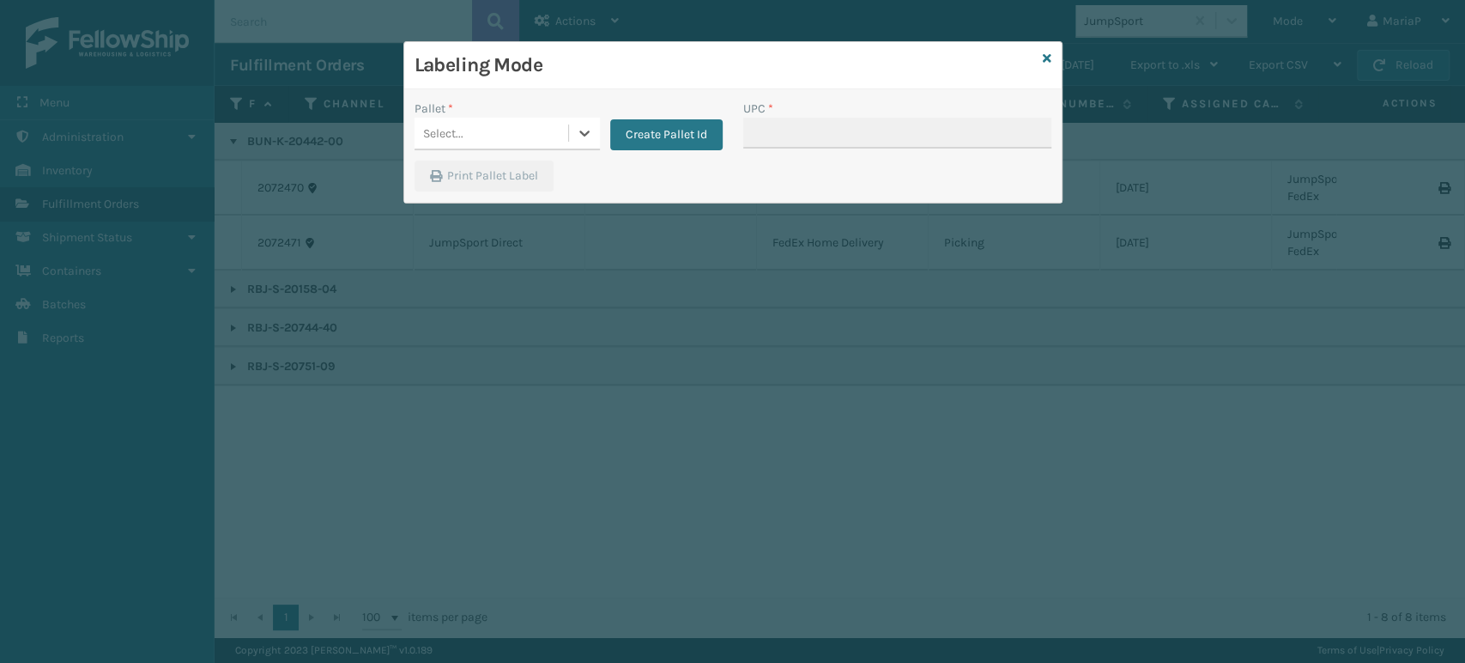
click at [517, 123] on div "Select..." at bounding box center [492, 133] width 154 height 28
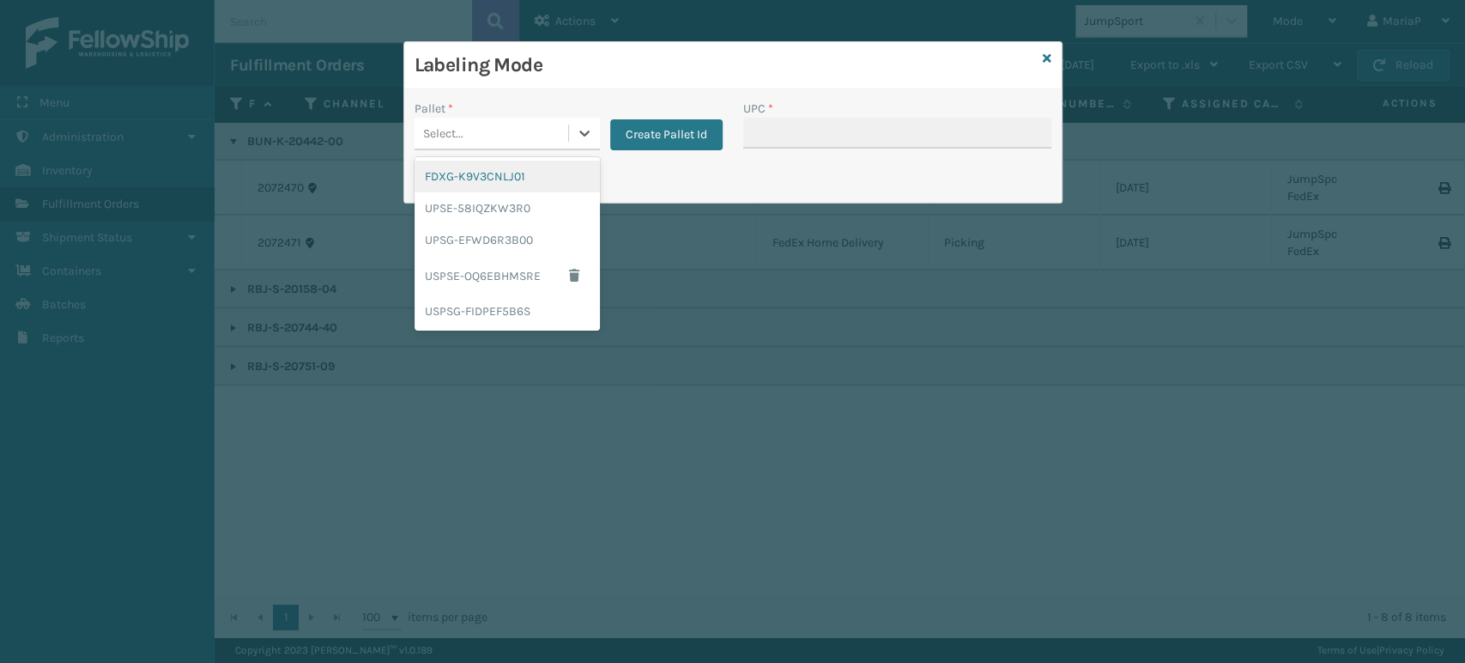
click at [540, 160] on div "FDXG-K9V3CNLJ01" at bounding box center [507, 176] width 185 height 32
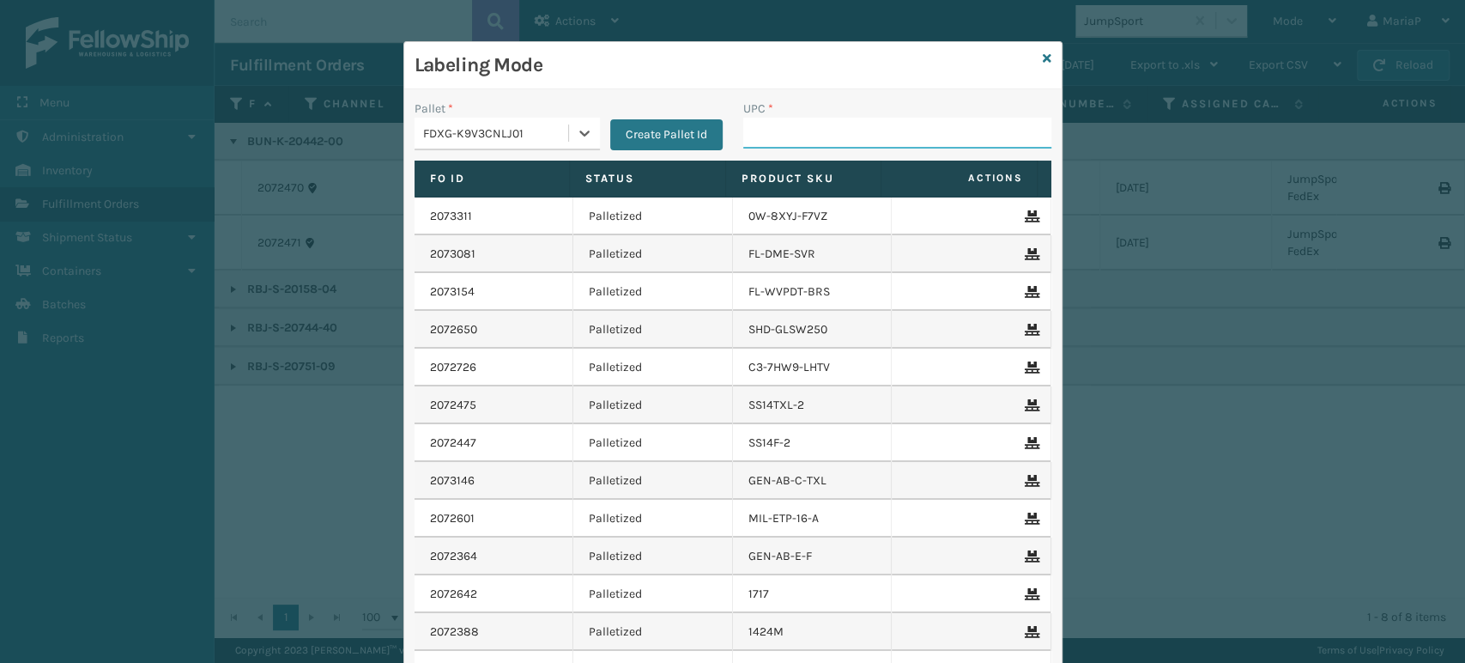
click at [812, 122] on input "UPC *" at bounding box center [897, 133] width 308 height 31
paste input "BUN-K-20442-00"
type input "BUN-K-20442-00"
type input "19871"
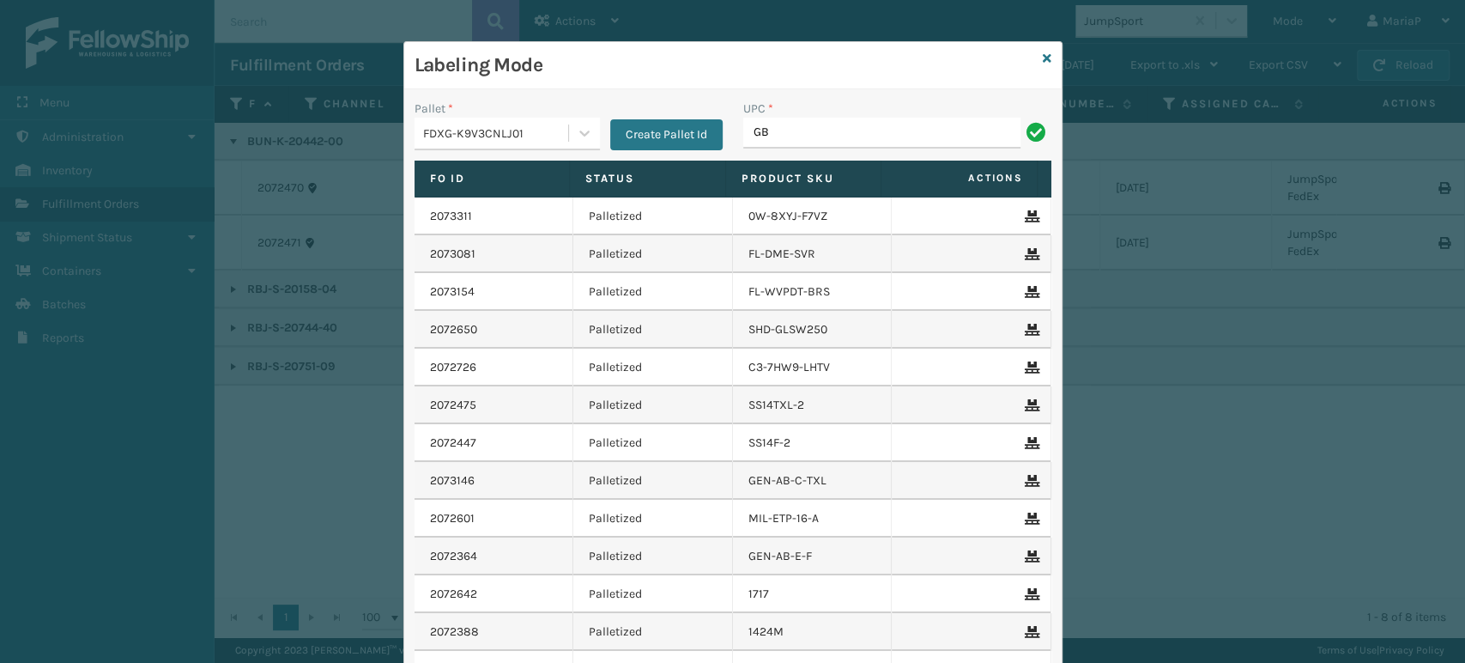
type input "G"
type input "RBJ-S-20744-40"
click at [853, 156] on div "UPC * RBJ-S-20744-40" at bounding box center [897, 130] width 329 height 61
click at [847, 150] on div "UPC * RBJ-S-20744-40" at bounding box center [897, 130] width 329 height 61
click at [844, 147] on input "RBJ-S-20744-40" at bounding box center [881, 133] width 277 height 31
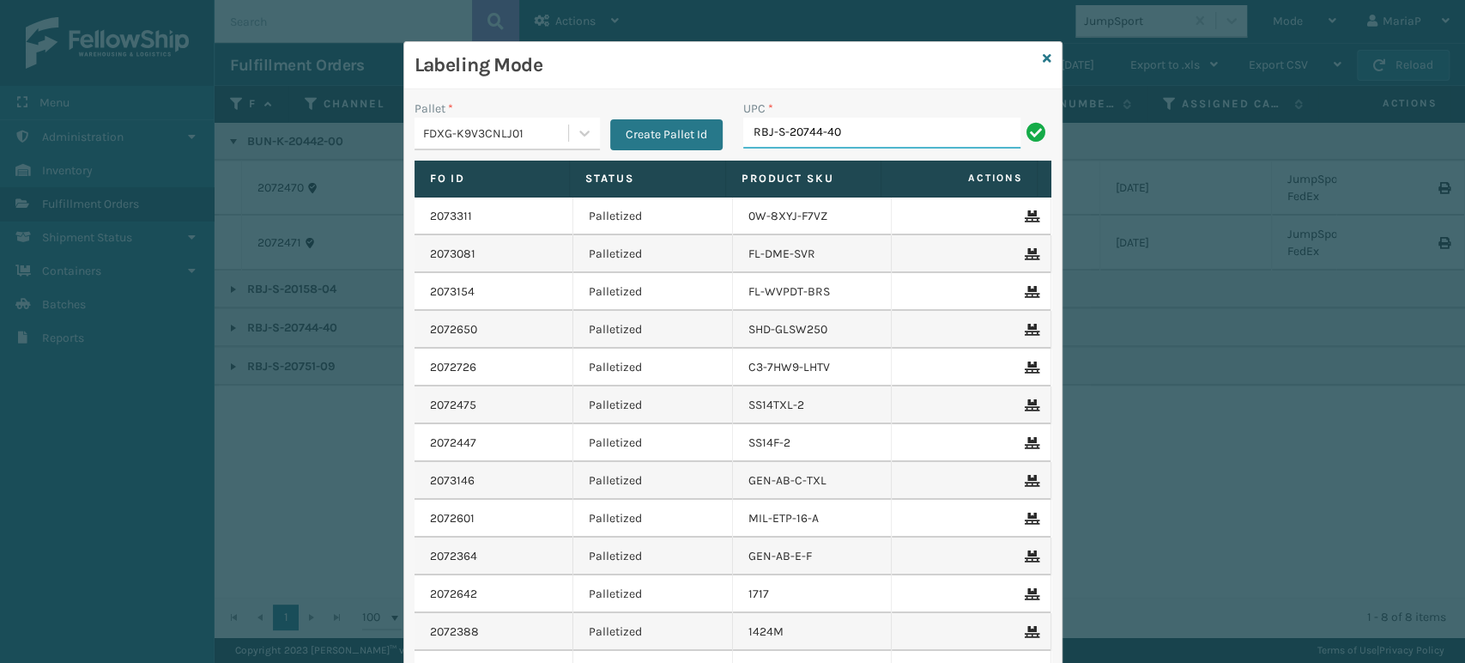
click at [844, 147] on input "RBJ-S-20744-40" at bounding box center [881, 133] width 277 height 31
type input "RBJ-S-20744-40"
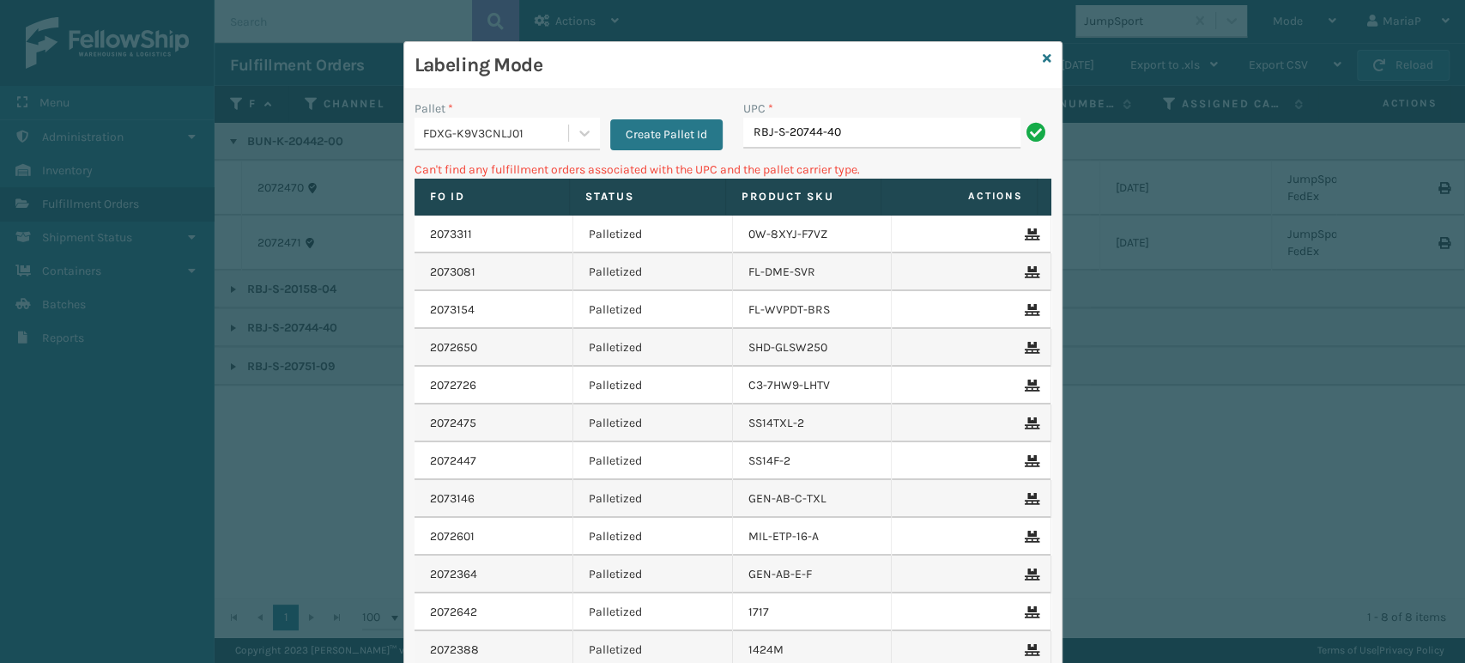
click at [873, 137] on input "RBJ-S-20744-40" at bounding box center [881, 133] width 277 height 31
type input "RBJ-S-20158-04"
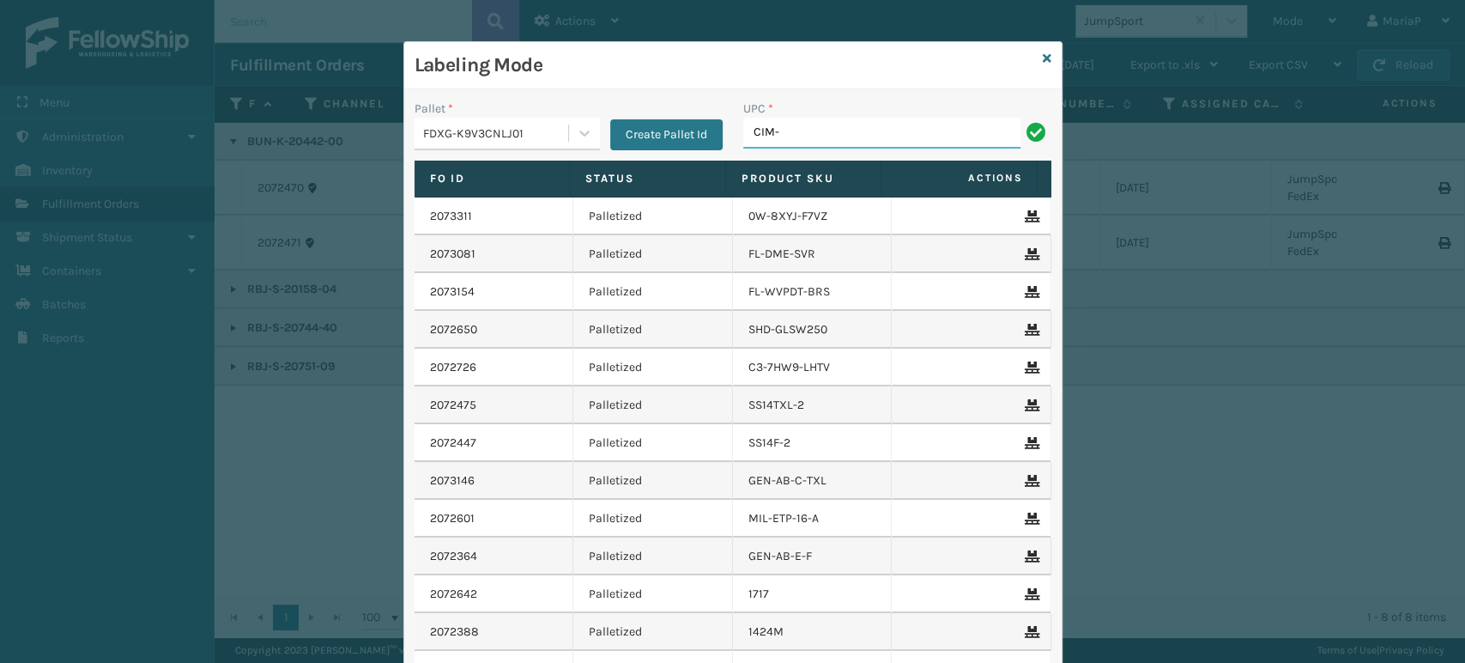
type input "cim-265"
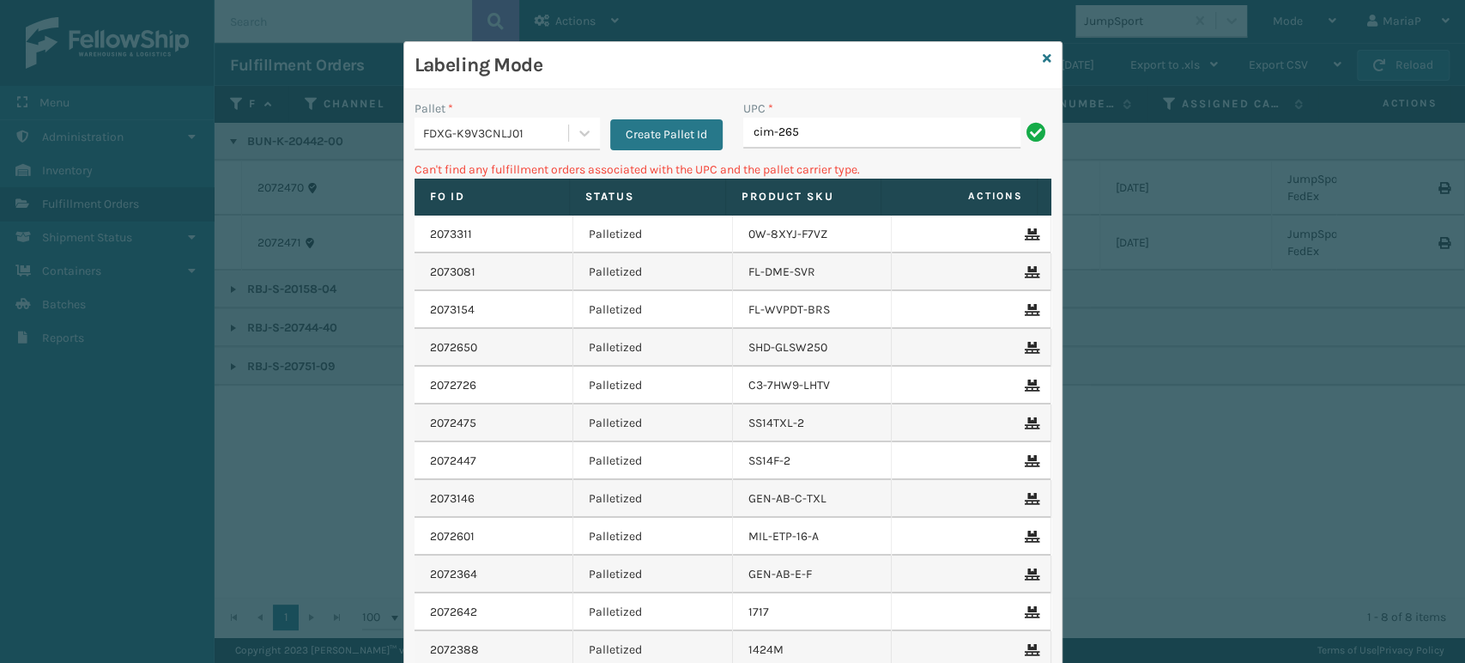
click at [553, 133] on div "FDXG-K9V3CNLJ01" at bounding box center [496, 133] width 147 height 18
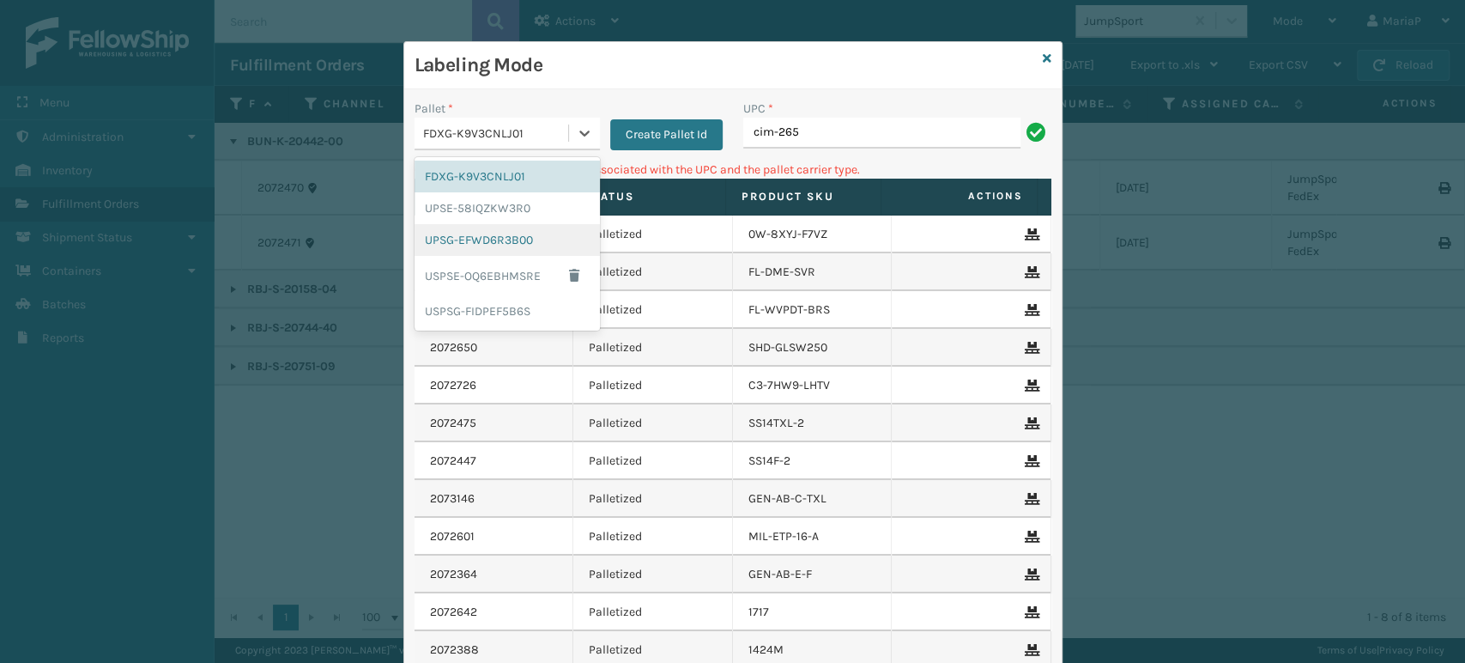
click at [522, 239] on div "UPSG-EFWD6R3B00" at bounding box center [507, 240] width 185 height 32
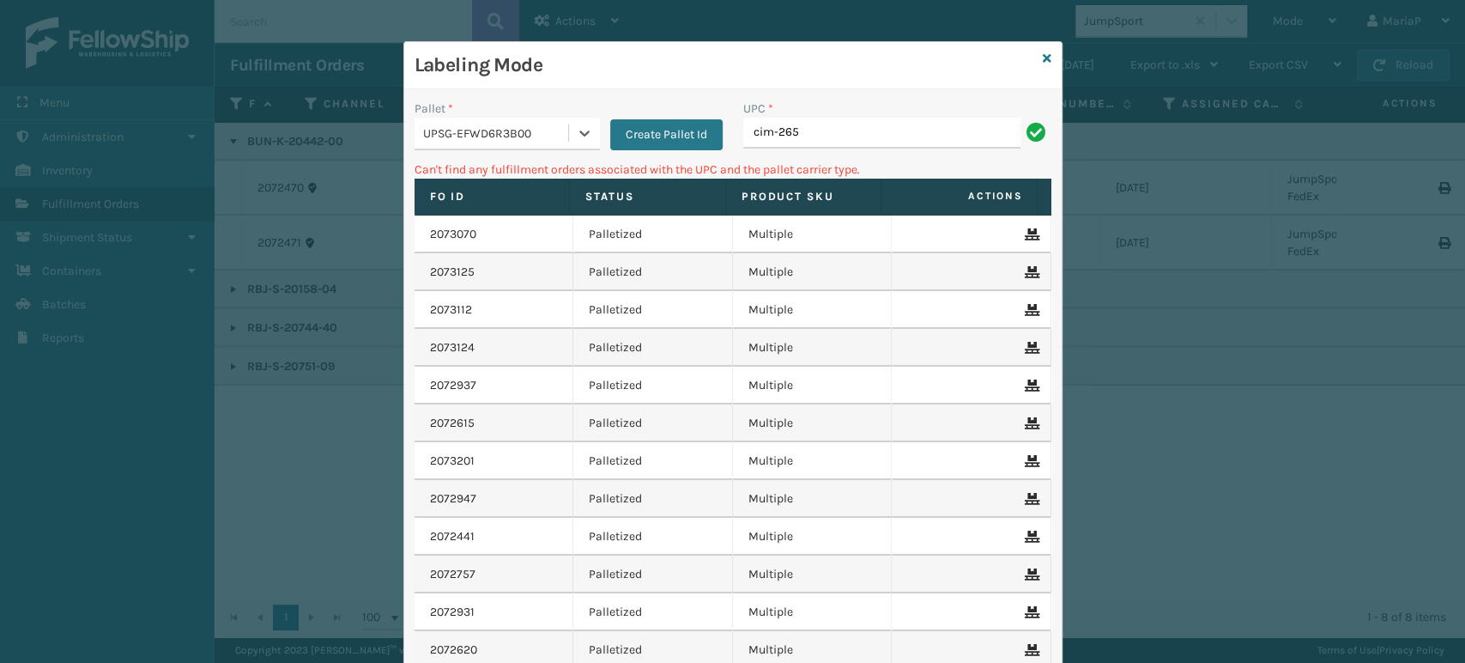
click at [868, 111] on div "UPC *" at bounding box center [897, 109] width 308 height 18
click at [861, 129] on input "cim-265" at bounding box center [881, 133] width 277 height 31
click at [453, 142] on div "UPSG-EFWD6R3B00" at bounding box center [496, 133] width 147 height 18
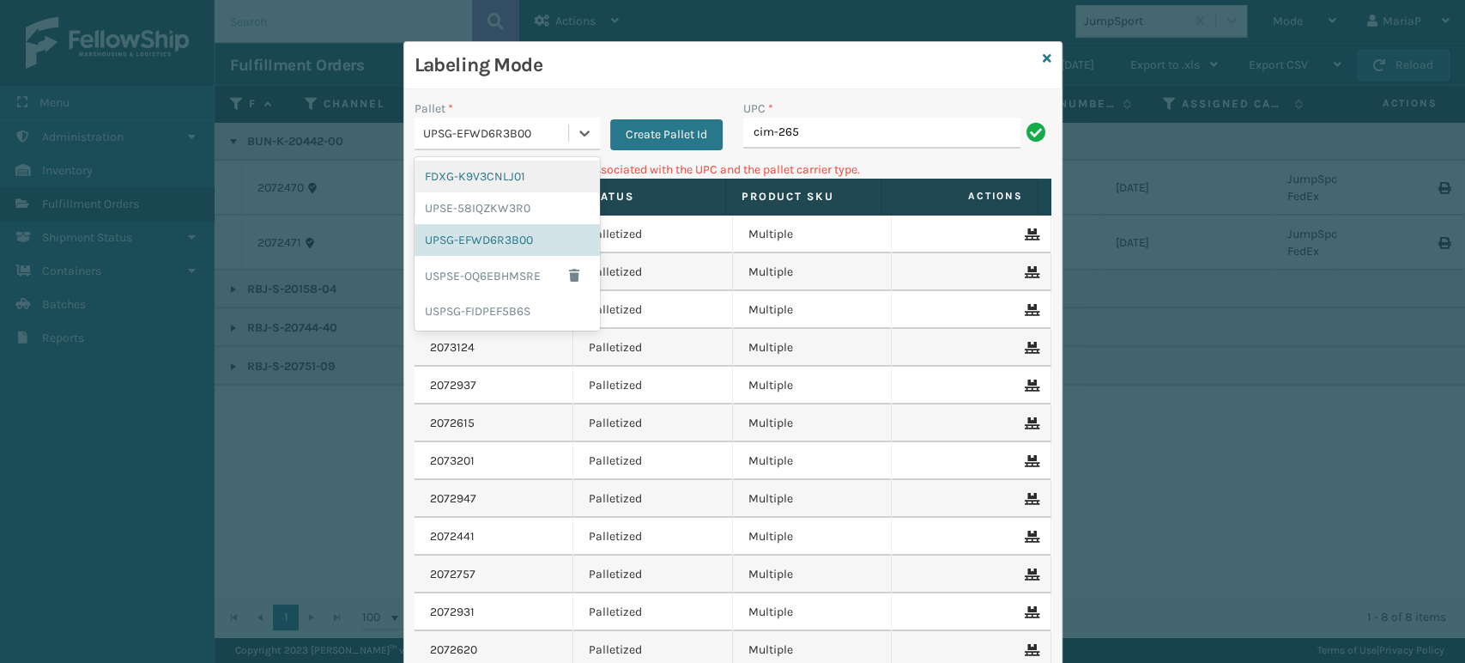
click at [474, 177] on div "FDXG-K9V3CNLJ01" at bounding box center [507, 176] width 185 height 32
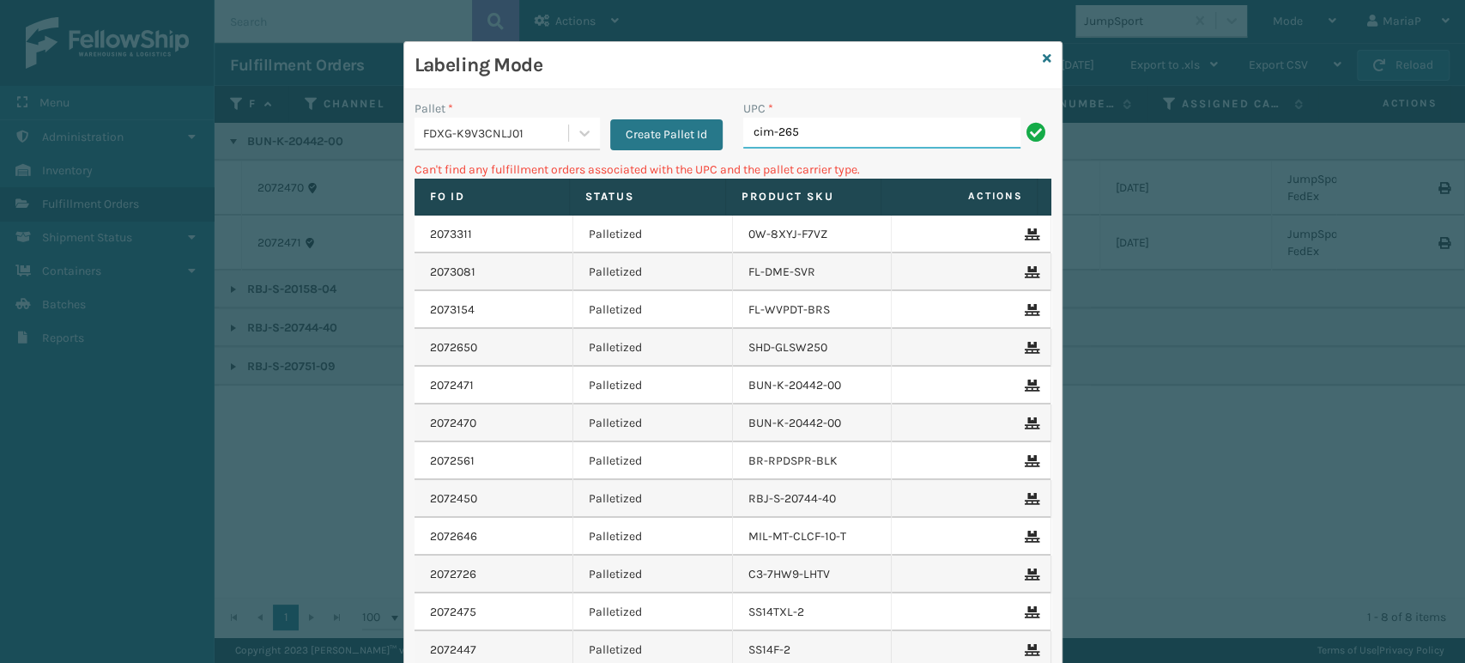
click at [860, 132] on input "cim-265" at bounding box center [881, 133] width 277 height 31
drag, startPoint x: 772, startPoint y: 128, endPoint x: 508, endPoint y: 144, distance: 264.8
click at [522, 136] on div "Pallet * FDXG-K9V3CNLJ01 Create Pallet Id UPC * cim-810019861574" at bounding box center [732, 130] width 657 height 61
type input "810019861574"
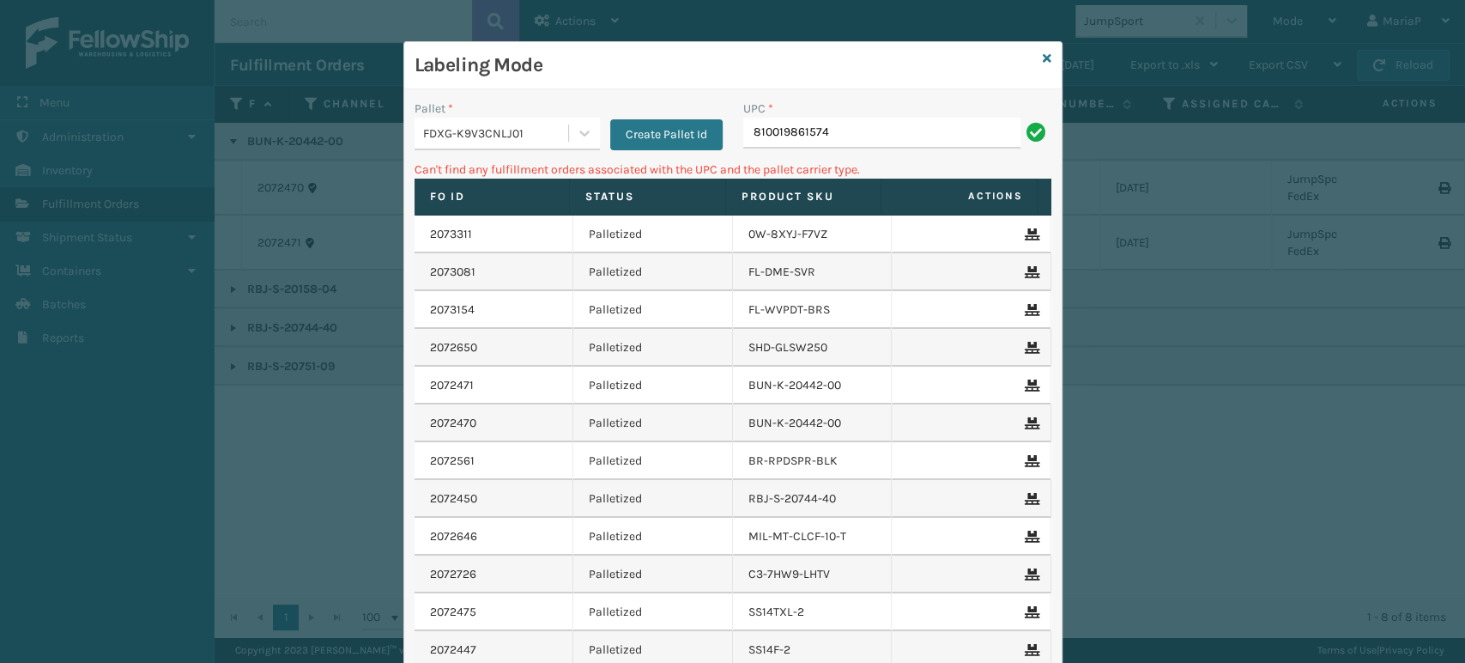
click at [906, 121] on input "810019861574" at bounding box center [881, 133] width 277 height 31
click at [905, 121] on input "810019861574" at bounding box center [881, 133] width 277 height 31
type input "CIM265"
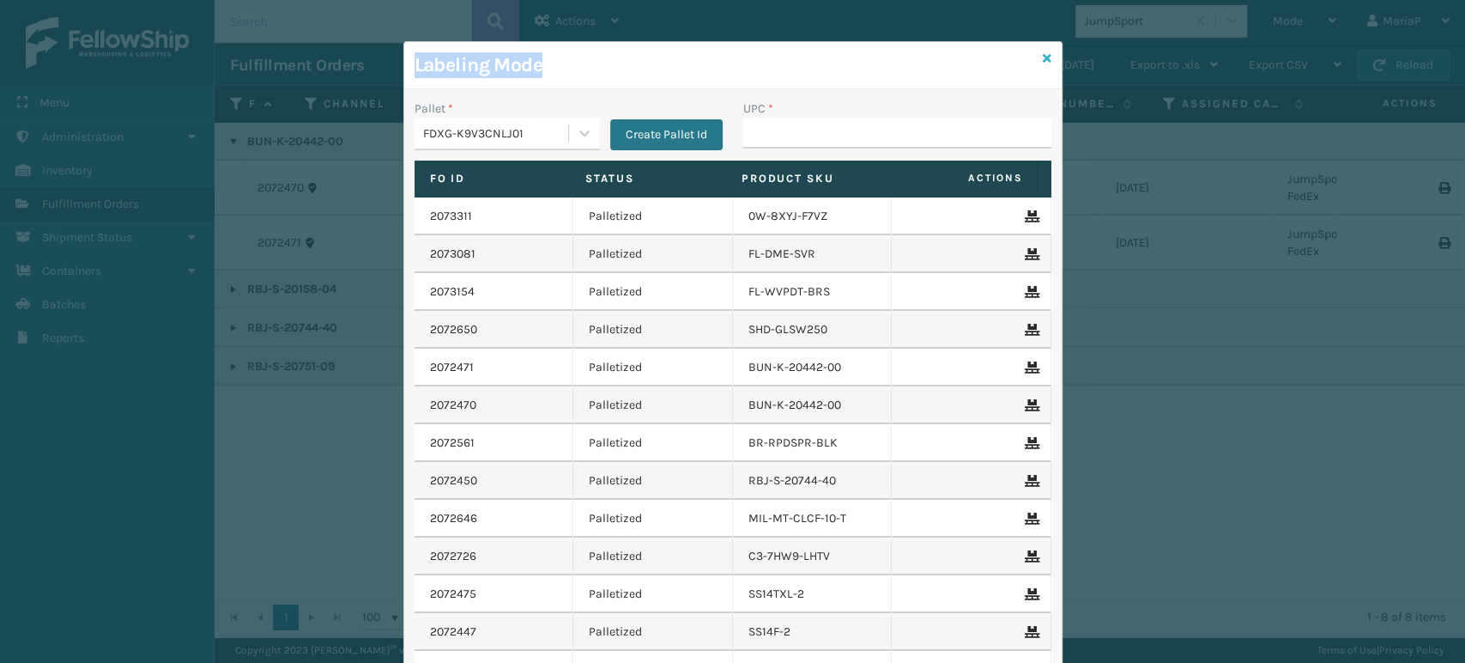
click at [1037, 56] on div "Labeling Mode Pallet * FDXG-K9V3CNLJ01 Create Pallet Id UPC * Fo Id Status Prod…" at bounding box center [732, 408] width 659 height 735
click at [1043, 53] on icon at bounding box center [1047, 58] width 9 height 12
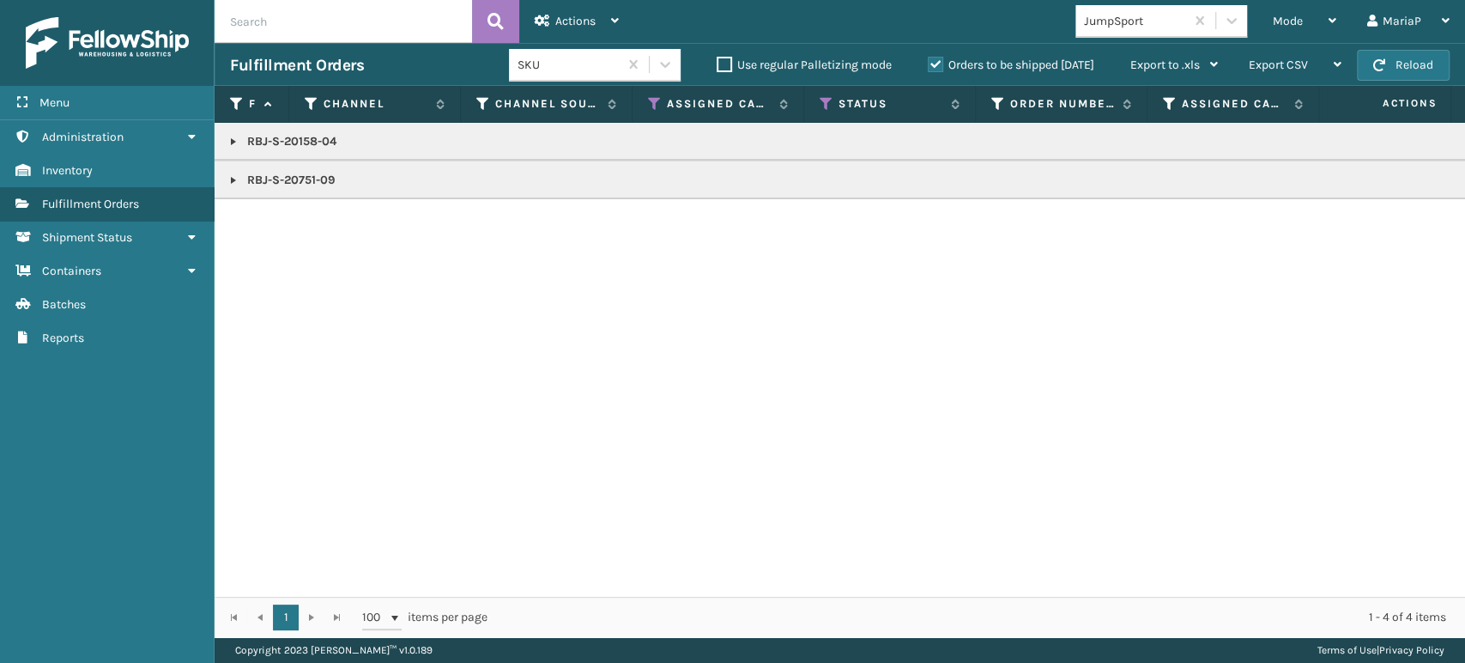
click at [1129, 18] on div "JumpSport" at bounding box center [1135, 21] width 102 height 18
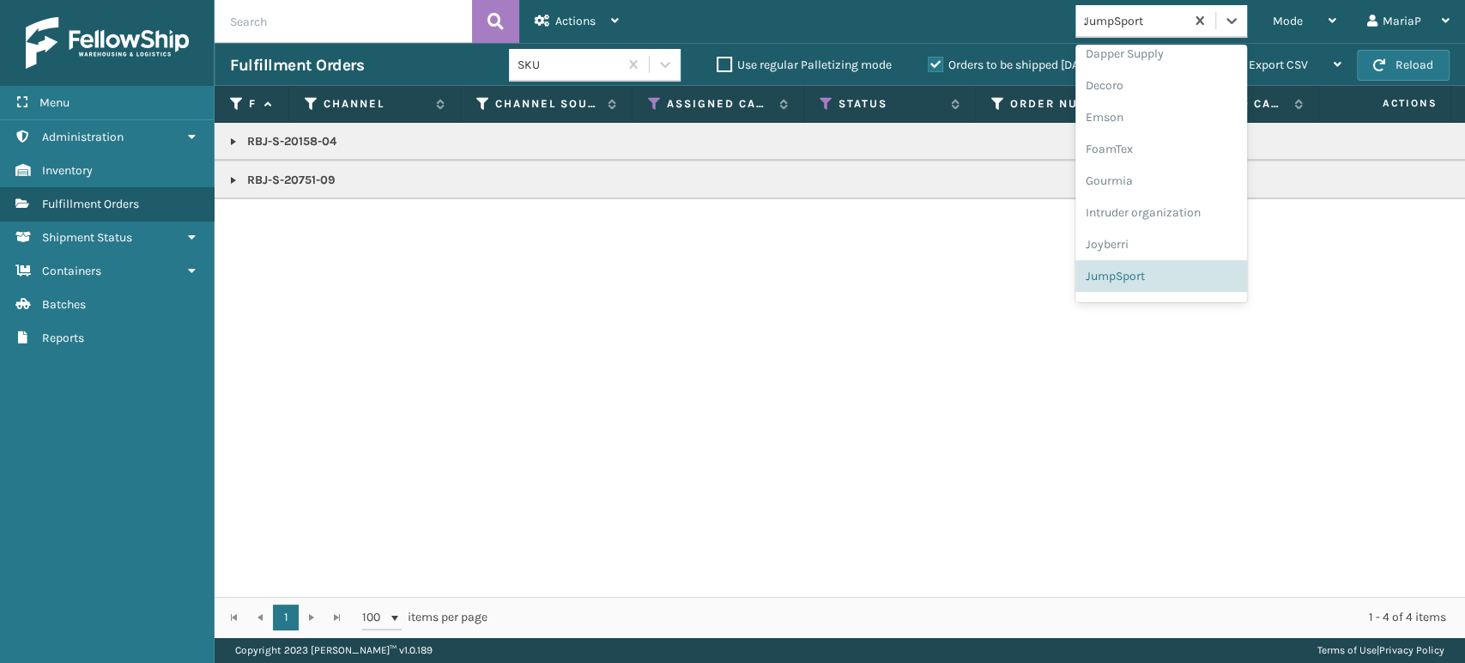
scroll to position [137, 0]
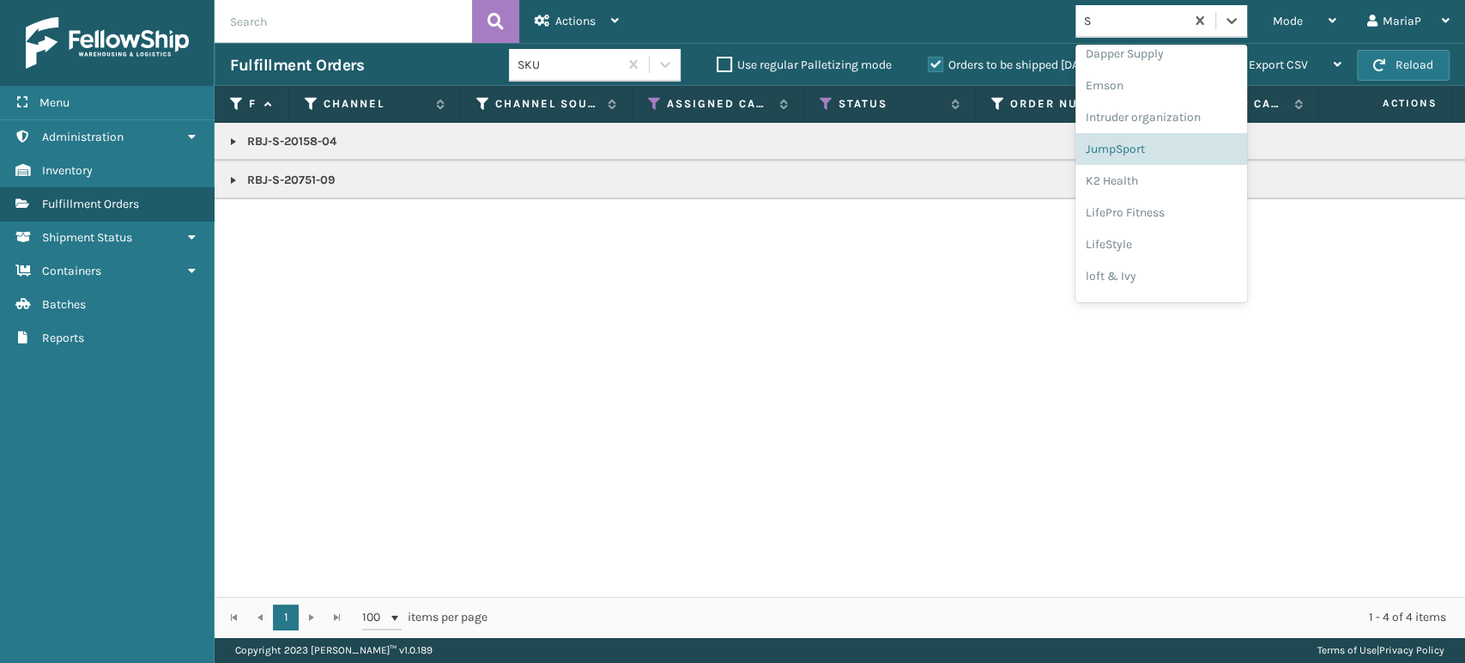
type input "SU"
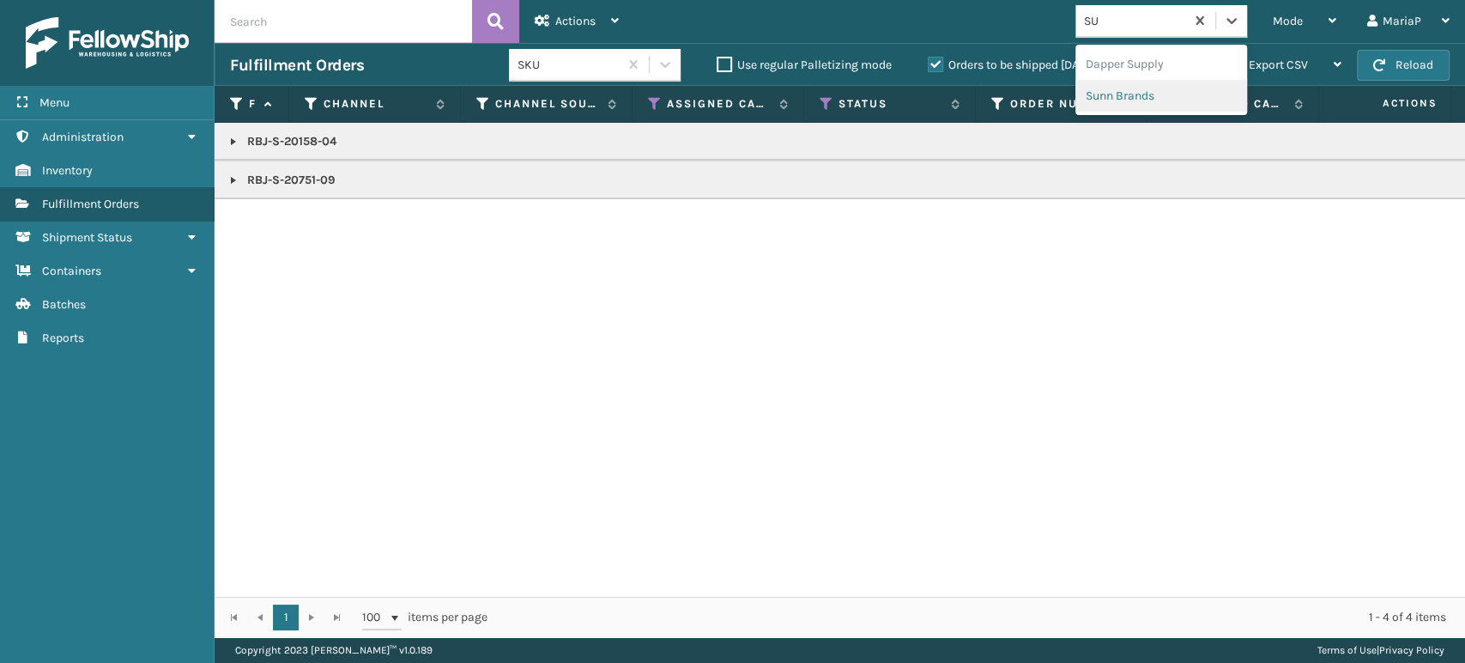
click at [1133, 93] on div "Sunn Brands" at bounding box center [1161, 96] width 172 height 32
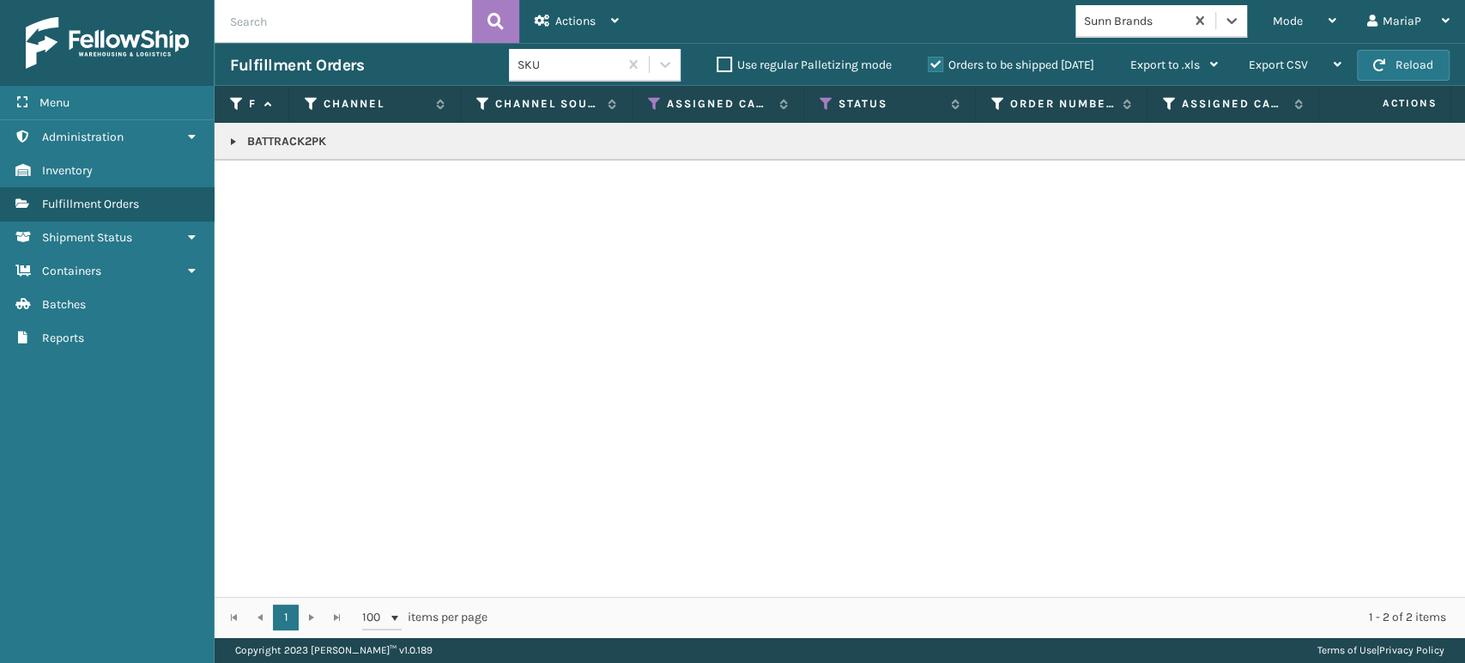
click at [232, 136] on link at bounding box center [234, 142] width 14 height 14
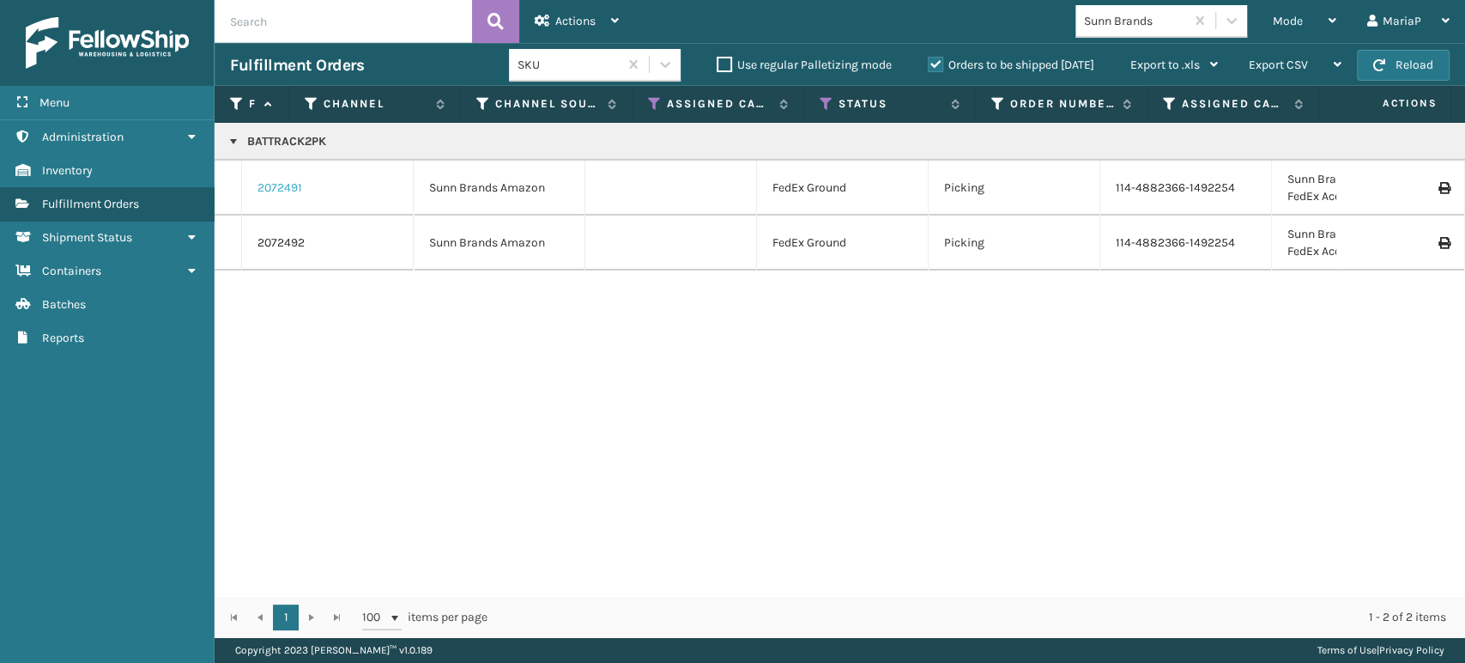
click at [287, 181] on link "2072491" at bounding box center [279, 187] width 45 height 17
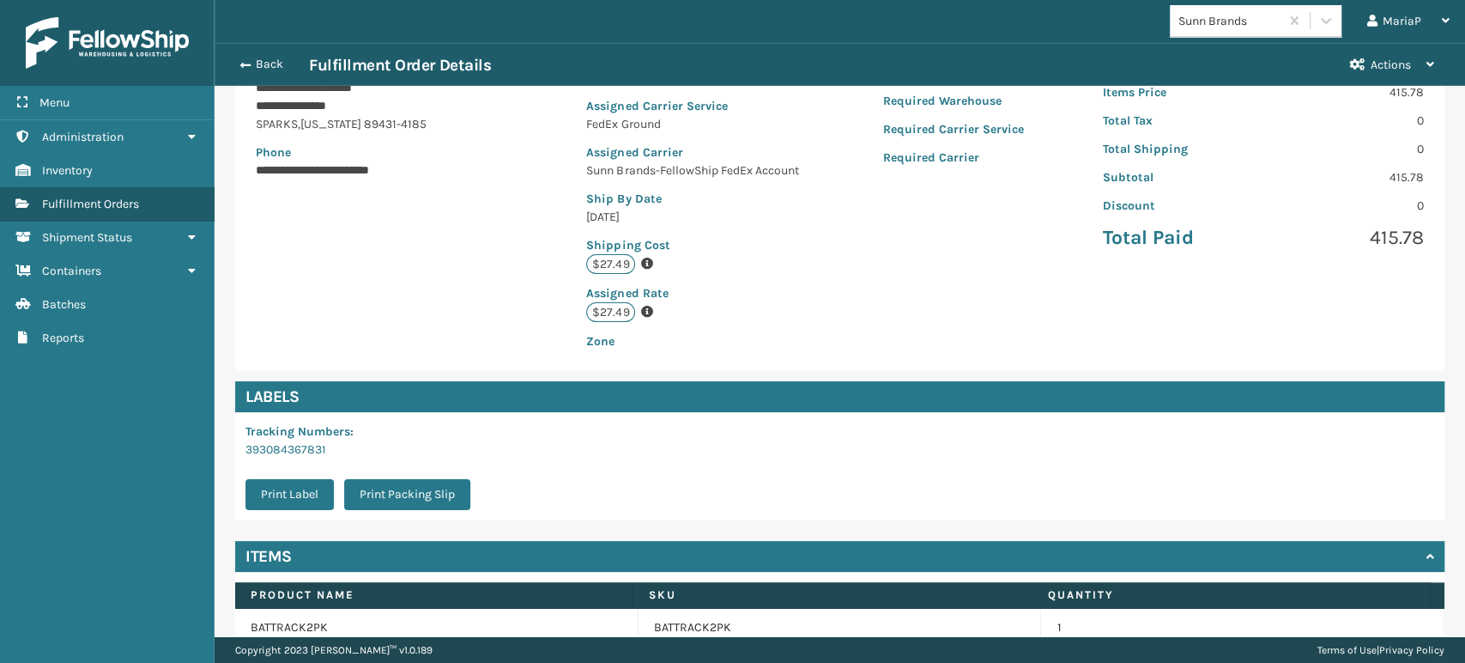
scroll to position [350, 0]
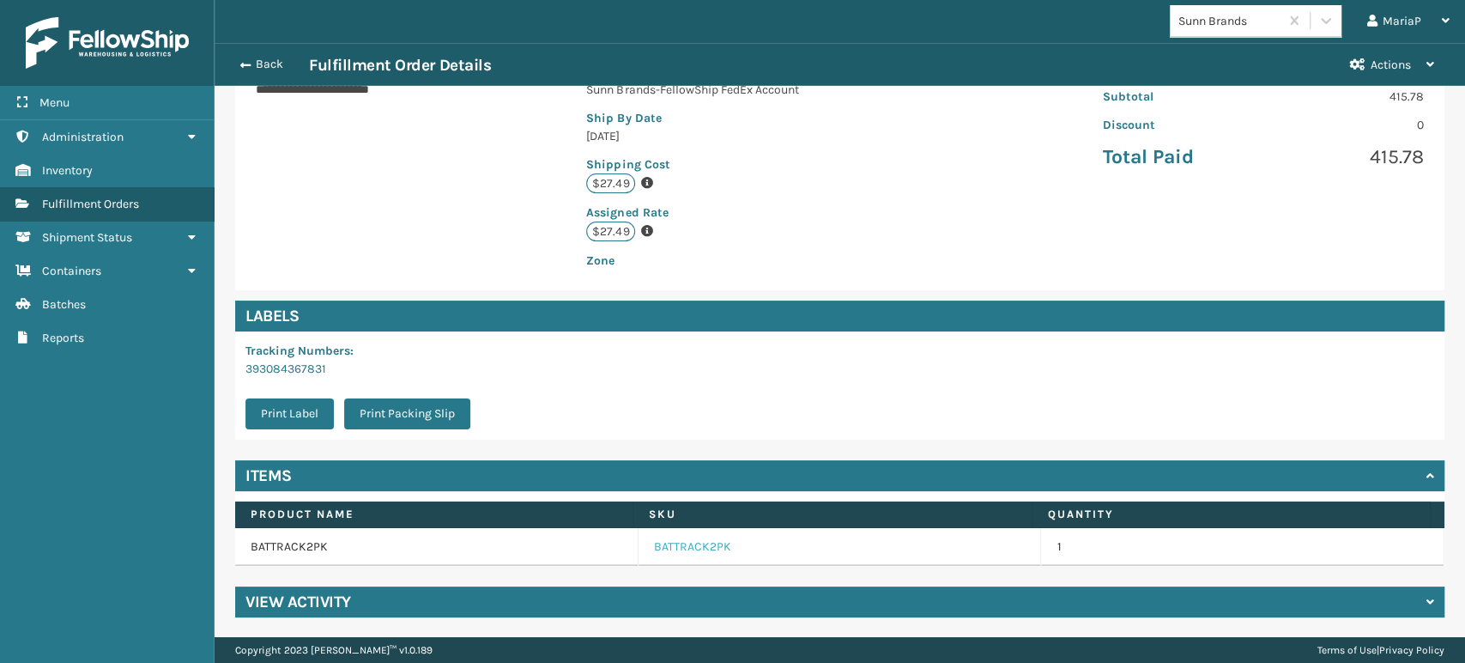
click at [693, 543] on link "BATTRACK2PK" at bounding box center [692, 546] width 77 height 17
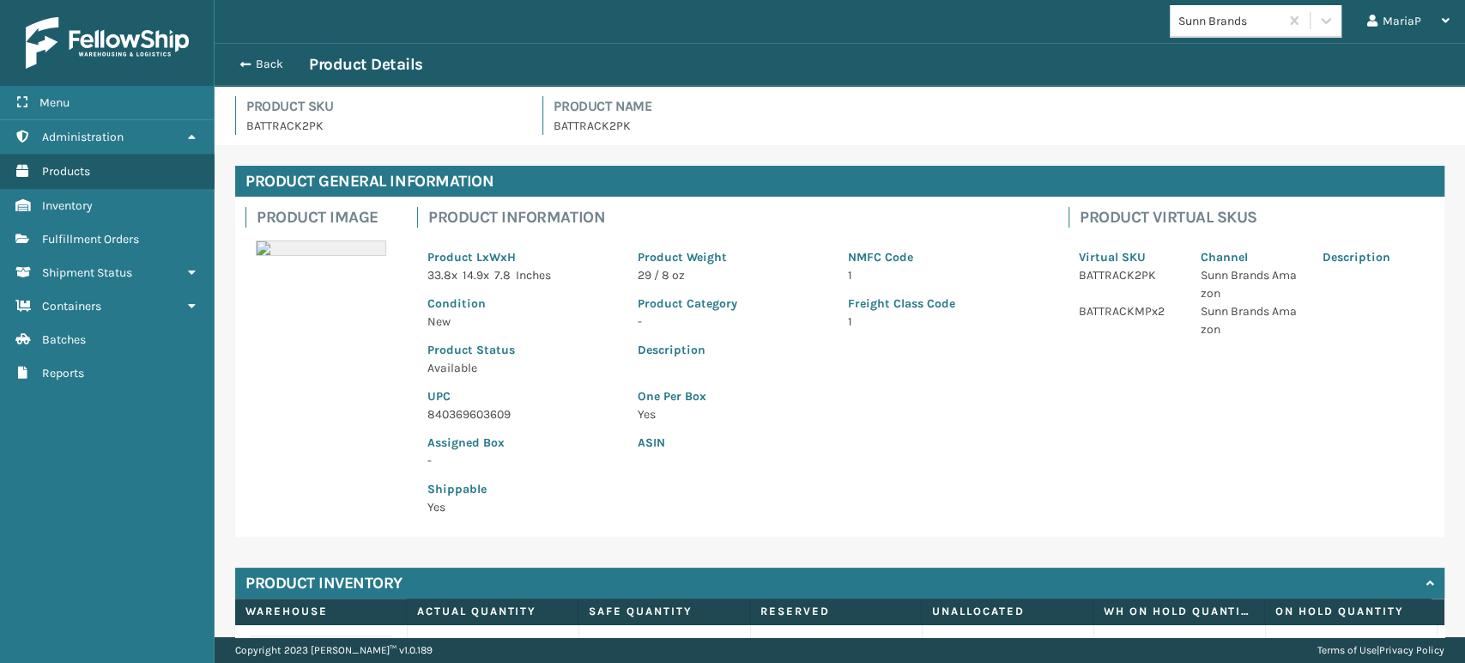
click at [469, 424] on div "Assigned Box -" at bounding box center [522, 446] width 210 height 46
click at [466, 416] on p "840369603609" at bounding box center [522, 414] width 190 height 18
click at [466, 415] on p "840369603609" at bounding box center [522, 414] width 190 height 18
copy p "840369603609"
click at [243, 69] on span "button" at bounding box center [243, 64] width 10 height 12
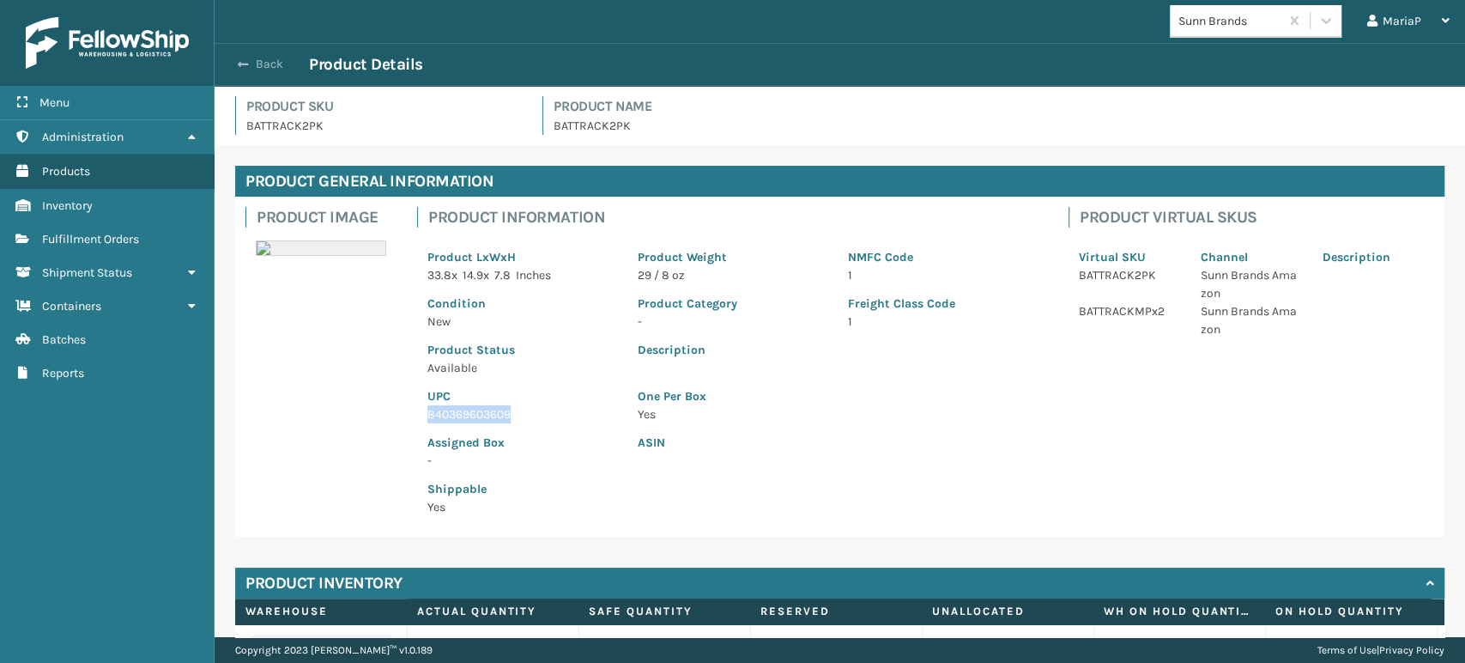
click at [243, 69] on span "button" at bounding box center [243, 64] width 10 height 12
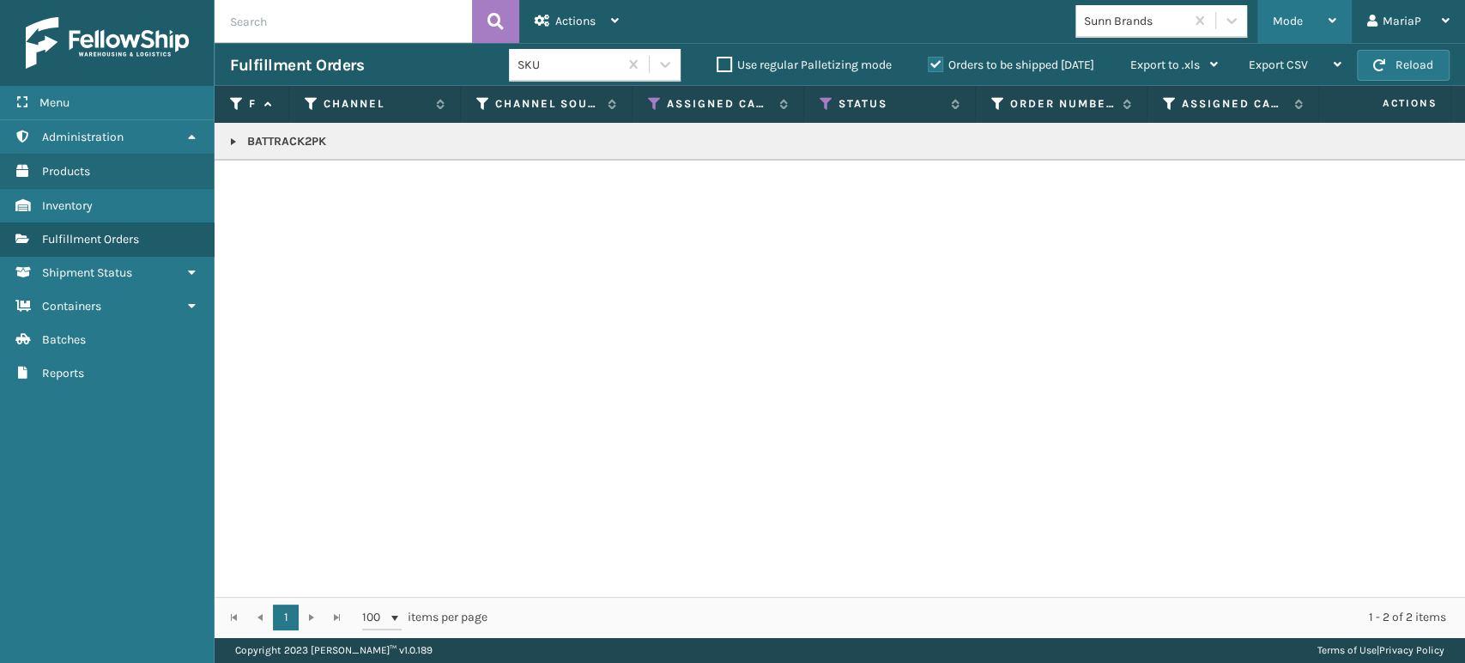
click at [1315, 25] on div "Mode" at bounding box center [1305, 21] width 64 height 43
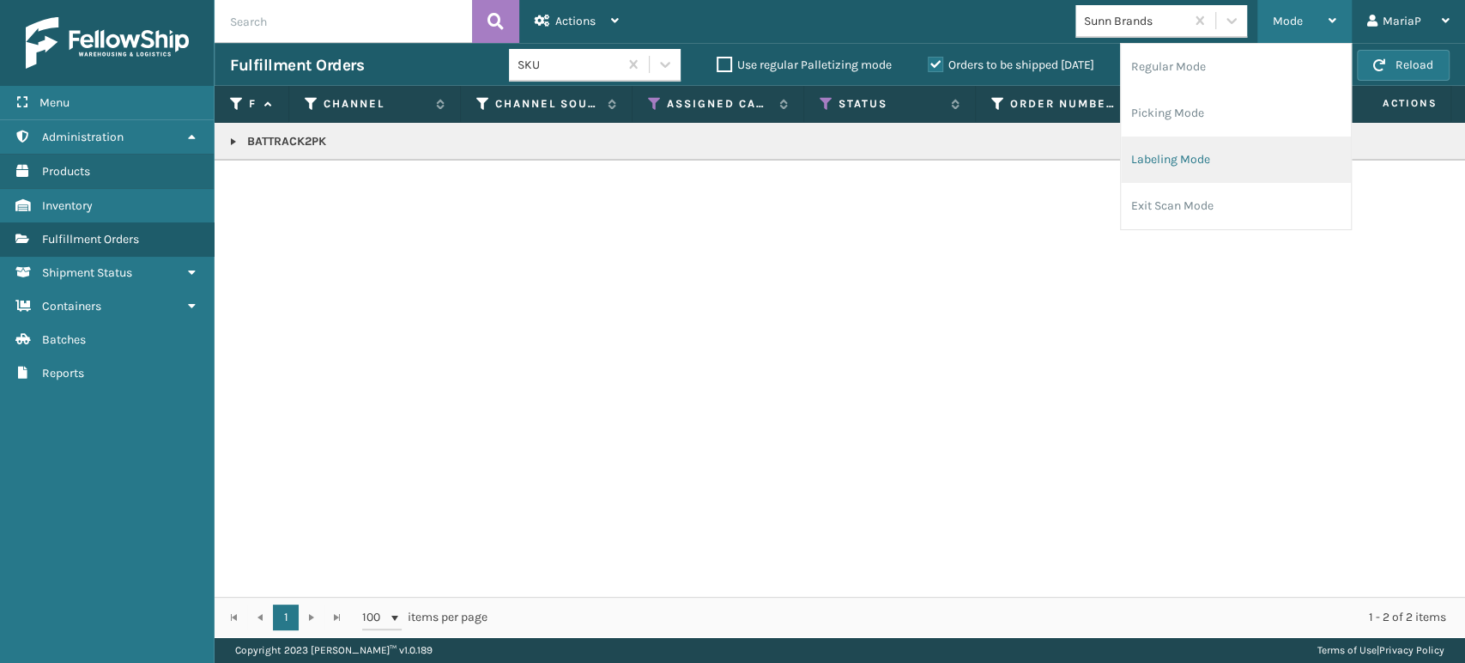
click at [1222, 159] on li "Labeling Mode" at bounding box center [1236, 159] width 230 height 46
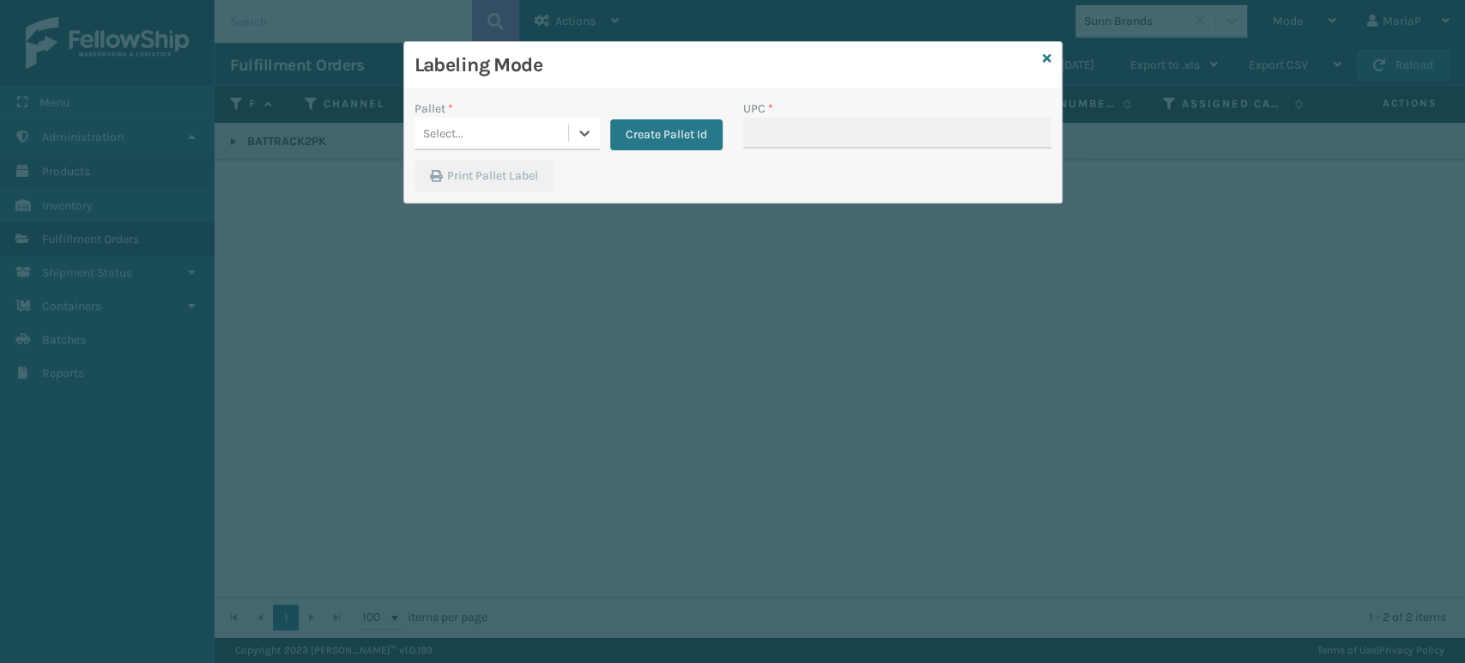
click at [490, 129] on div "Select..." at bounding box center [492, 133] width 154 height 28
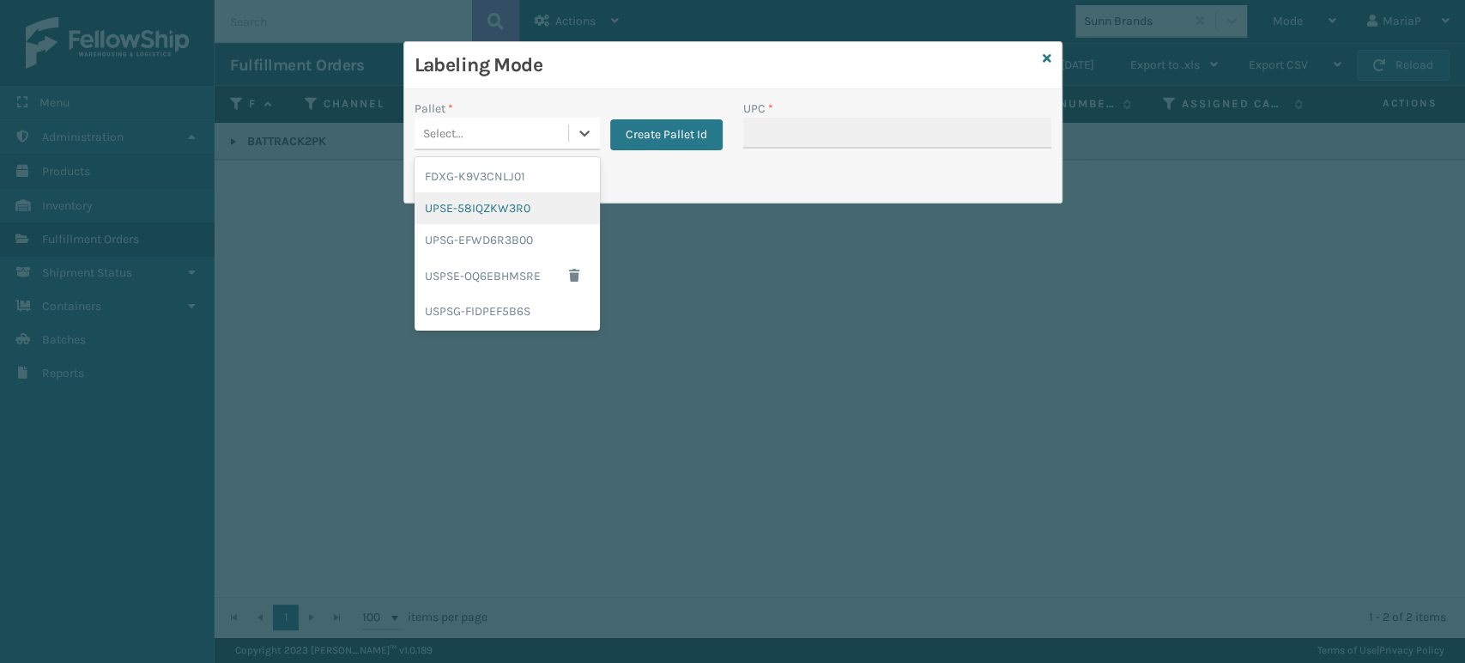
click at [511, 212] on div "UPSE-58IQZKW3R0" at bounding box center [507, 208] width 185 height 32
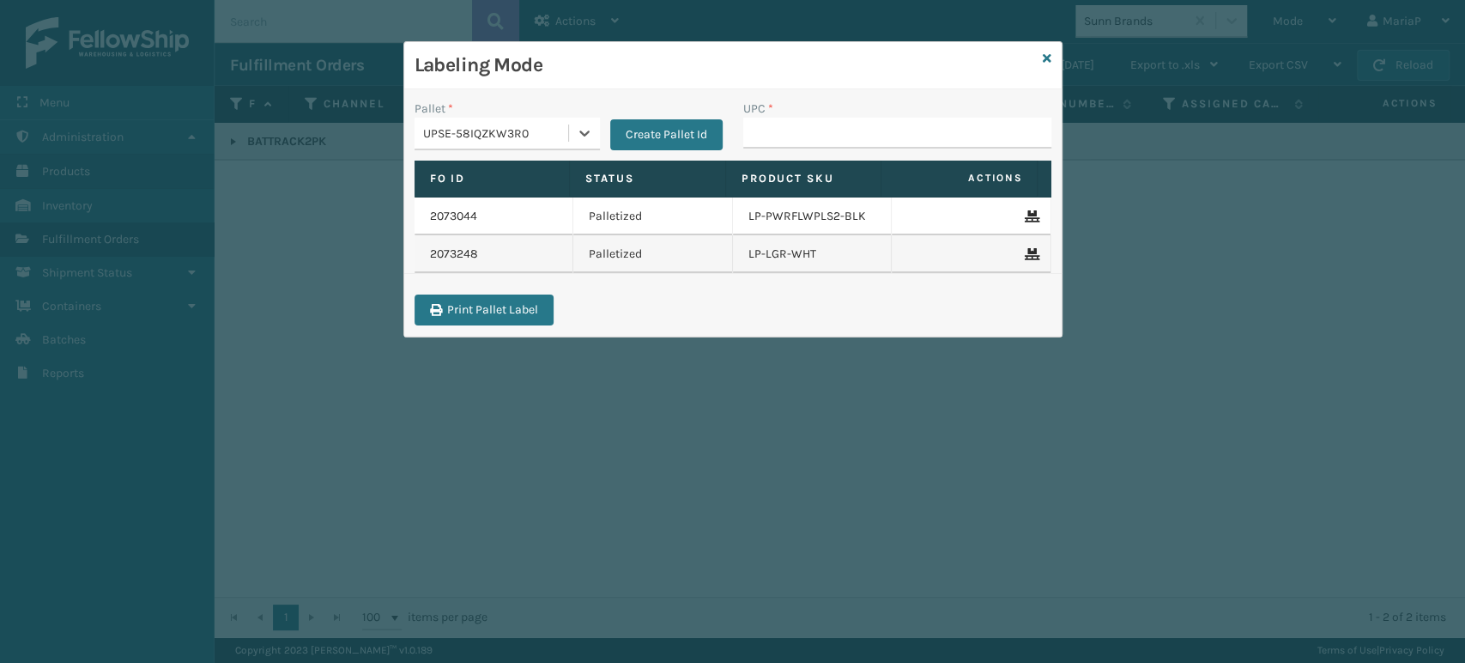
click at [533, 149] on div "Pallet * option UPSE-58IQZKW3R0, selected. 0 results available. Select is focus…" at bounding box center [568, 130] width 329 height 61
click at [536, 135] on div "UPSE-58IQZKW3R0" at bounding box center [496, 133] width 147 height 18
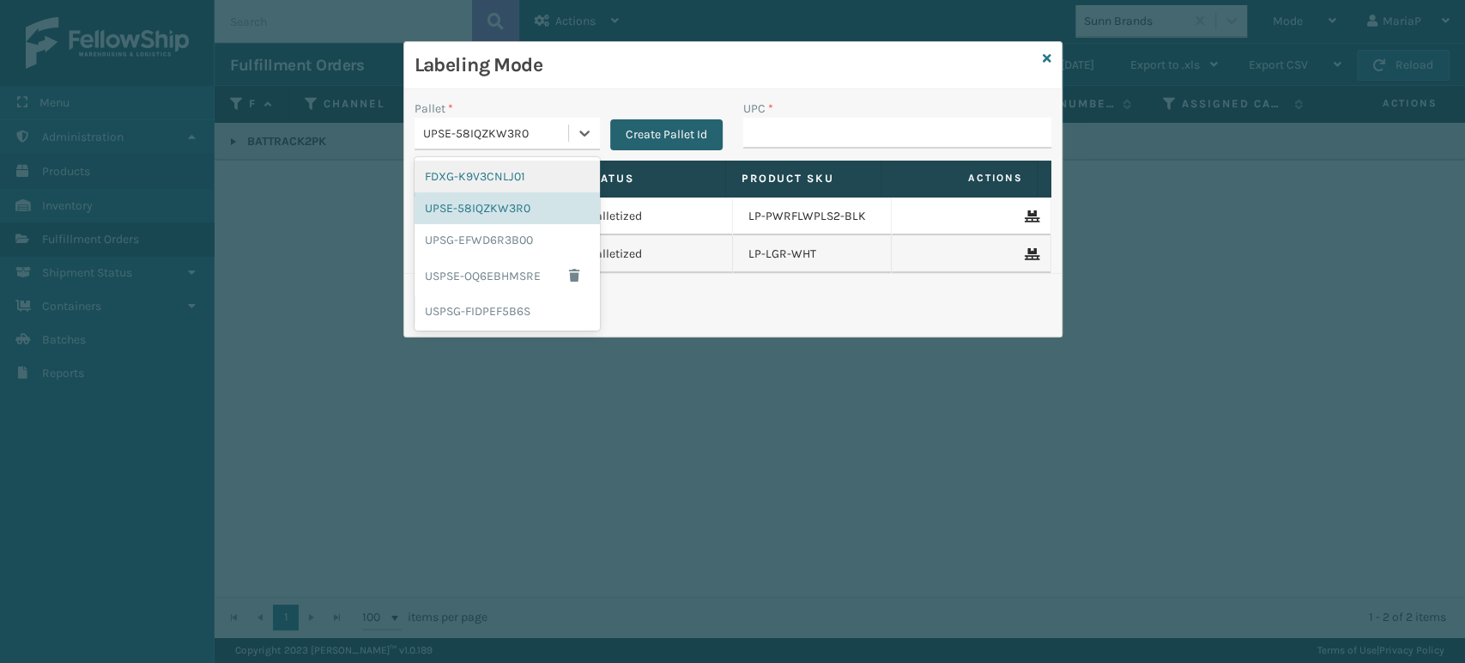
drag, startPoint x: 526, startPoint y: 177, endPoint x: 627, endPoint y: 148, distance: 105.2
click at [526, 176] on div "FDXG-K9V3CNLJ01" at bounding box center [507, 176] width 185 height 32
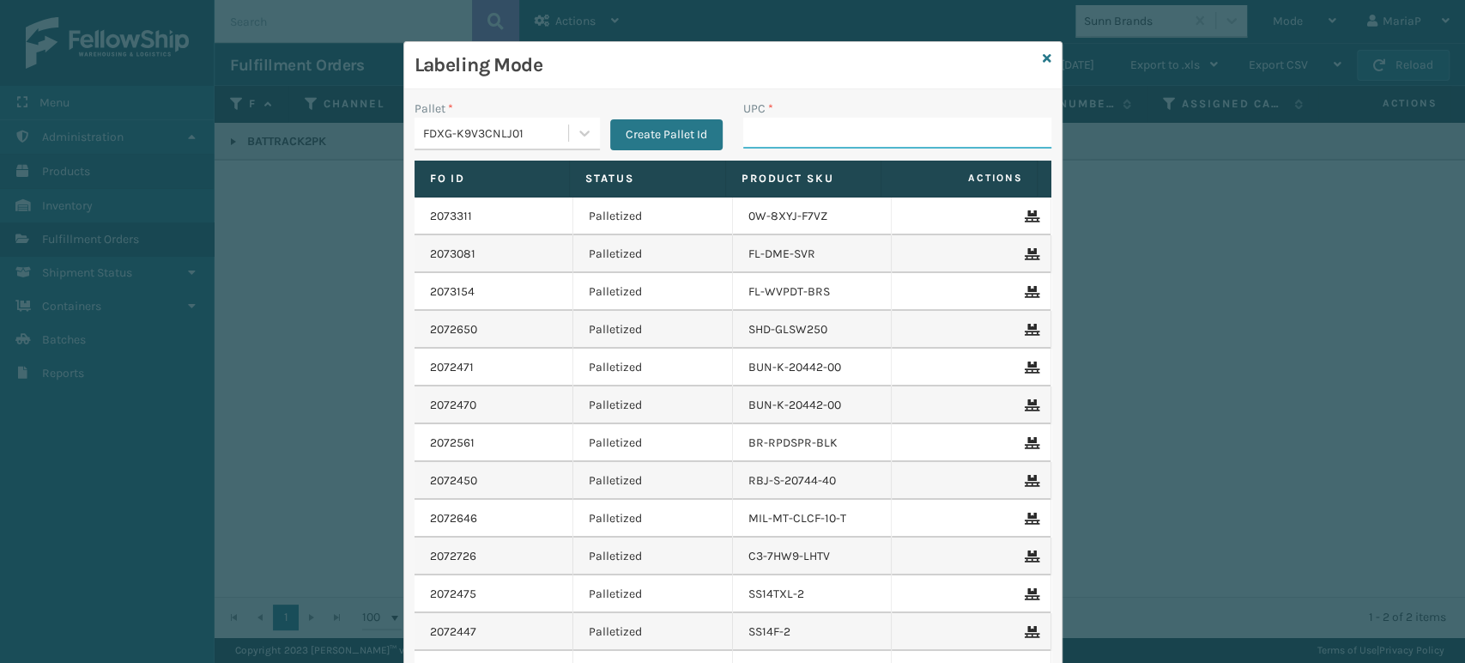
click at [790, 127] on input "UPC *" at bounding box center [897, 133] width 308 height 31
paste input "840369603609"
type input "840369603609"
